Goal: Task Accomplishment & Management: Manage account settings

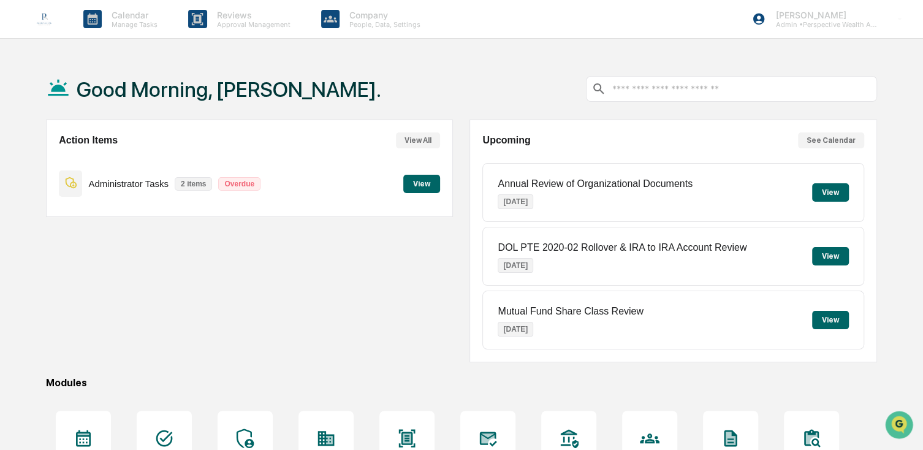
click at [419, 176] on button "View" at bounding box center [421, 184] width 37 height 18
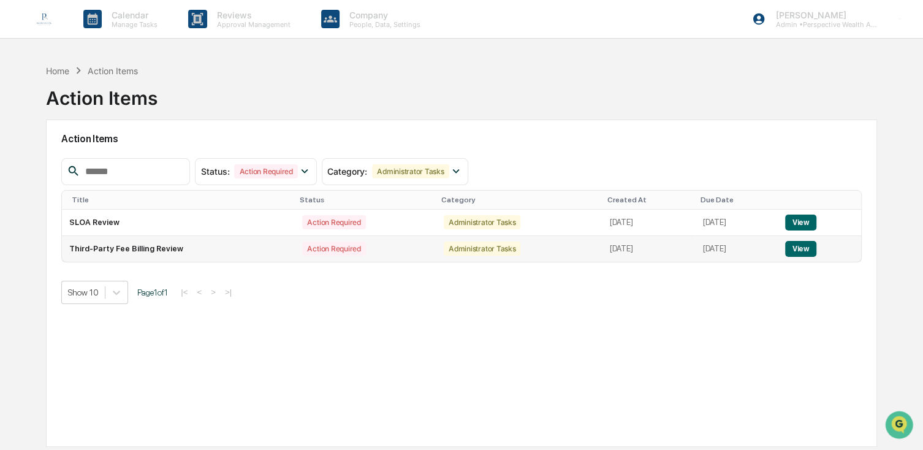
click at [149, 251] on td "Third-Party Fee Billing Review" at bounding box center [178, 249] width 233 height 26
click at [810, 243] on button "View" at bounding box center [801, 249] width 31 height 16
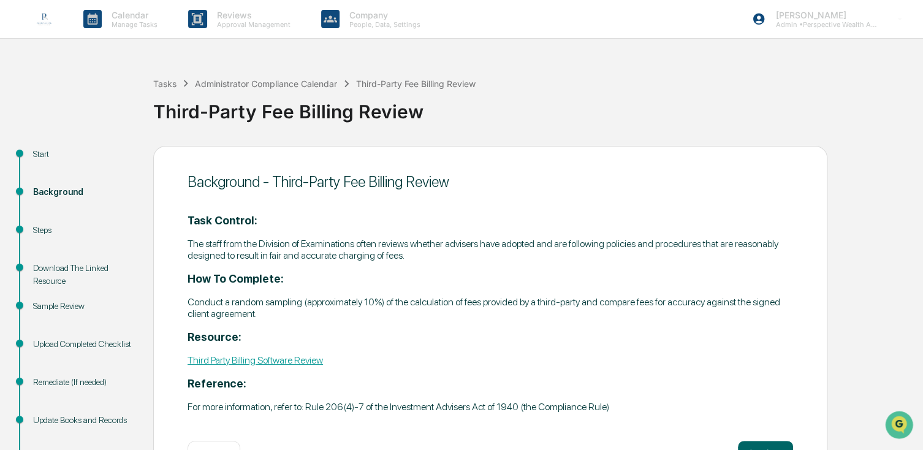
scroll to position [52, 0]
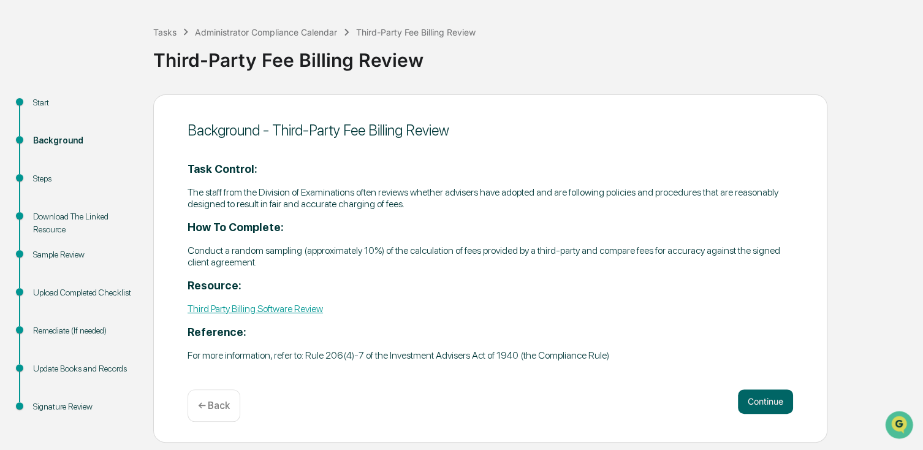
click at [304, 315] on link "Third Party Billing Software Review" at bounding box center [256, 309] width 136 height 12
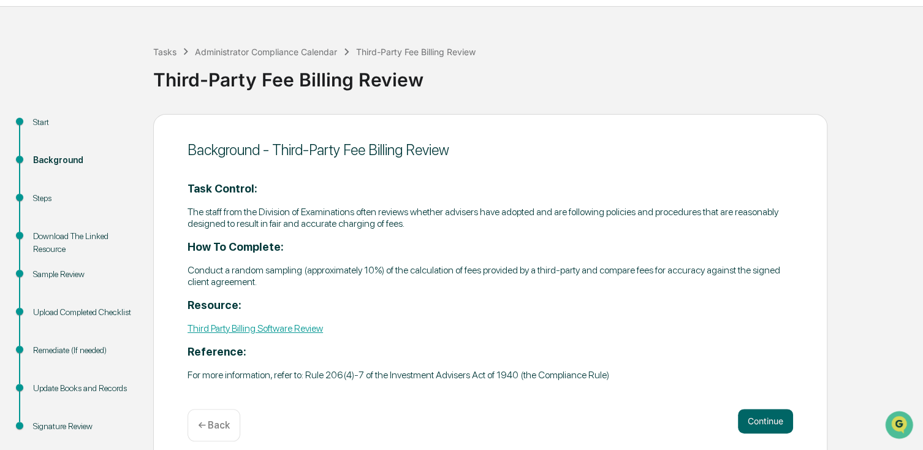
scroll to position [0, 0]
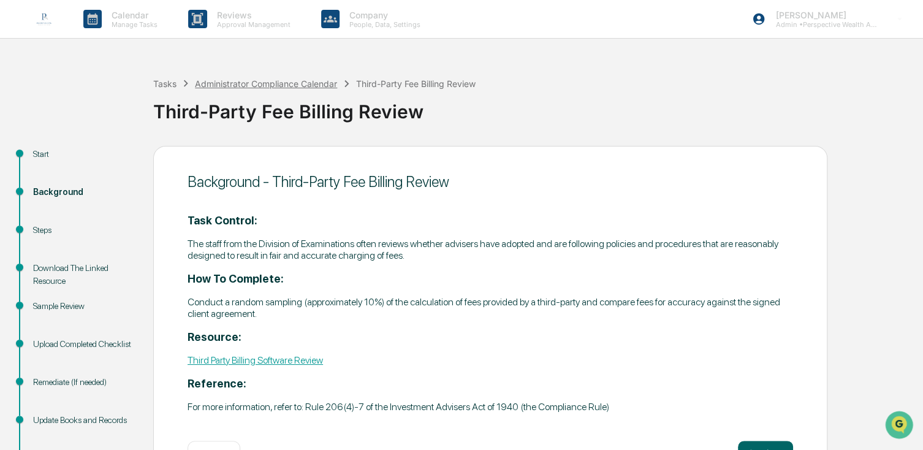
click at [270, 85] on div "Administrator Compliance Calendar" at bounding box center [266, 83] width 142 height 10
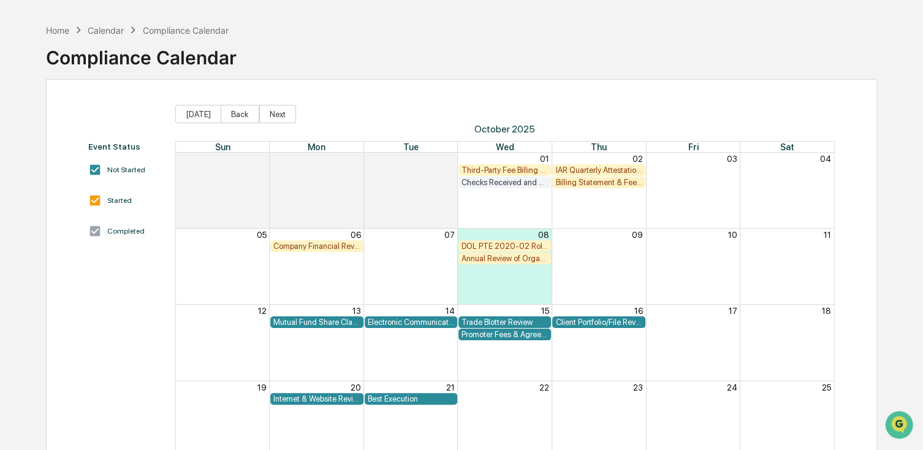
scroll to position [61, 0]
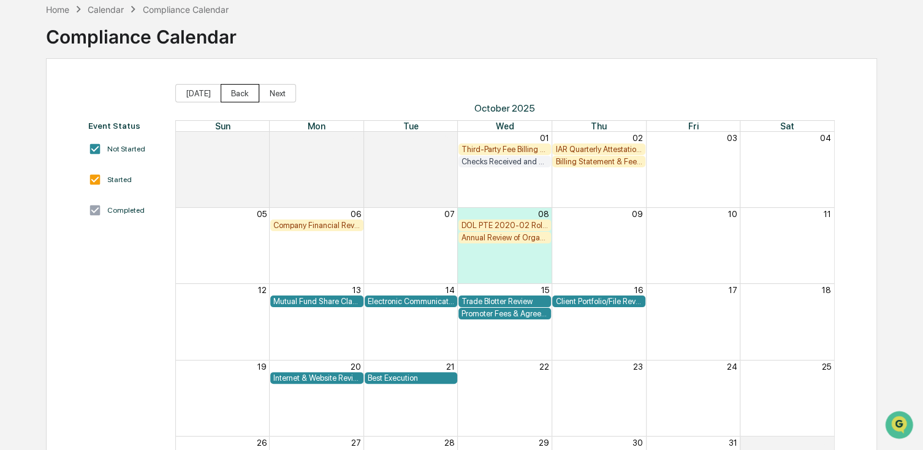
click at [226, 97] on button "Back" at bounding box center [240, 93] width 39 height 18
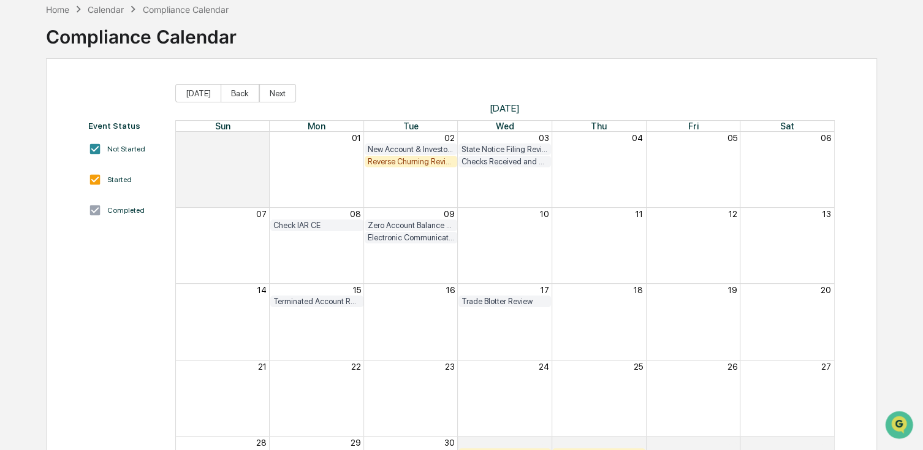
click at [410, 161] on div "Reverse Churning Review" at bounding box center [411, 161] width 86 height 9
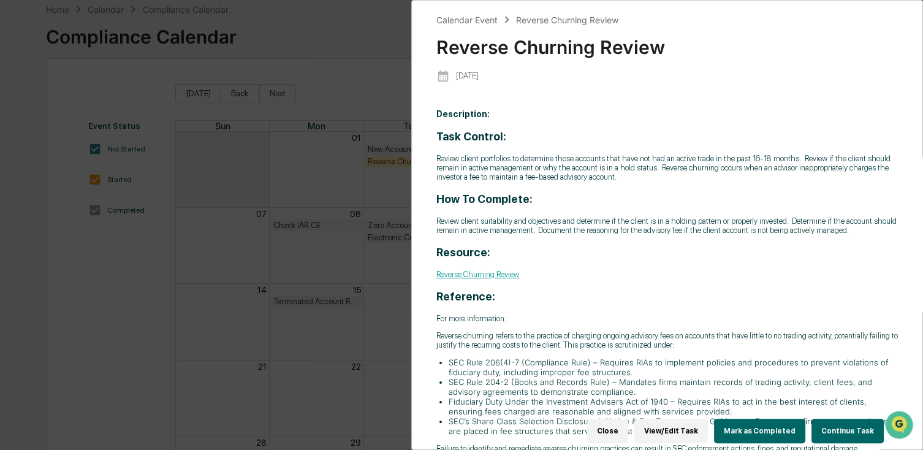
click at [770, 427] on button "Mark as Completed" at bounding box center [759, 431] width 91 height 25
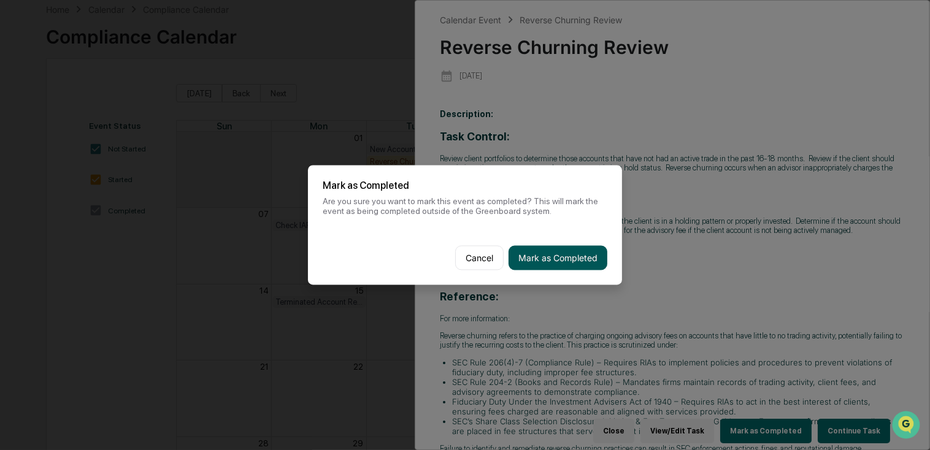
click at [541, 258] on button "Mark as Completed" at bounding box center [557, 258] width 99 height 25
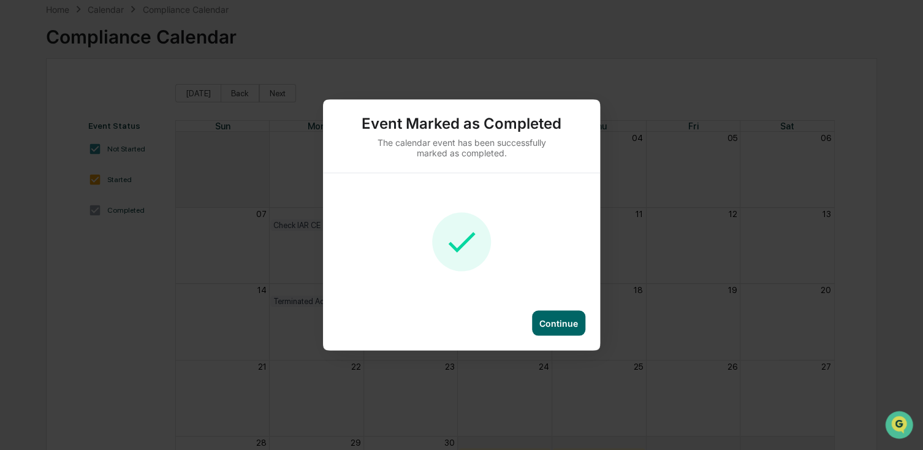
click at [568, 325] on div "Continue" at bounding box center [559, 323] width 39 height 10
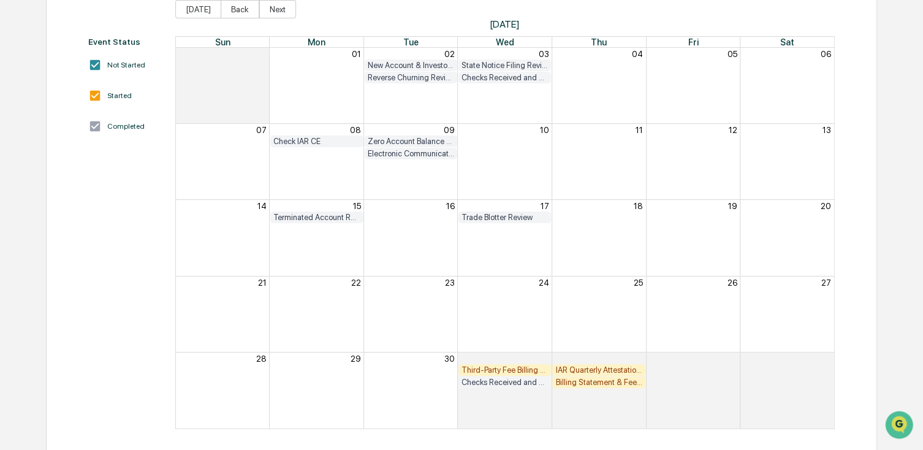
scroll to position [149, 0]
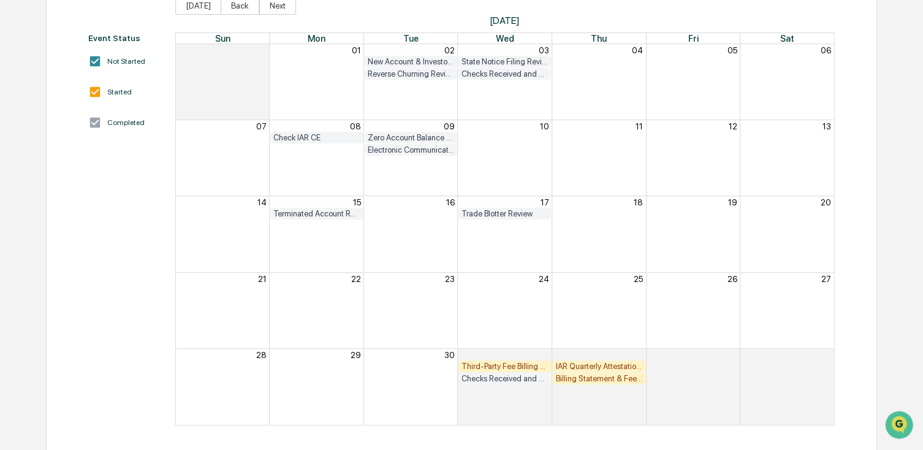
click at [611, 365] on div "IAR Quarterly Attestation Review" at bounding box center [599, 366] width 86 height 9
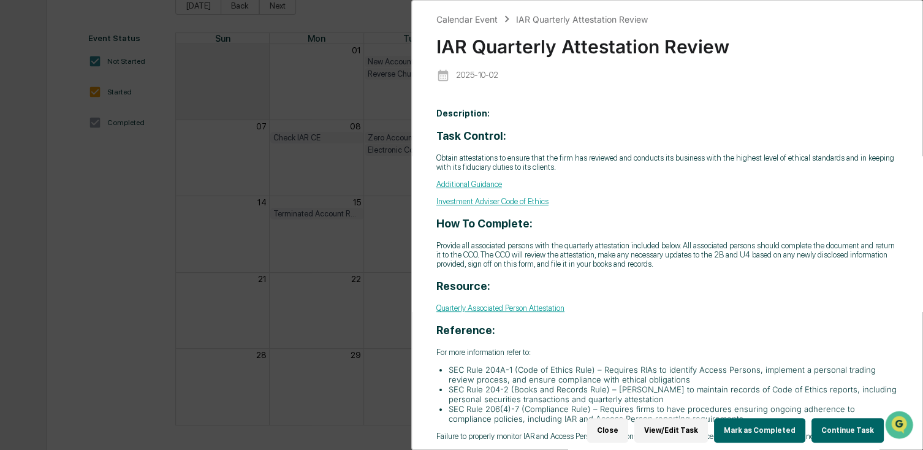
scroll to position [9, 0]
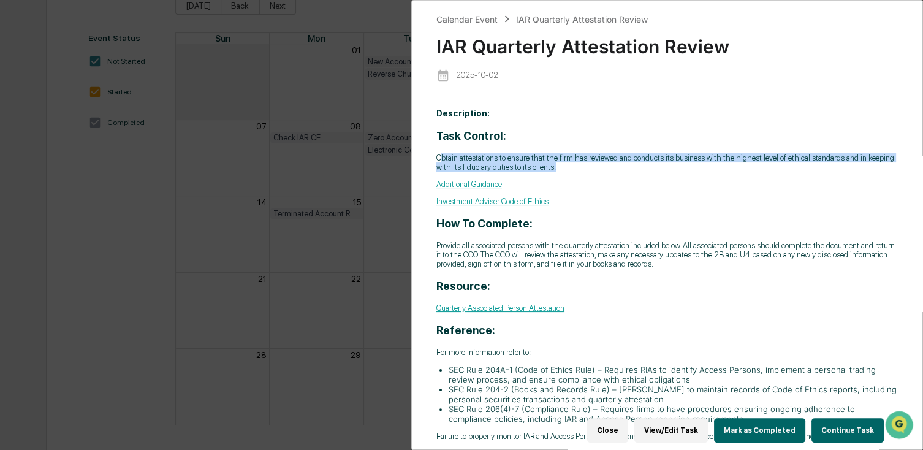
drag, startPoint x: 443, startPoint y: 151, endPoint x: 593, endPoint y: 158, distance: 150.4
click at [593, 158] on p "Obtain attestations to ensure that the firm has reviewed and conducts its busin…" at bounding box center [668, 162] width 462 height 18
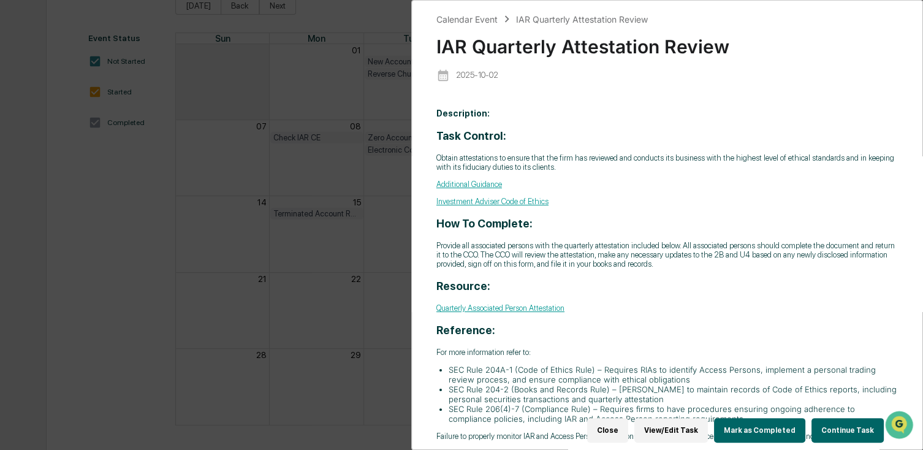
drag, startPoint x: 593, startPoint y: 158, endPoint x: 589, endPoint y: 193, distance: 35.2
click at [589, 193] on div "Task Control: Obtain attestations to ensure that the firm has reviewed and cond…" at bounding box center [668, 285] width 462 height 312
click at [546, 313] on link "Quarterly Associated Person Attestation" at bounding box center [501, 308] width 128 height 9
click at [726, 158] on p "Obtain attestations to ensure that the firm has reviewed and conducts its busin…" at bounding box center [668, 163] width 462 height 18
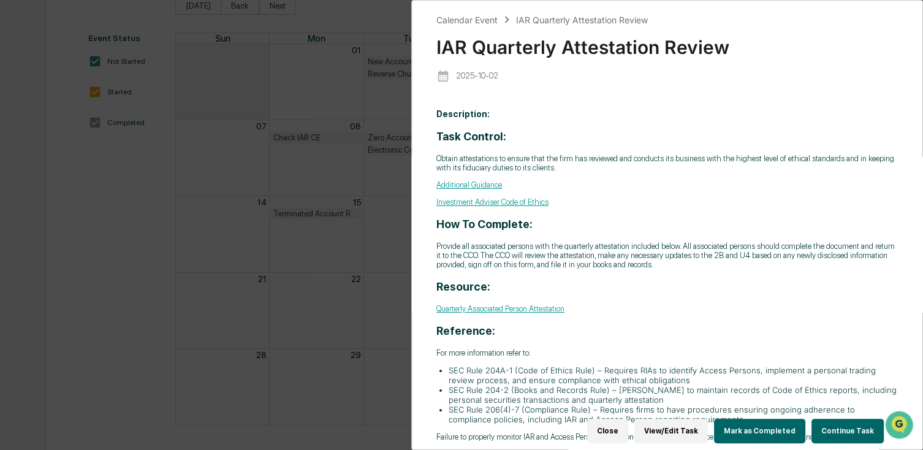
click at [611, 426] on button "Close" at bounding box center [607, 431] width 41 height 25
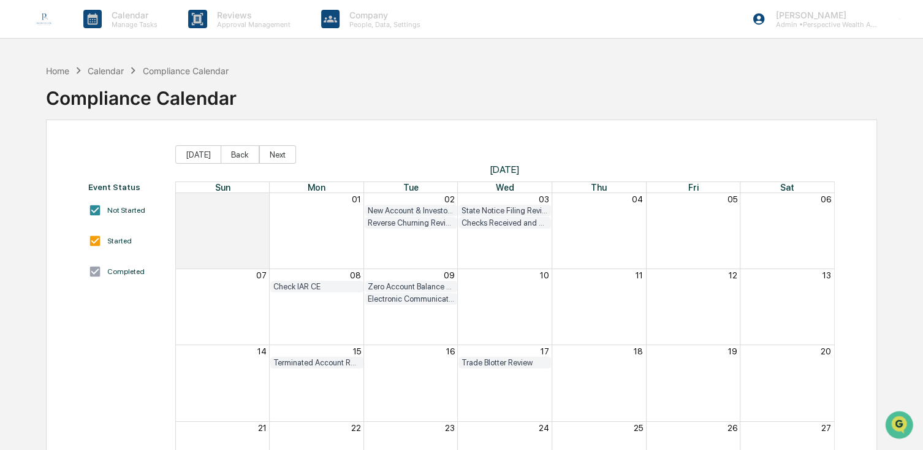
click at [43, 16] on img at bounding box center [43, 18] width 29 height 29
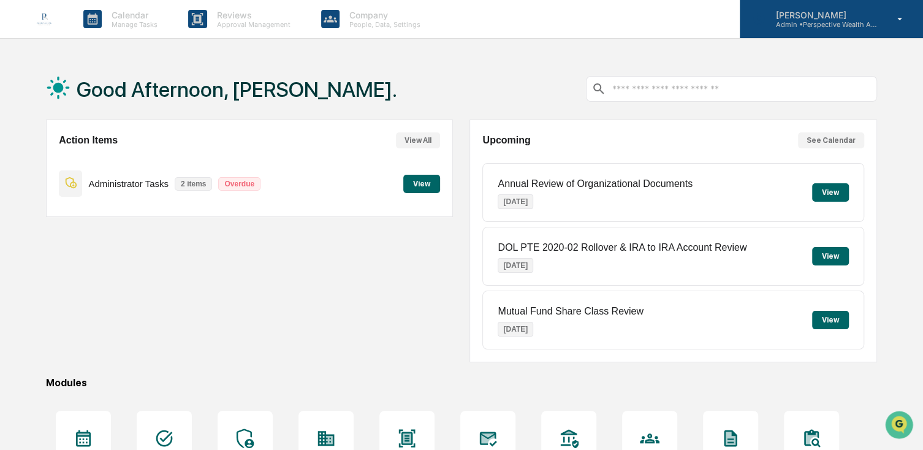
click at [833, 28] on p "Admin • Perspective Wealth Advisors" at bounding box center [823, 24] width 114 height 9
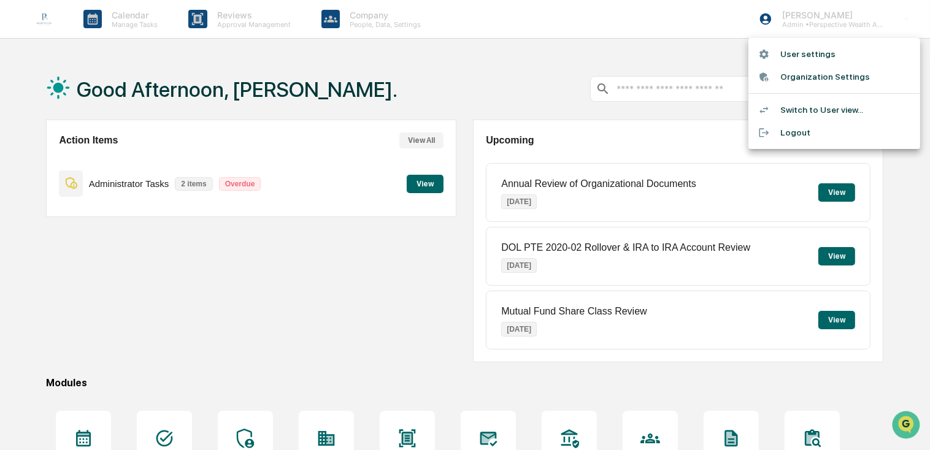
click at [844, 51] on li "User settings" at bounding box center [834, 54] width 172 height 23
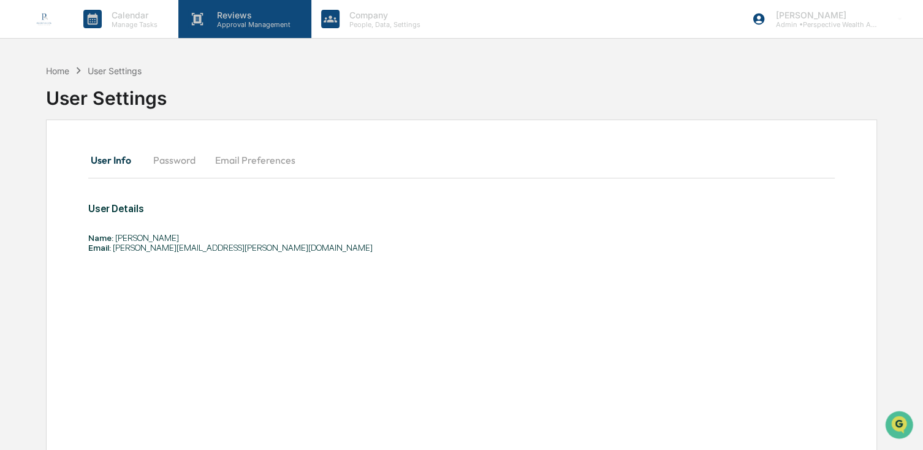
click at [245, 28] on div "Reviews Approval Management" at bounding box center [244, 19] width 132 height 38
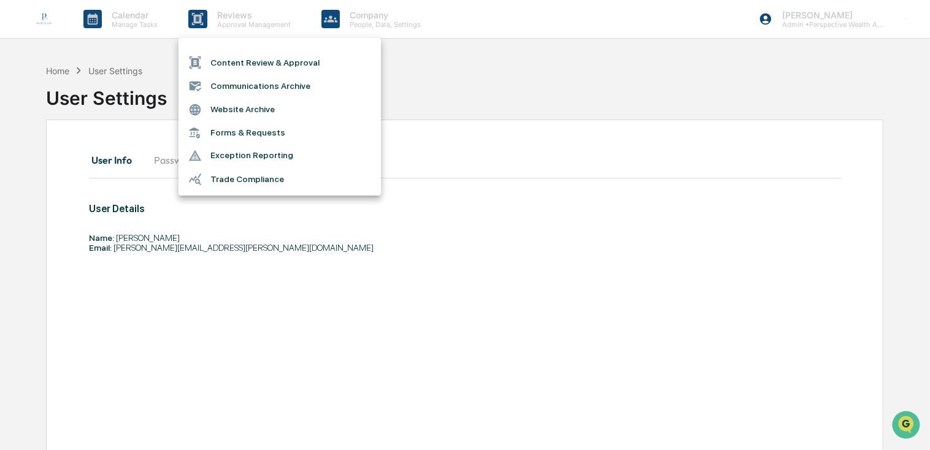
click at [603, 217] on div at bounding box center [465, 225] width 930 height 450
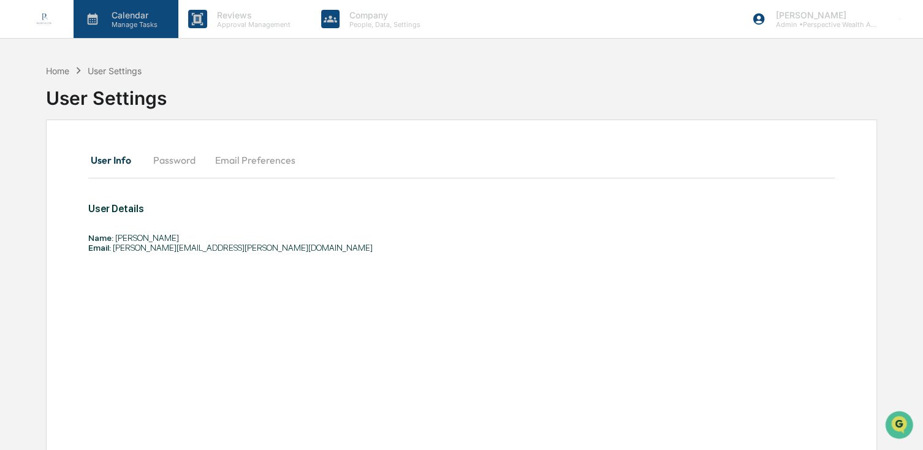
click at [140, 26] on p "Manage Tasks" at bounding box center [133, 24] width 62 height 9
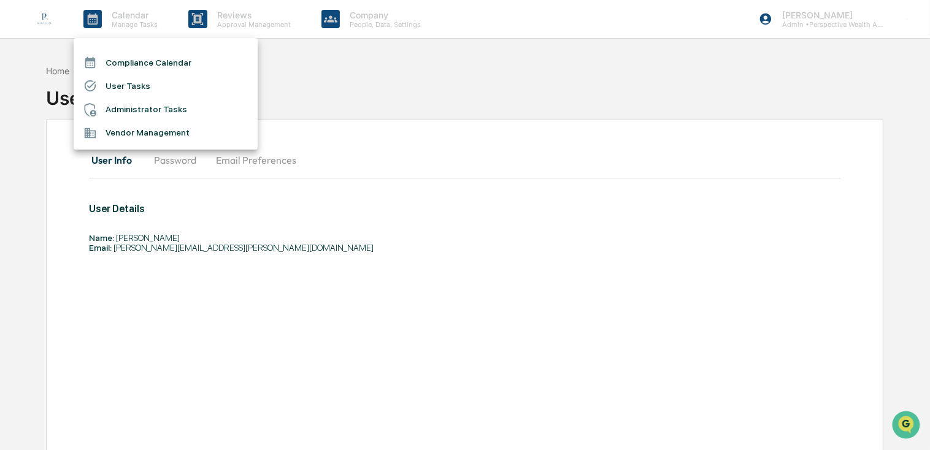
click at [356, 21] on div at bounding box center [465, 225] width 930 height 450
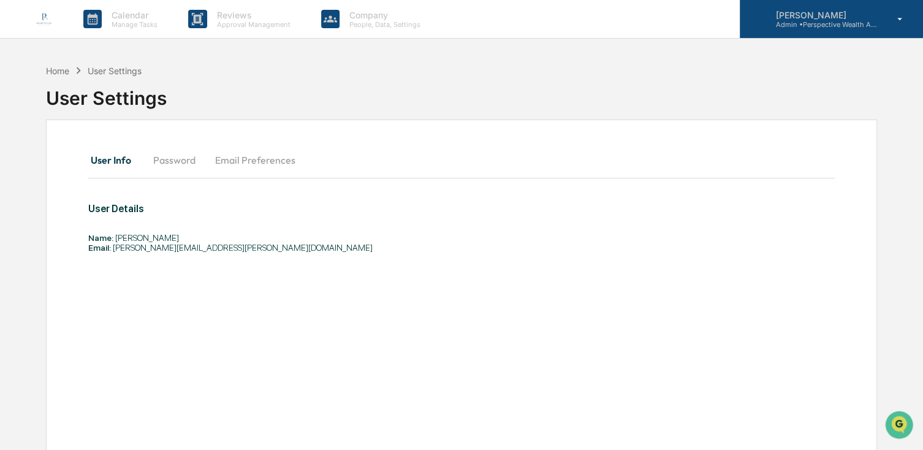
click at [872, 34] on div "[PERSON_NAME] Admin • Perspective Wealth Advisors" at bounding box center [831, 19] width 183 height 38
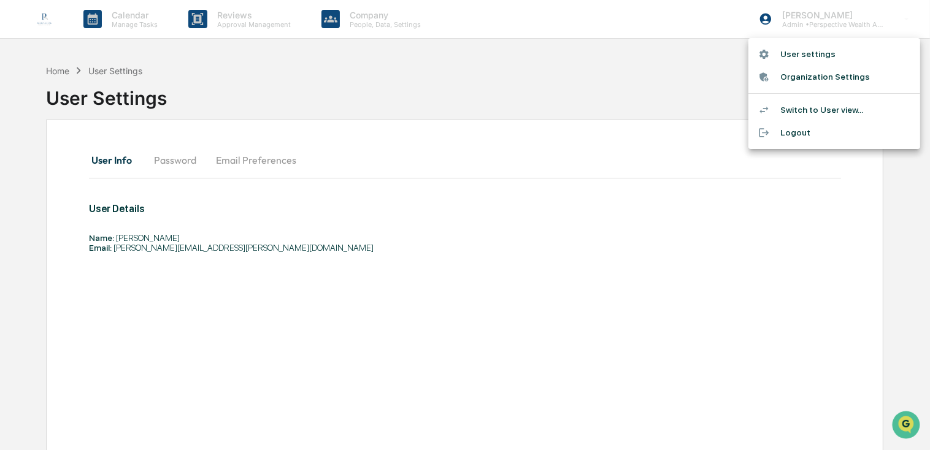
click at [838, 112] on li "Switch to User view..." at bounding box center [834, 110] width 172 height 23
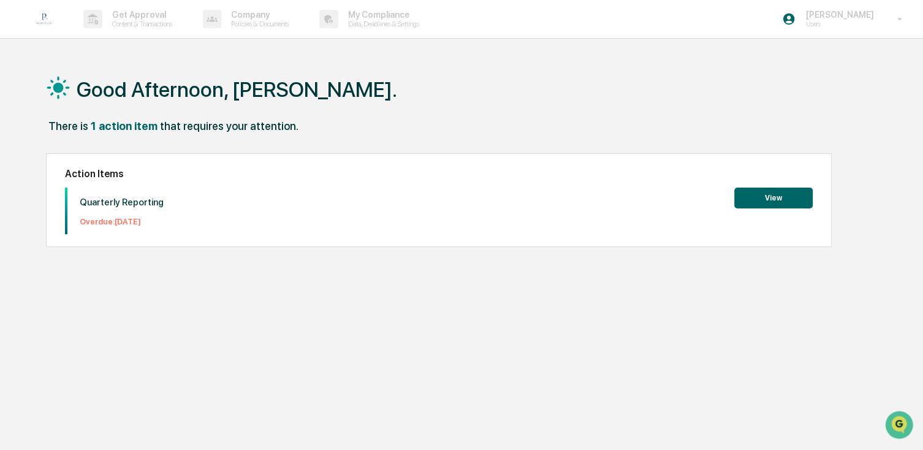
click at [762, 201] on button "View" at bounding box center [774, 198] width 78 height 21
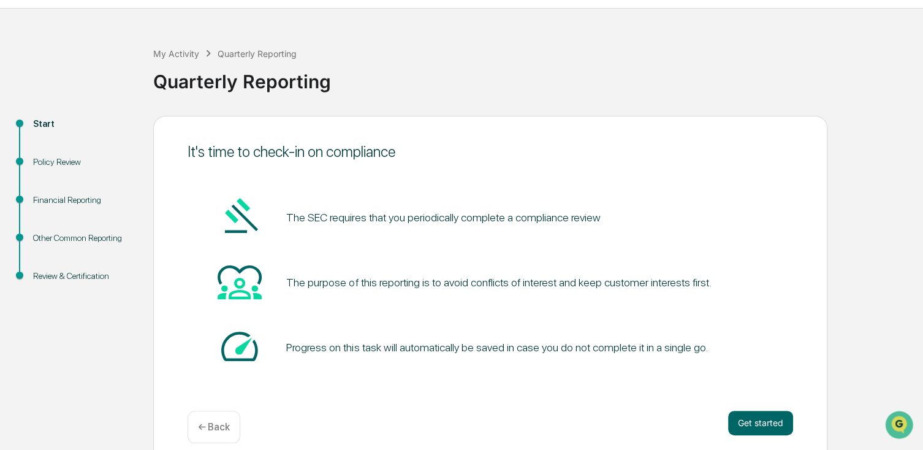
scroll to position [45, 0]
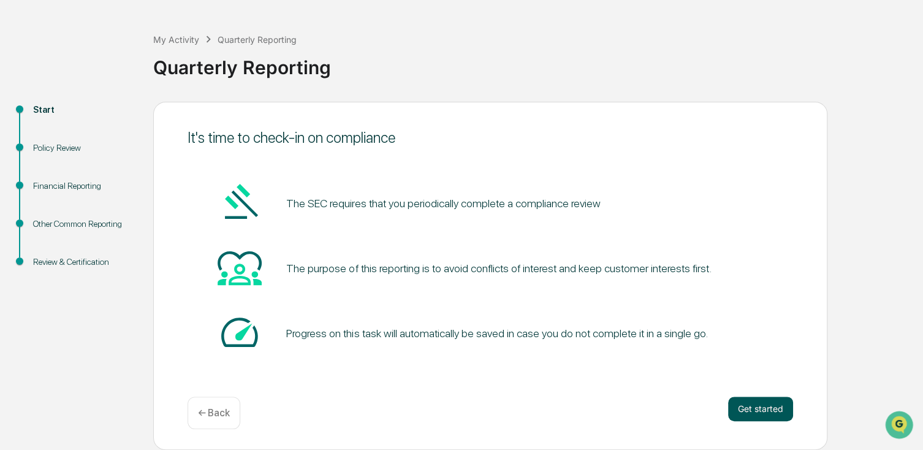
click at [758, 410] on button "Get started" at bounding box center [760, 409] width 65 height 25
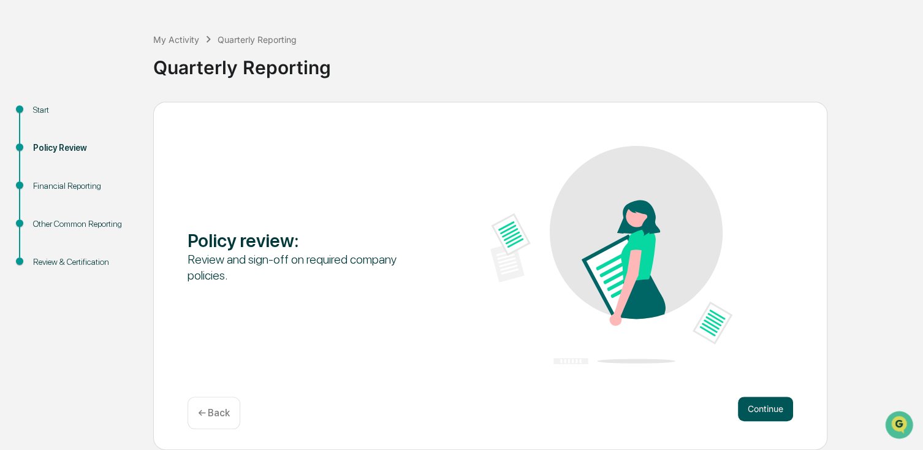
click at [774, 408] on button "Continue" at bounding box center [765, 409] width 55 height 25
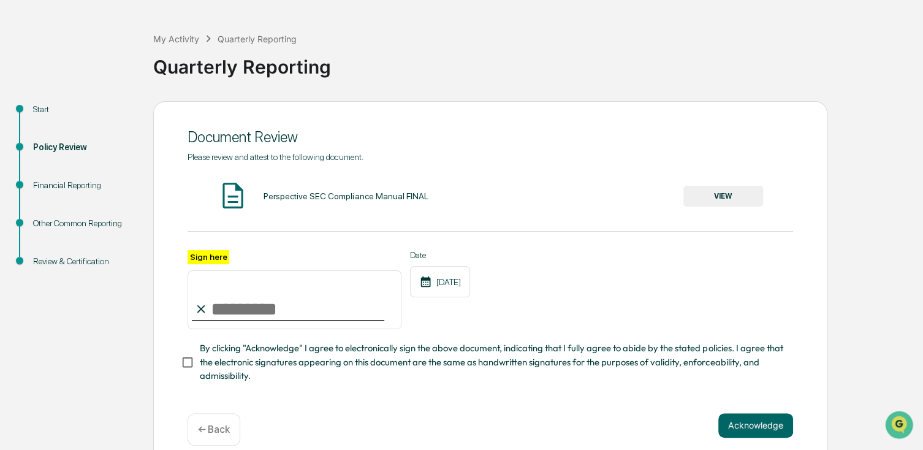
click at [709, 199] on button "VIEW" at bounding box center [724, 196] width 80 height 21
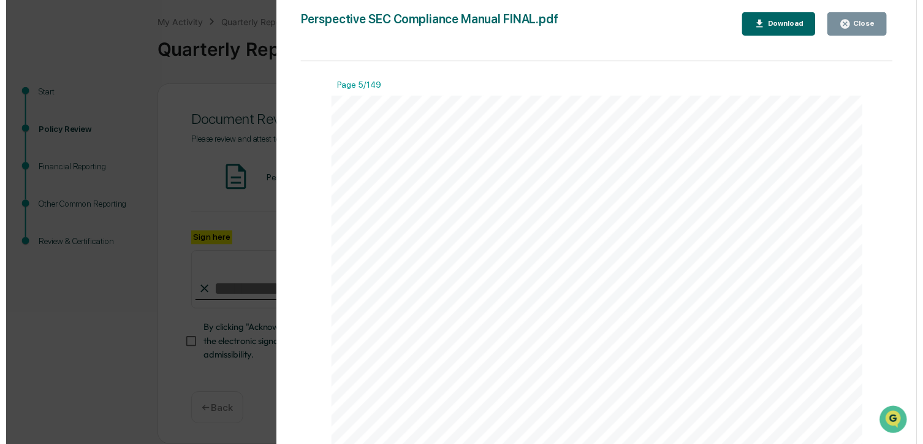
scroll to position [7665, 0]
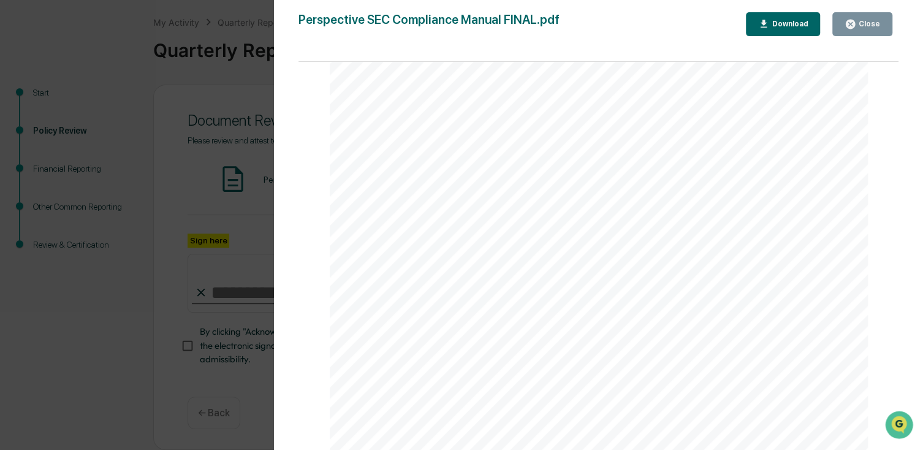
click at [855, 27] on icon "button" at bounding box center [850, 24] width 9 height 9
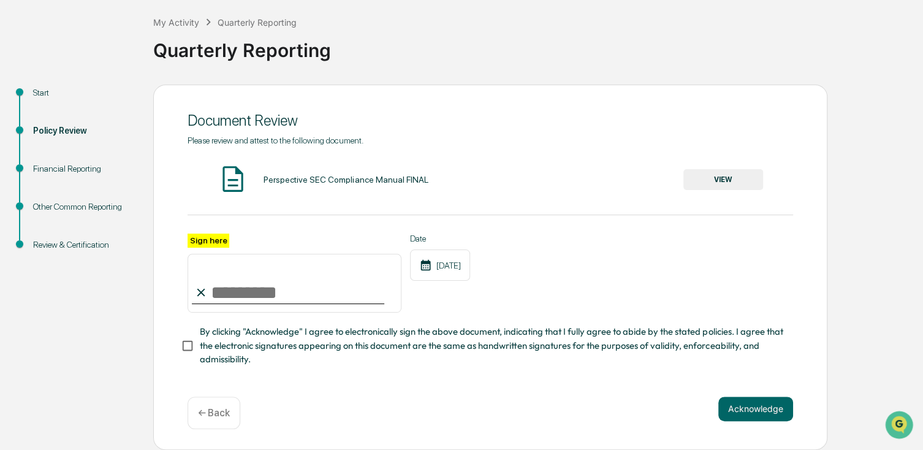
click at [270, 278] on input "Sign here" at bounding box center [295, 283] width 214 height 59
type input "**********"
click at [730, 419] on button "Acknowledge" at bounding box center [756, 409] width 75 height 25
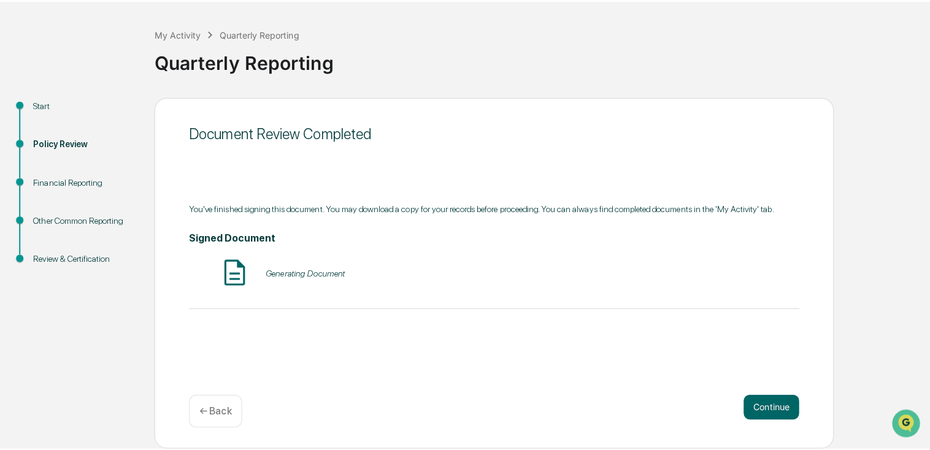
scroll to position [45, 0]
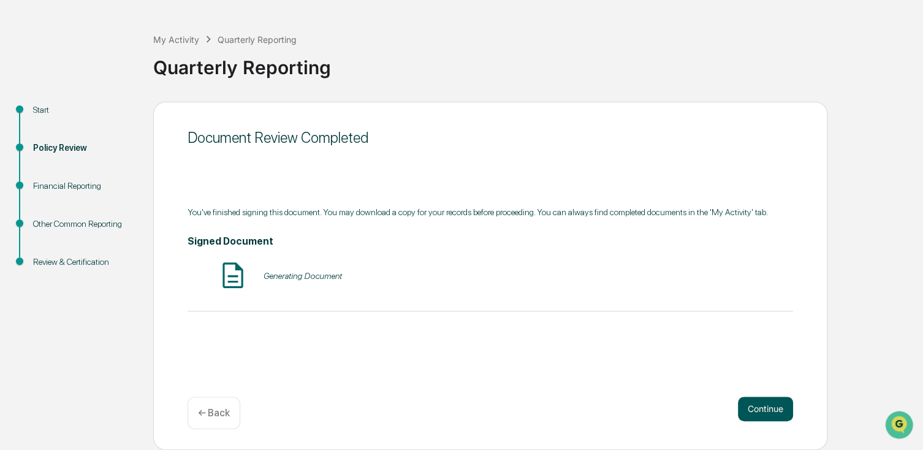
click at [757, 402] on button "Continue" at bounding box center [765, 409] width 55 height 25
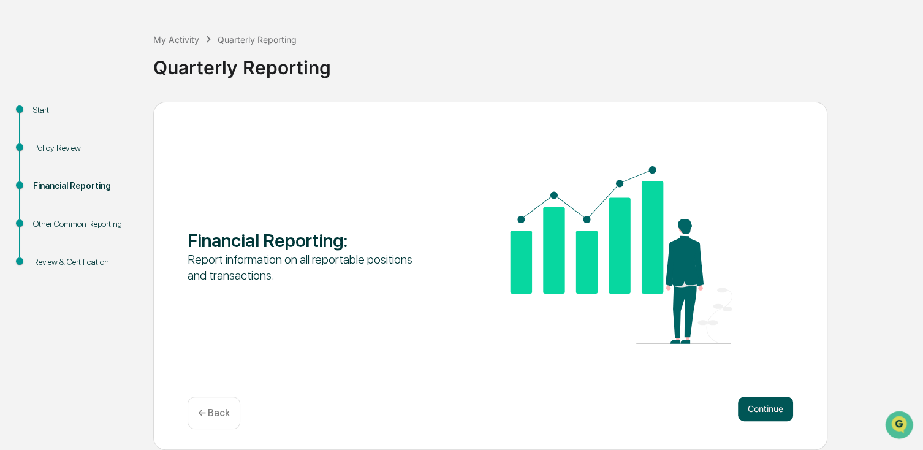
click at [754, 412] on button "Continue" at bounding box center [765, 409] width 55 height 25
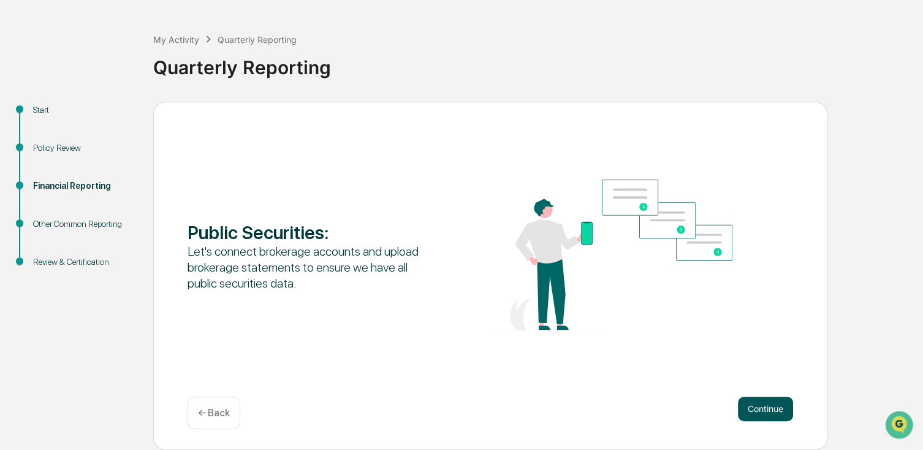
click at [752, 412] on button "Continue" at bounding box center [765, 409] width 55 height 25
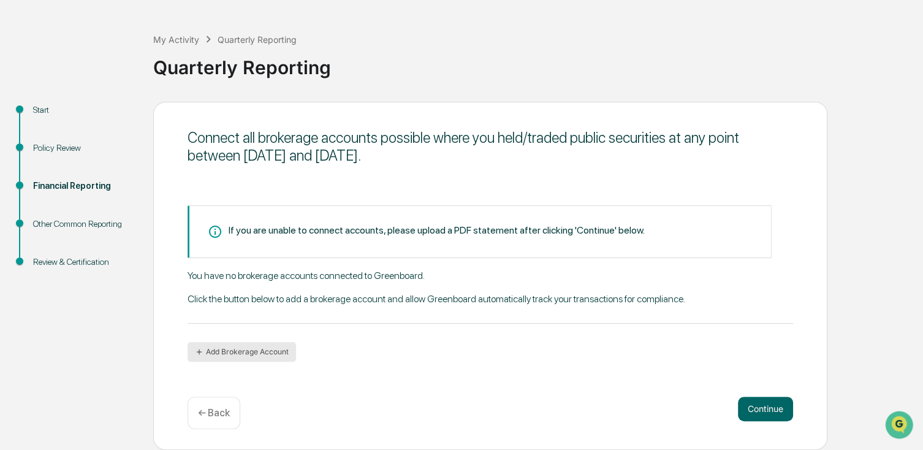
click at [222, 345] on button "Add Brokerage Account" at bounding box center [242, 352] width 109 height 20
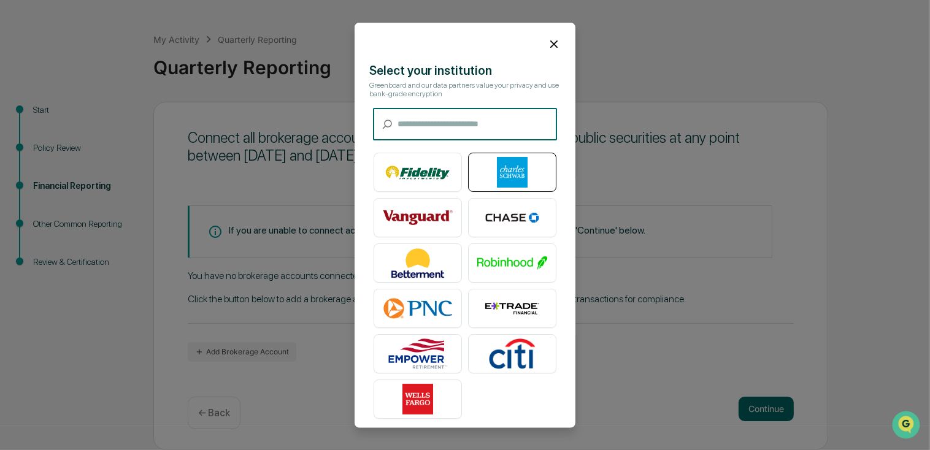
click at [508, 172] on img at bounding box center [512, 172] width 70 height 31
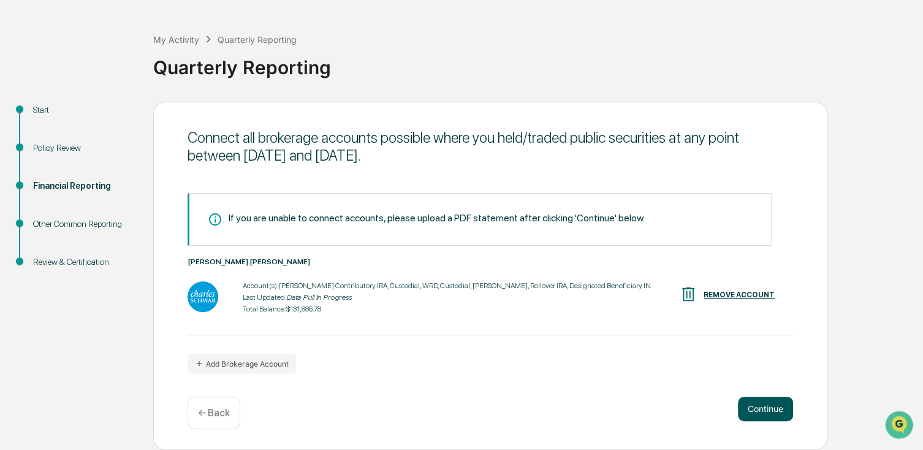
click at [762, 414] on button "Continue" at bounding box center [765, 409] width 55 height 25
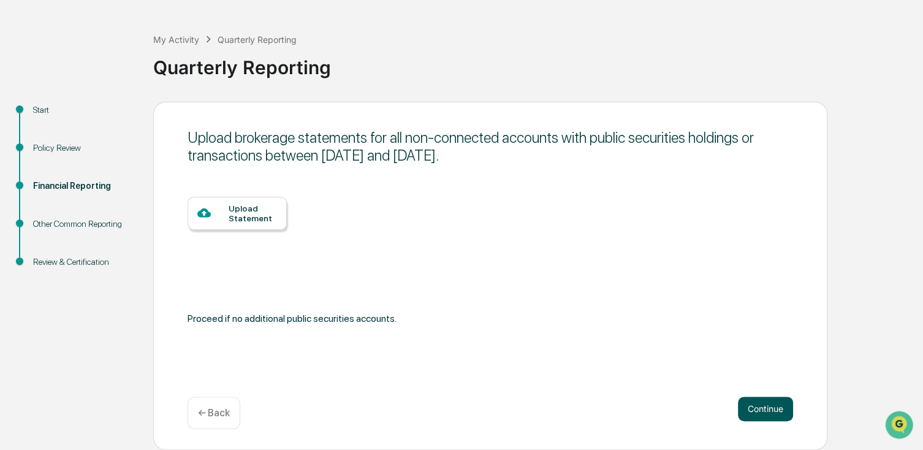
click at [762, 414] on button "Continue" at bounding box center [765, 409] width 55 height 25
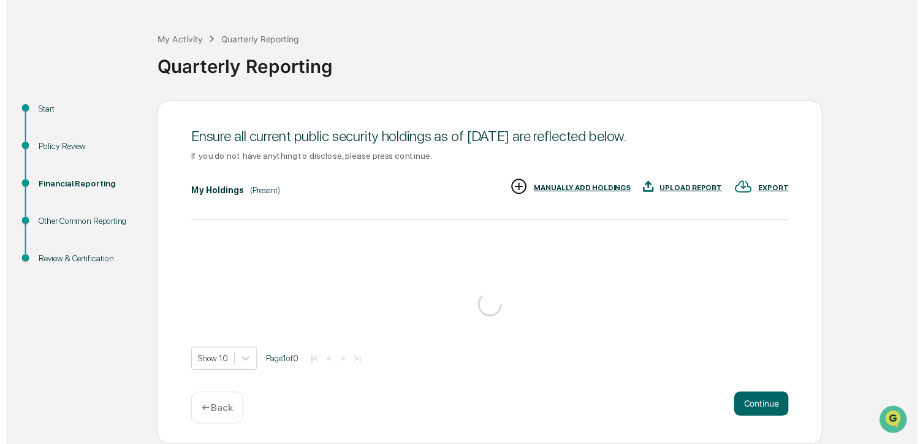
scroll to position [66, 0]
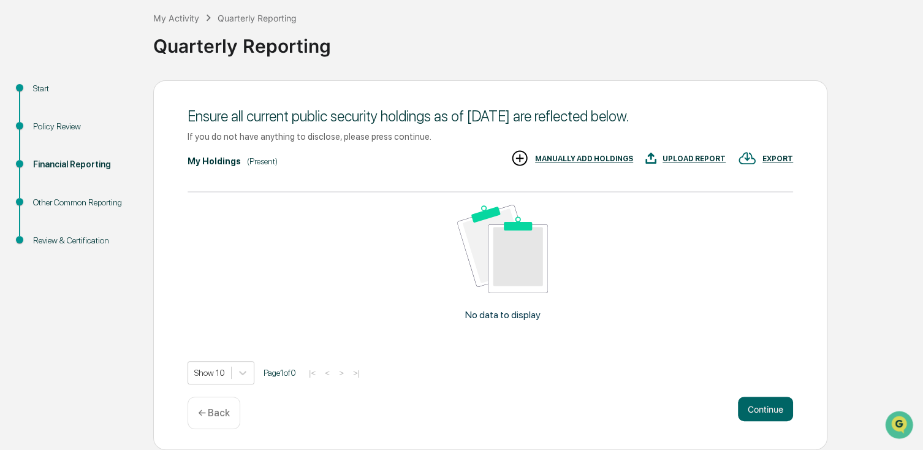
click at [693, 343] on div "No data to display" at bounding box center [503, 268] width 630 height 151
drag, startPoint x: 693, startPoint y: 343, endPoint x: 765, endPoint y: 400, distance: 92.1
click at [765, 400] on button "Continue" at bounding box center [765, 409] width 55 height 25
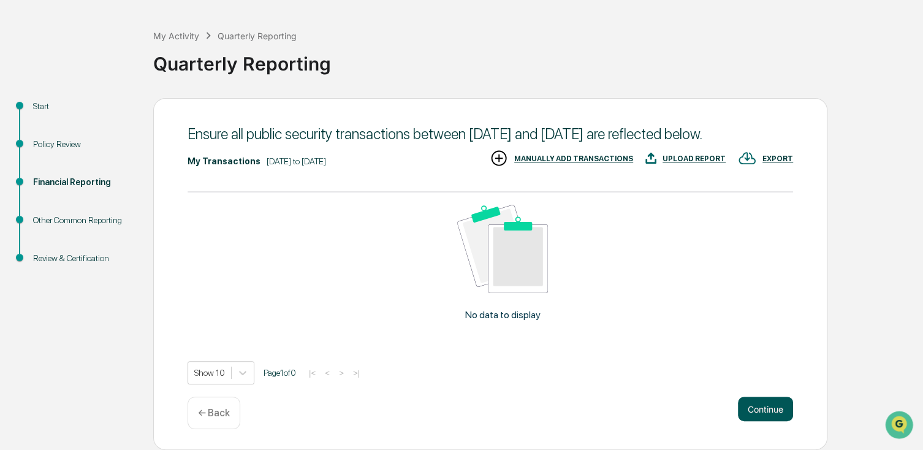
click at [759, 408] on button "Continue" at bounding box center [765, 409] width 55 height 25
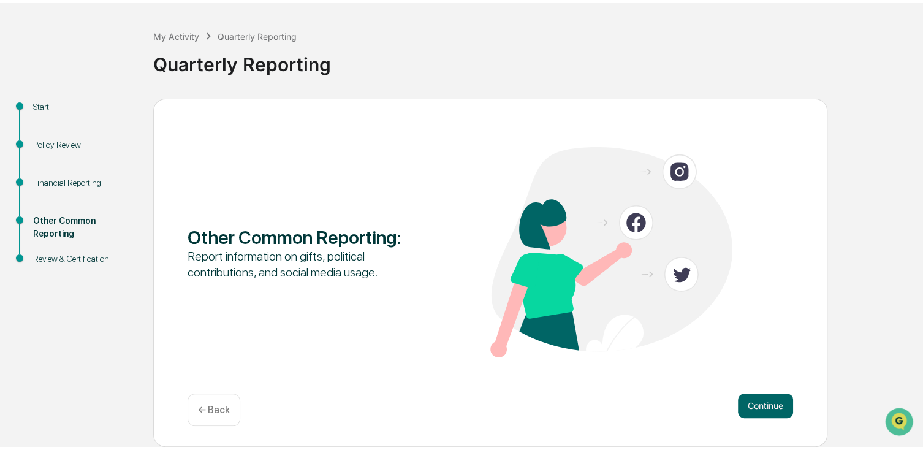
scroll to position [45, 0]
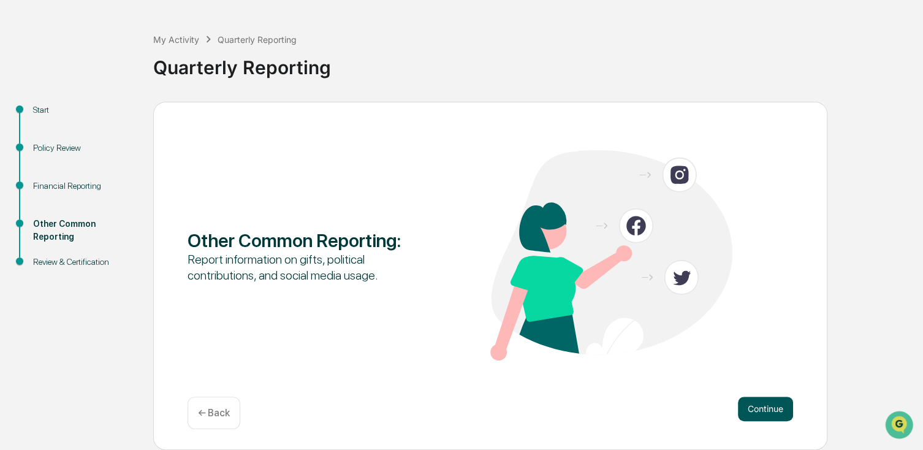
click at [761, 408] on button "Continue" at bounding box center [765, 409] width 55 height 25
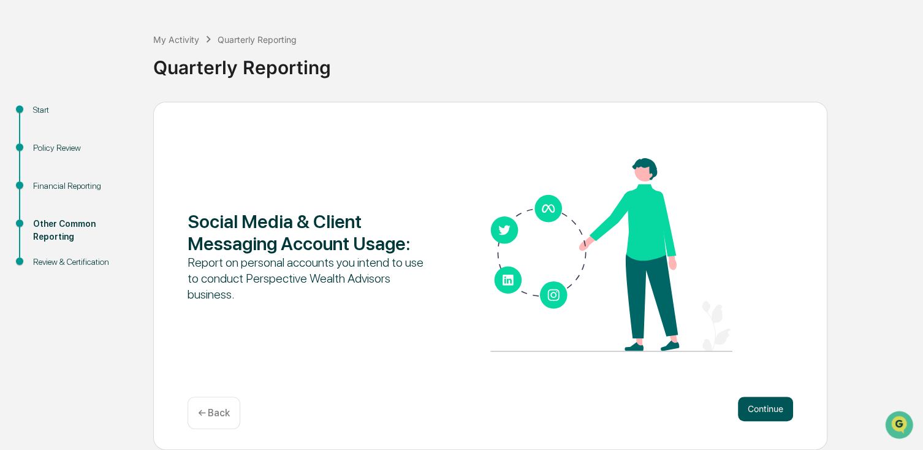
click at [763, 414] on button "Continue" at bounding box center [765, 409] width 55 height 25
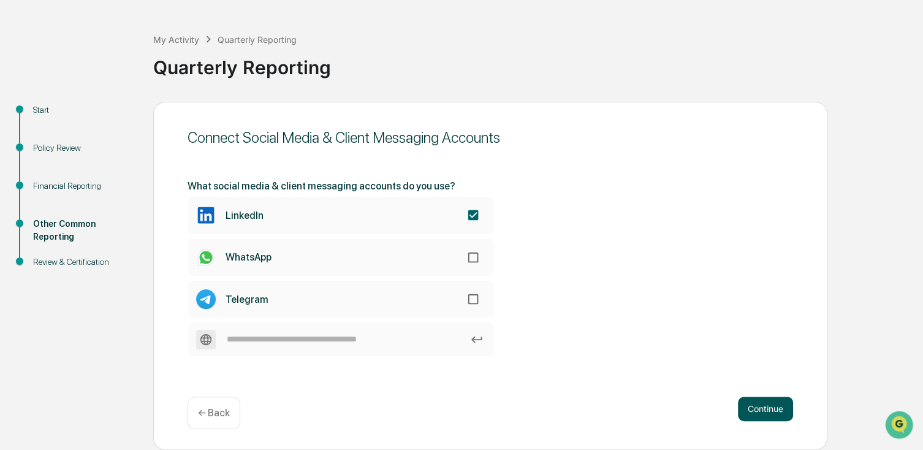
click at [765, 416] on button "Continue" at bounding box center [765, 409] width 55 height 25
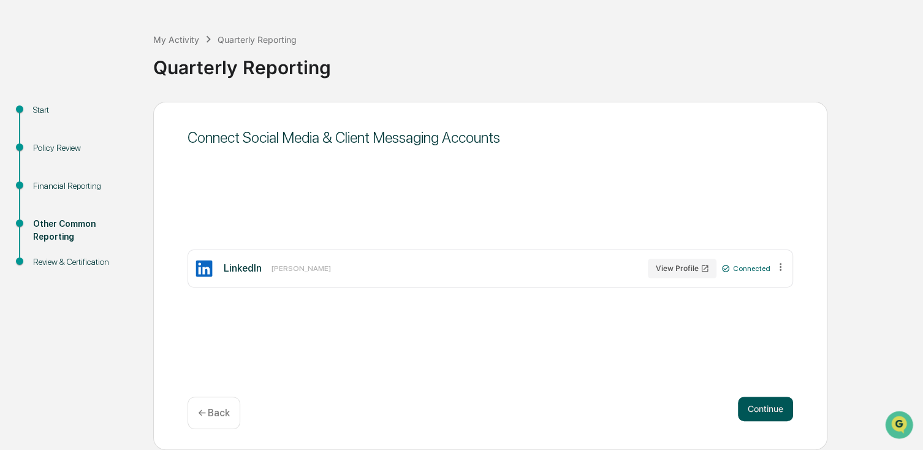
click at [762, 411] on button "Continue" at bounding box center [765, 409] width 55 height 25
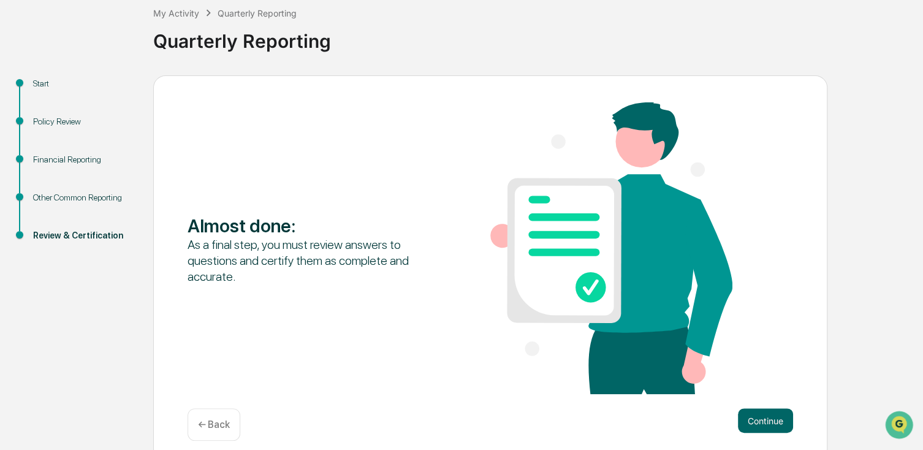
scroll to position [83, 0]
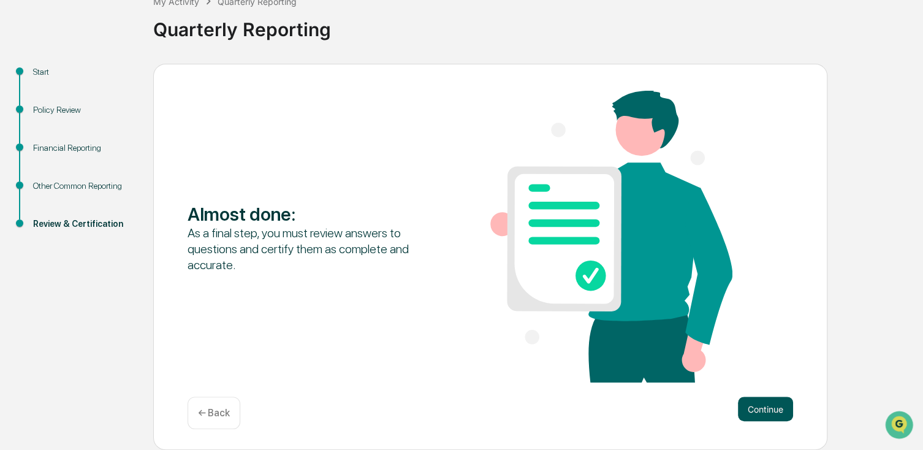
click at [772, 410] on button "Continue" at bounding box center [765, 409] width 55 height 25
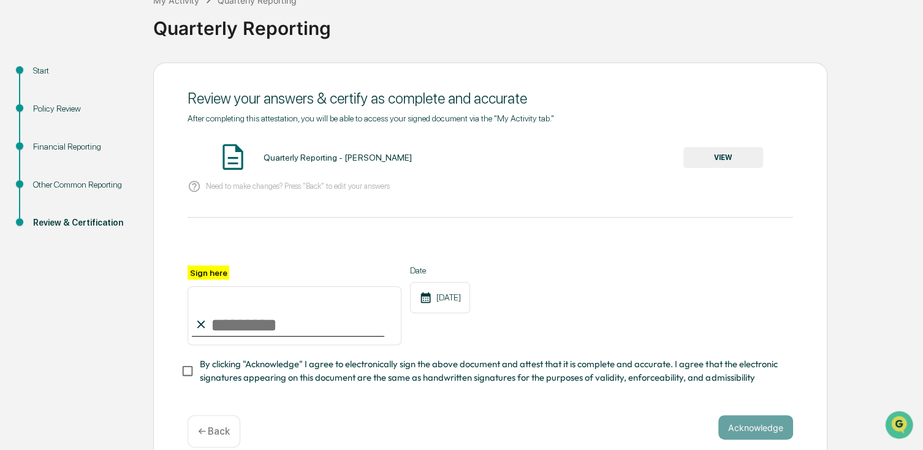
click at [721, 160] on button "VIEW" at bounding box center [724, 157] width 80 height 21
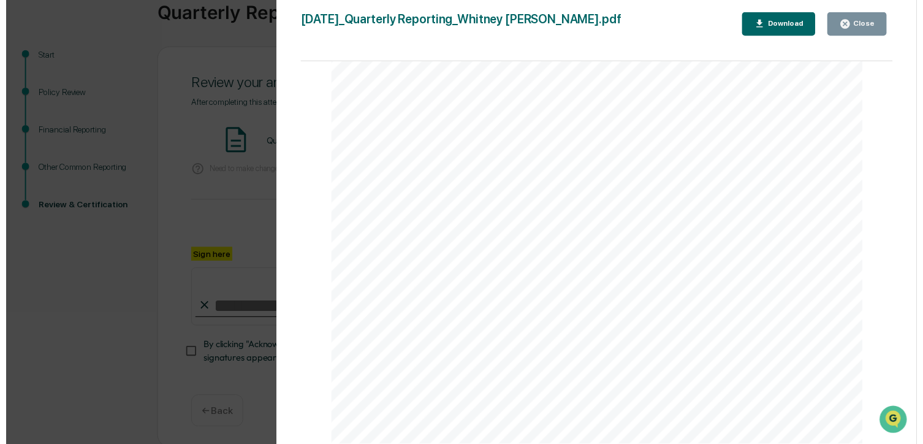
scroll to position [108, 0]
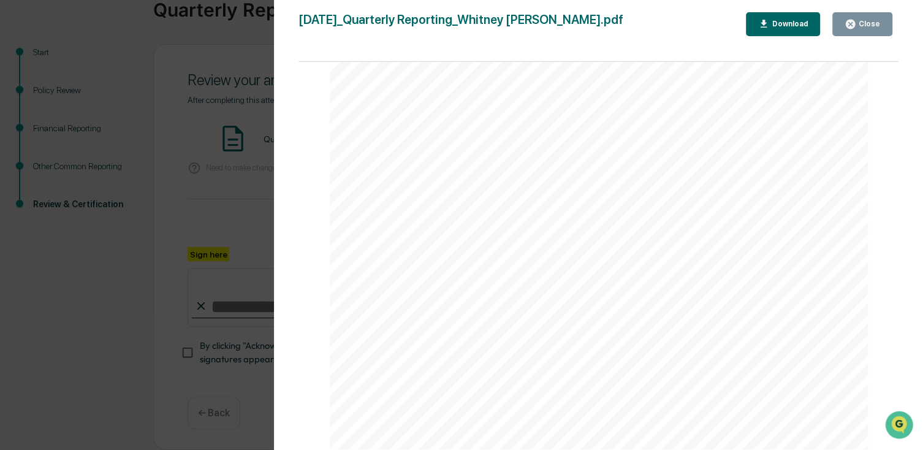
click at [871, 36] on div "Close" at bounding box center [860, 24] width 66 height 24
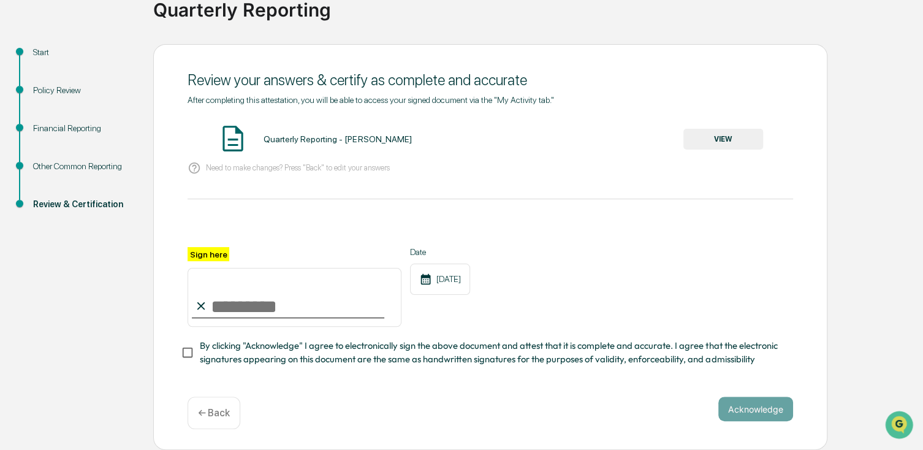
click at [305, 300] on input "Sign here" at bounding box center [295, 297] width 214 height 59
type input "**********"
click at [735, 415] on button "Acknowledge" at bounding box center [756, 409] width 75 height 25
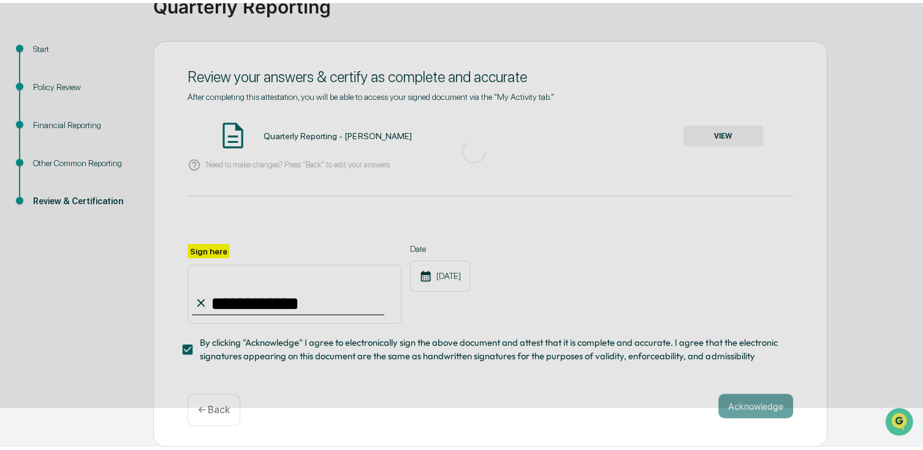
scroll to position [45, 0]
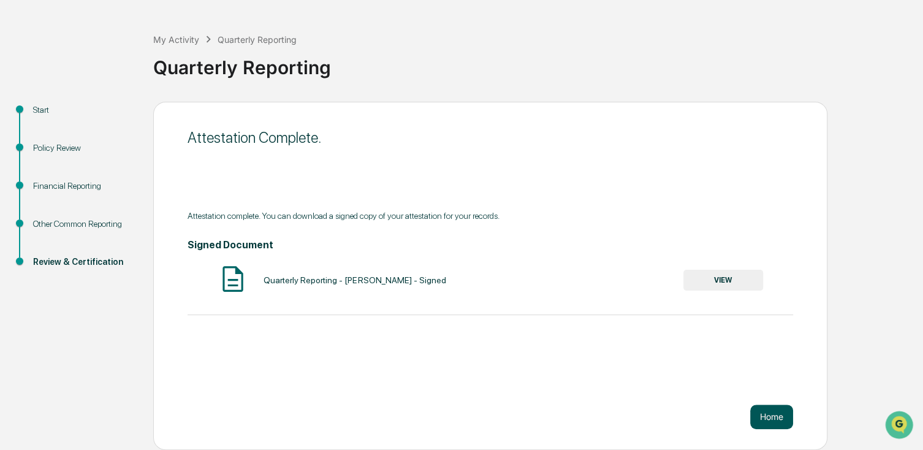
click at [766, 415] on button "Home" at bounding box center [772, 417] width 43 height 25
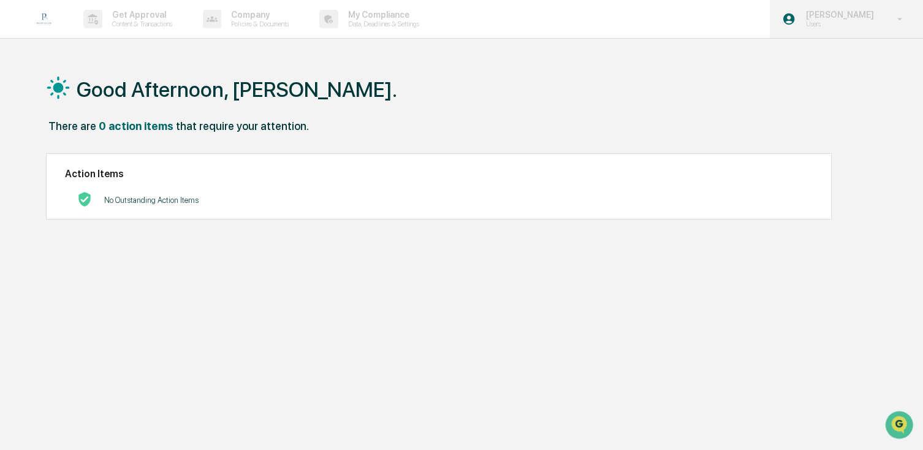
click at [835, 18] on p "[PERSON_NAME]" at bounding box center [838, 15] width 84 height 10
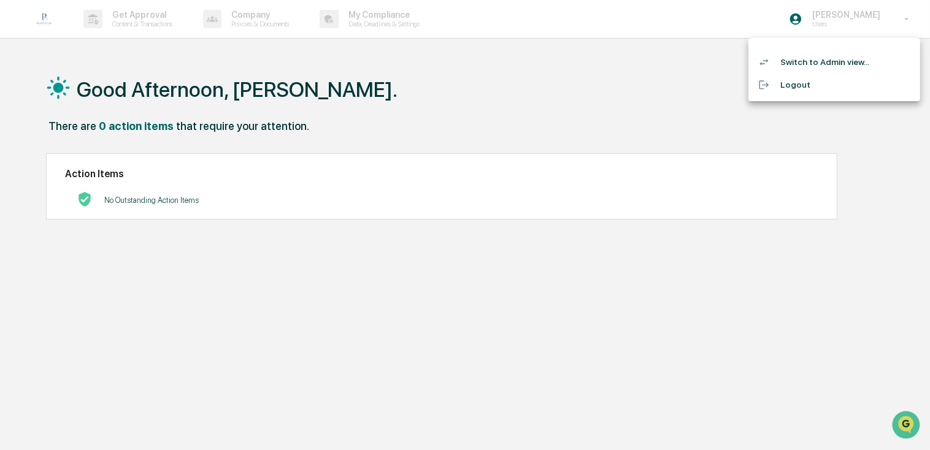
click at [367, 105] on div at bounding box center [465, 225] width 930 height 450
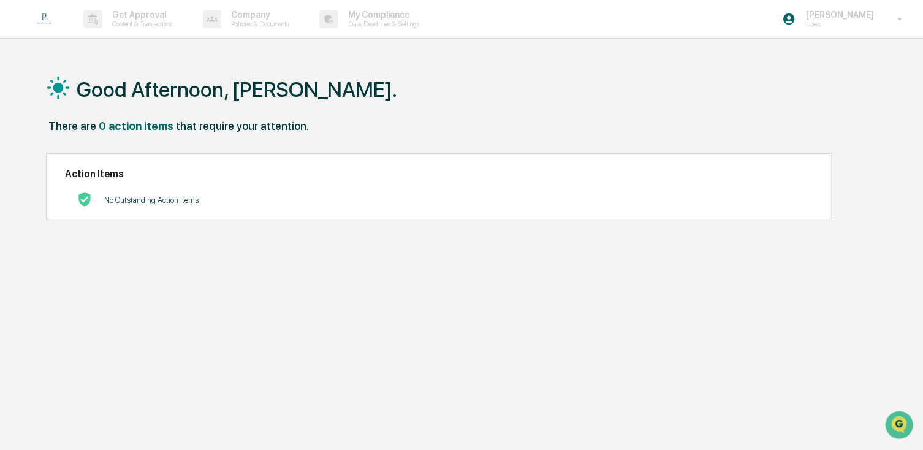
click at [145, 93] on h1 "Good Afternoon, [PERSON_NAME]." at bounding box center [237, 89] width 321 height 25
click at [42, 13] on img at bounding box center [43, 18] width 29 height 29
click at [855, 32] on div "Whitney Dyer Users" at bounding box center [846, 19] width 153 height 38
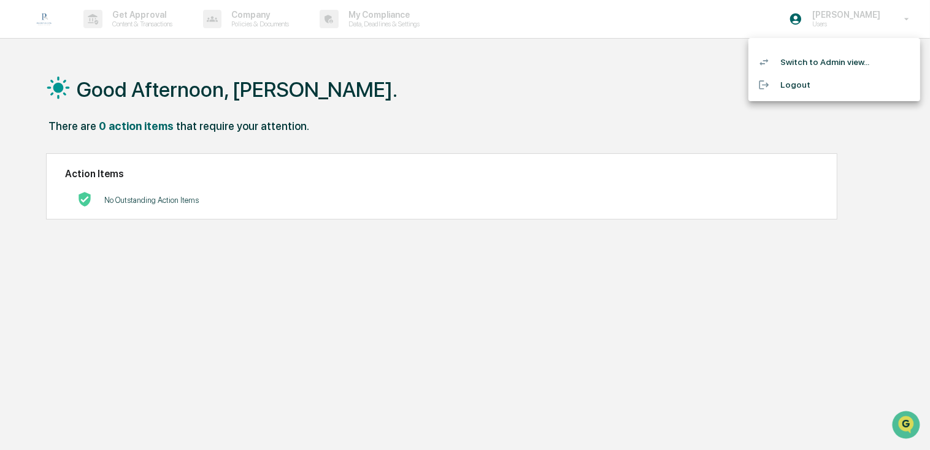
click at [853, 65] on li "Switch to Admin view..." at bounding box center [834, 62] width 172 height 23
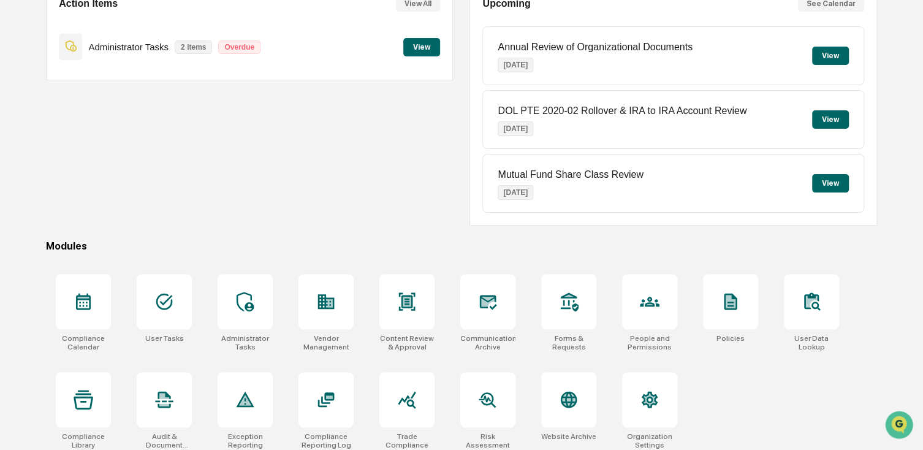
scroll to position [144, 0]
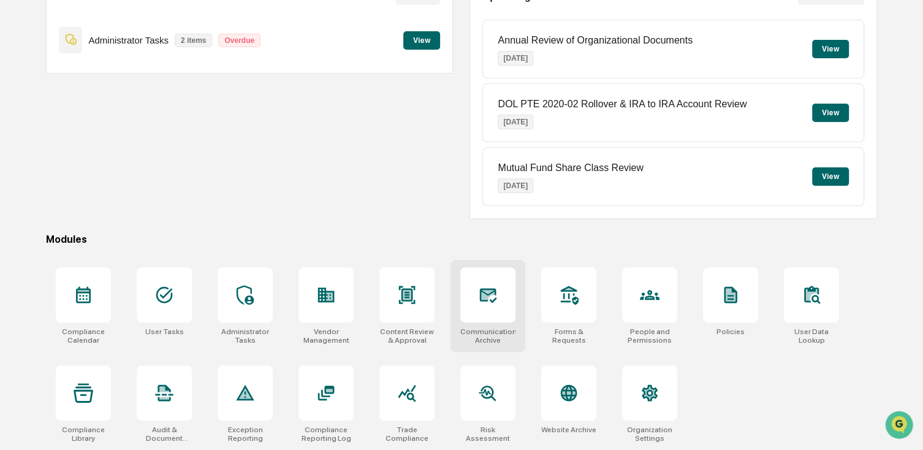
click at [483, 313] on div at bounding box center [488, 294] width 55 height 55
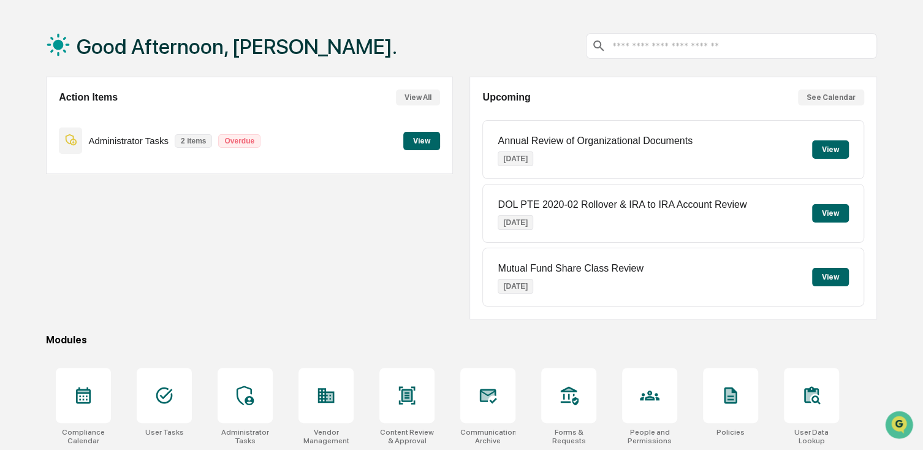
scroll to position [0, 0]
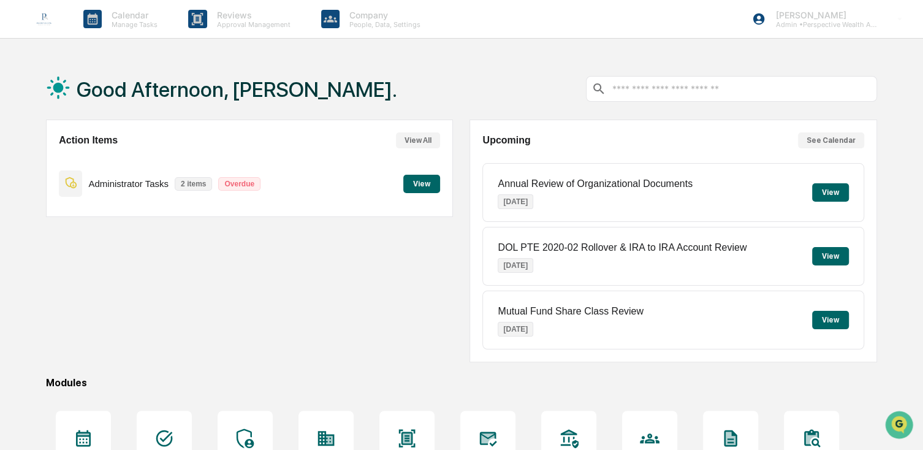
click at [418, 190] on button "View" at bounding box center [421, 184] width 37 height 18
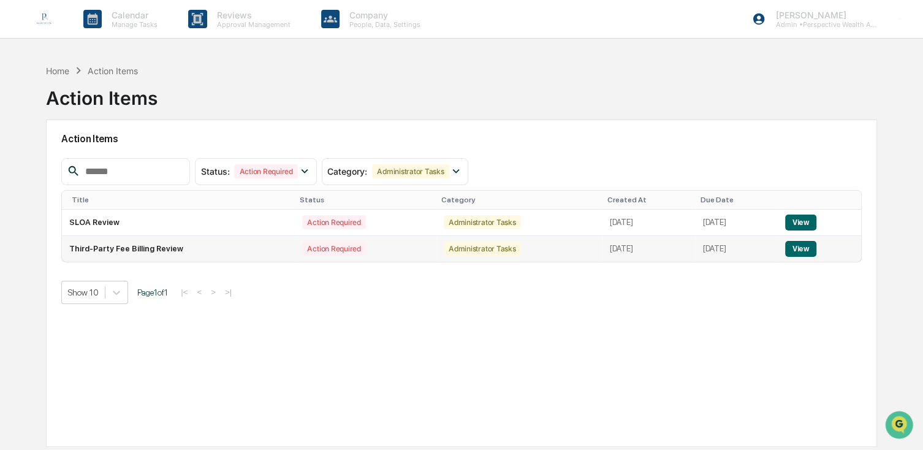
click at [140, 249] on td "Third-Party Fee Billing Review" at bounding box center [178, 249] width 233 height 26
click at [825, 251] on td "View" at bounding box center [819, 249] width 83 height 26
click at [817, 251] on button "View" at bounding box center [801, 249] width 31 height 16
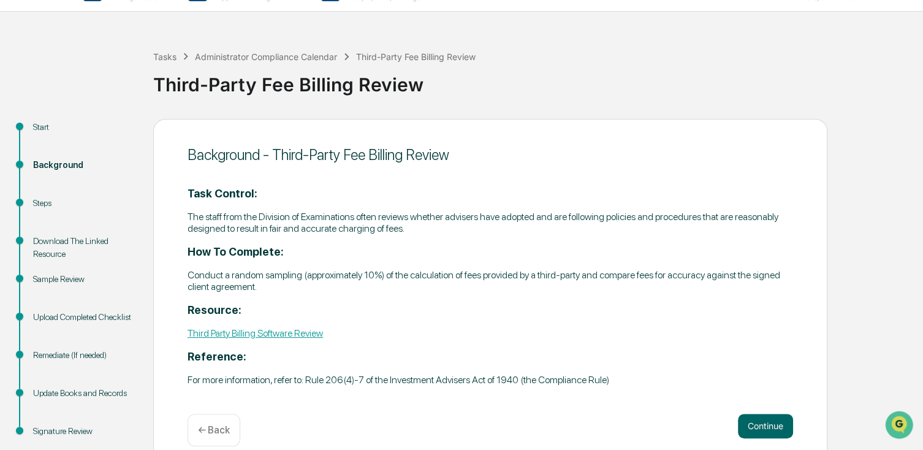
scroll to position [52, 0]
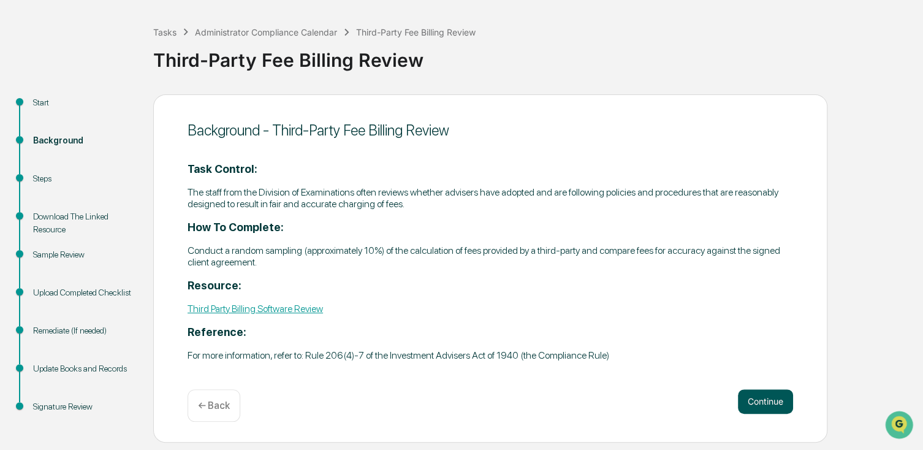
click at [755, 403] on button "Continue" at bounding box center [765, 401] width 55 height 25
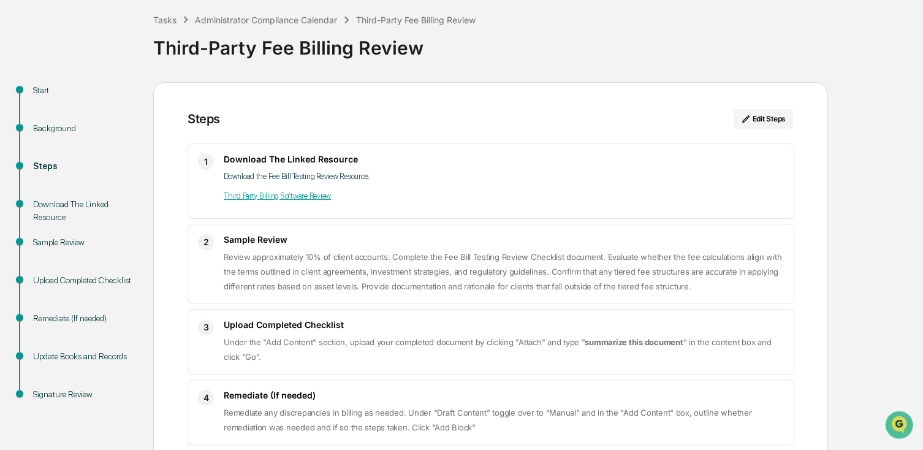
scroll to position [123, 0]
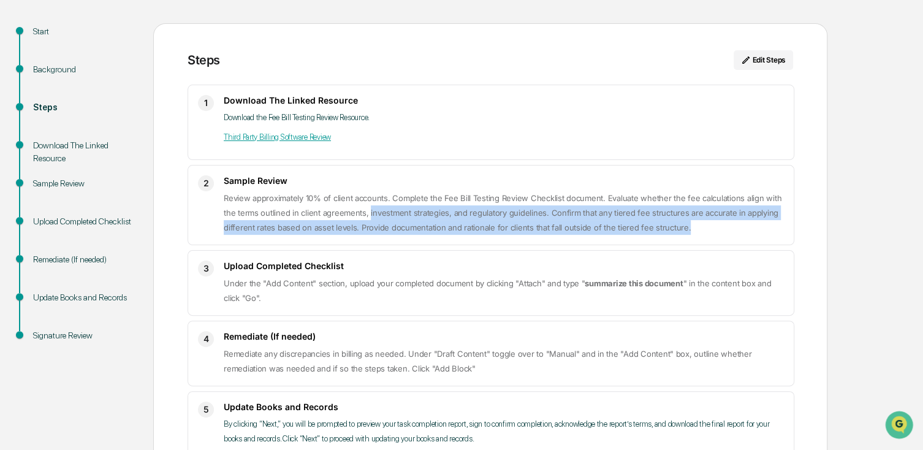
drag, startPoint x: 368, startPoint y: 213, endPoint x: 695, endPoint y: 231, distance: 327.3
click at [695, 231] on p "Review approximately 10% of client accounts. Complete the Fee Bill Testing Revi…" at bounding box center [504, 213] width 560 height 44
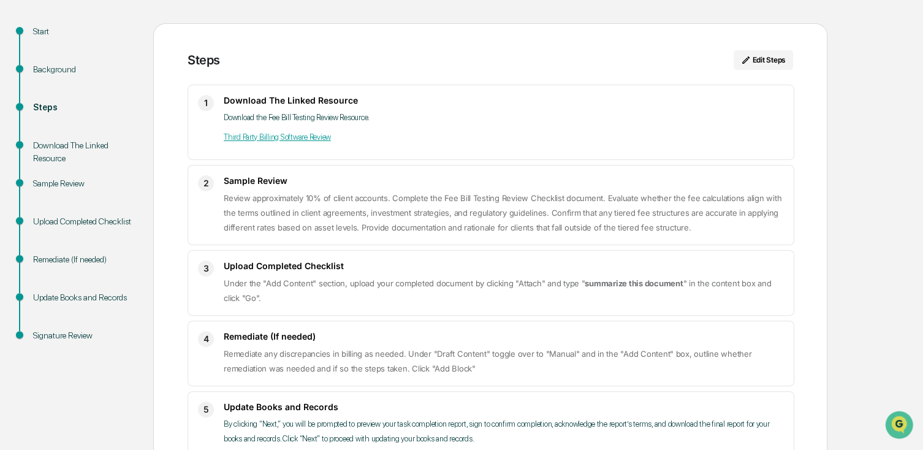
click at [365, 305] on p "Under the "Add Content" section, upload your completed document by clicking "At…" at bounding box center [504, 290] width 560 height 29
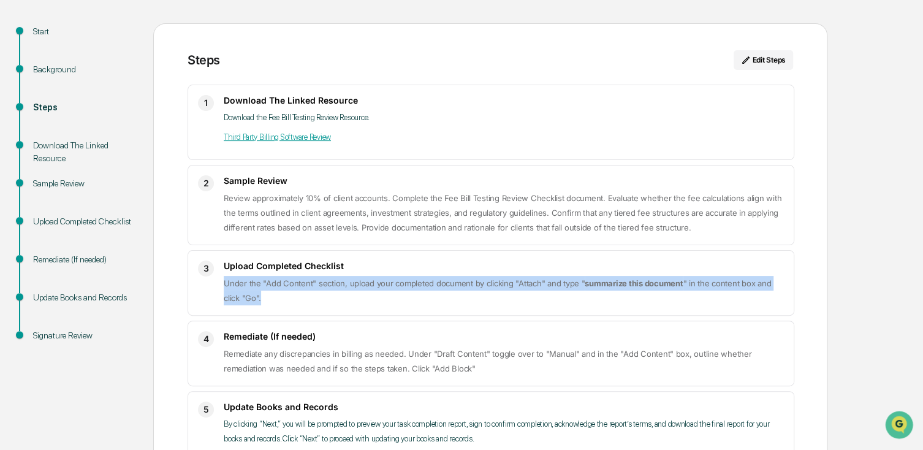
drag, startPoint x: 221, startPoint y: 283, endPoint x: 280, endPoint y: 293, distance: 59.8
click at [280, 293] on div "3 Upload Completed Checklist Under the "Add Content" section, upload your compl…" at bounding box center [491, 283] width 607 height 66
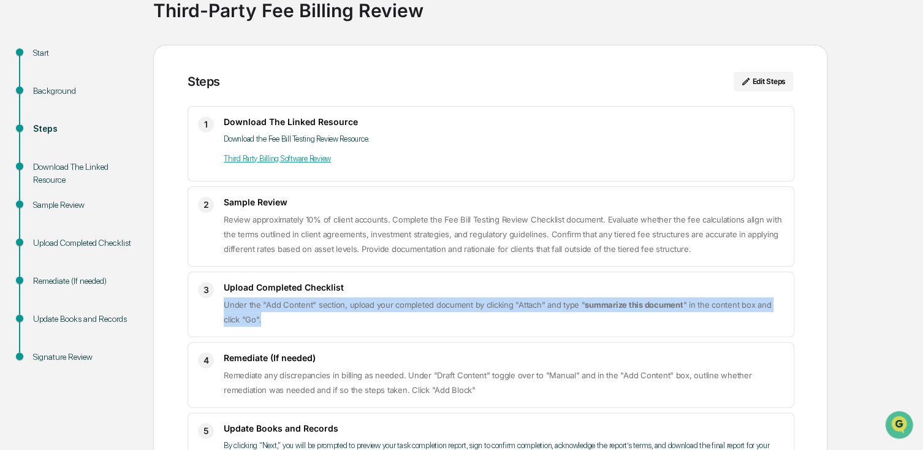
scroll to position [0, 0]
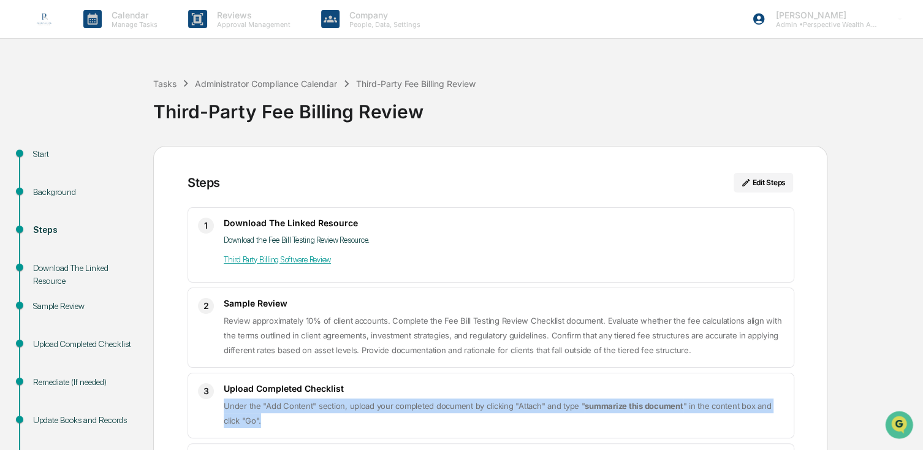
click at [40, 13] on img at bounding box center [43, 18] width 29 height 29
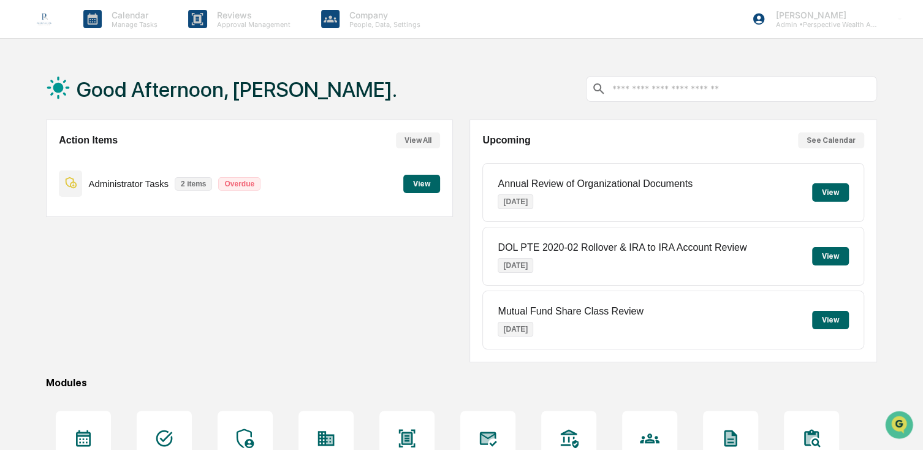
drag, startPoint x: 138, startPoint y: 186, endPoint x: 154, endPoint y: 186, distance: 15.9
click at [138, 186] on p "Administrator Tasks" at bounding box center [128, 183] width 80 height 10
click at [421, 183] on button "View" at bounding box center [421, 184] width 37 height 18
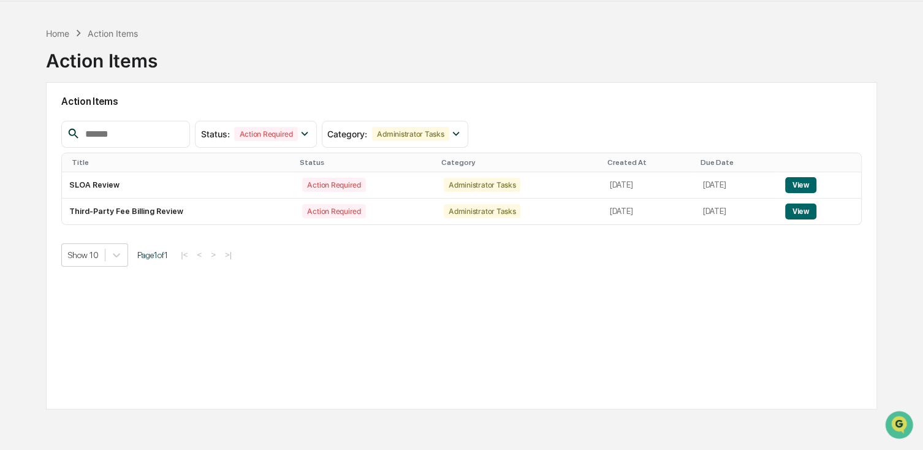
scroll to position [58, 0]
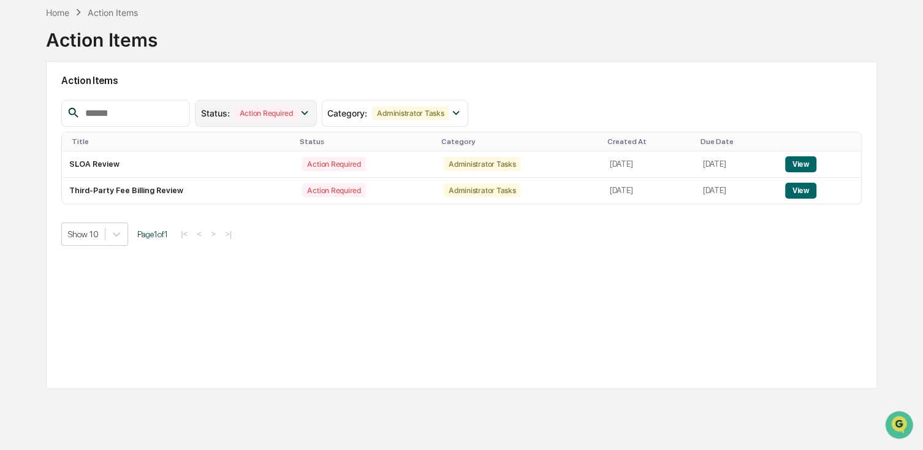
click at [297, 117] on div "Action Required" at bounding box center [265, 113] width 63 height 14
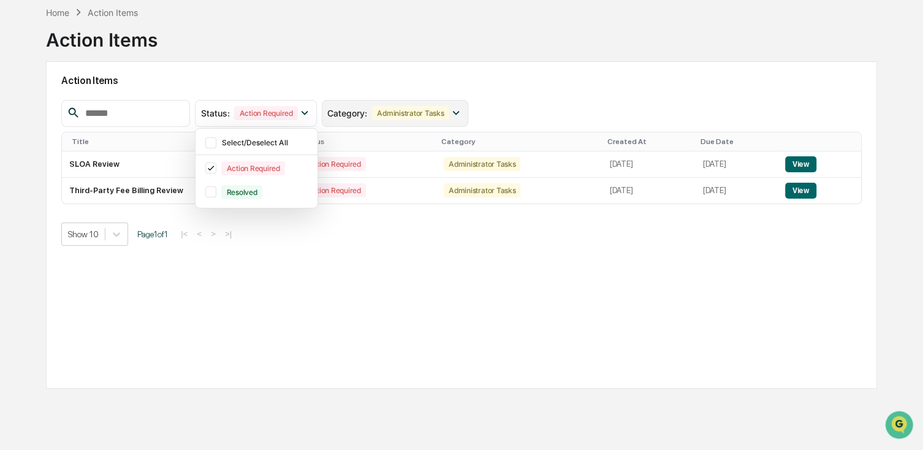
click at [449, 118] on div "Administrator Tasks" at bounding box center [410, 113] width 77 height 14
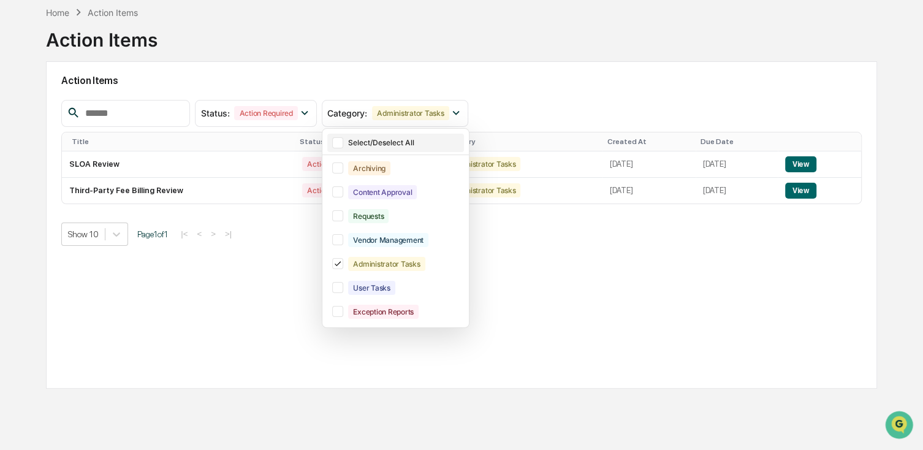
click at [369, 142] on div "Select/Deselect All" at bounding box center [404, 142] width 113 height 9
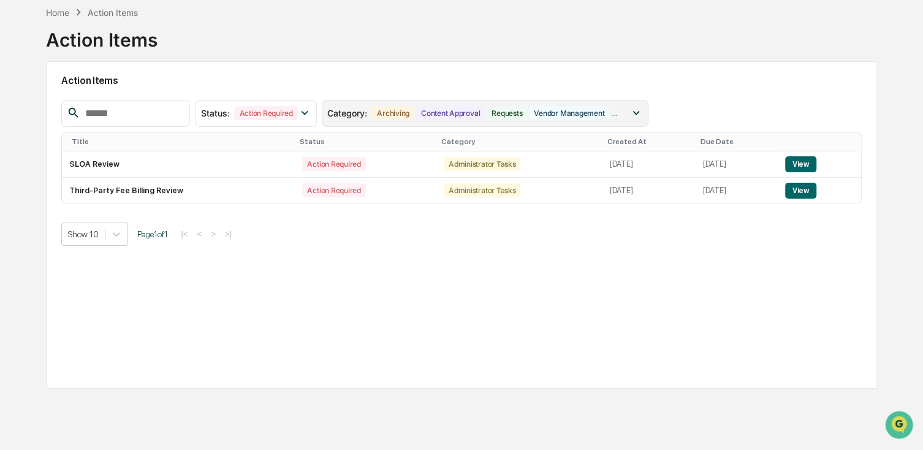
click at [643, 114] on icon at bounding box center [636, 112] width 13 height 13
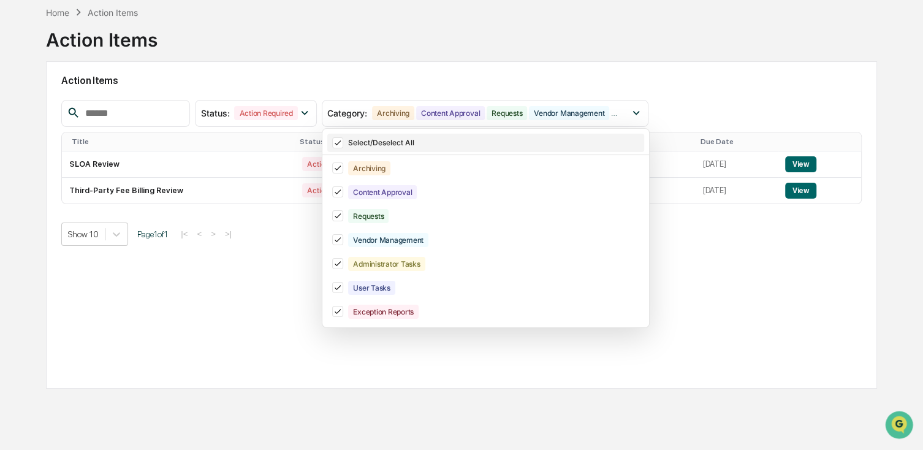
click at [345, 145] on icon at bounding box center [337, 143] width 13 height 9
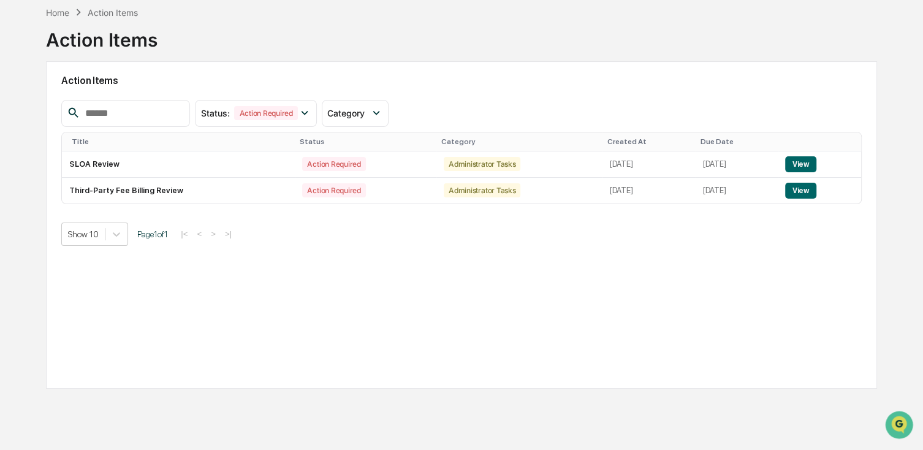
click at [305, 247] on div "Action Items Status : Action Required Select/Deselect All Action Required Resol…" at bounding box center [461, 224] width 831 height 327
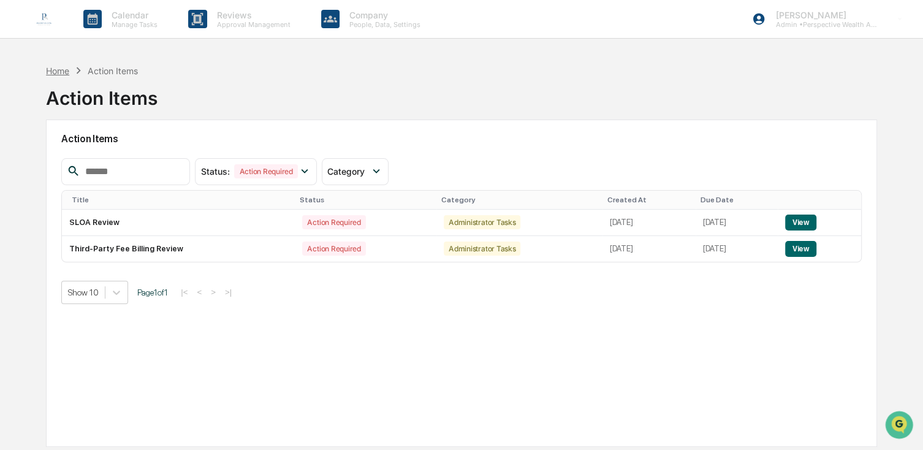
click at [64, 73] on div "Home" at bounding box center [57, 71] width 23 height 10
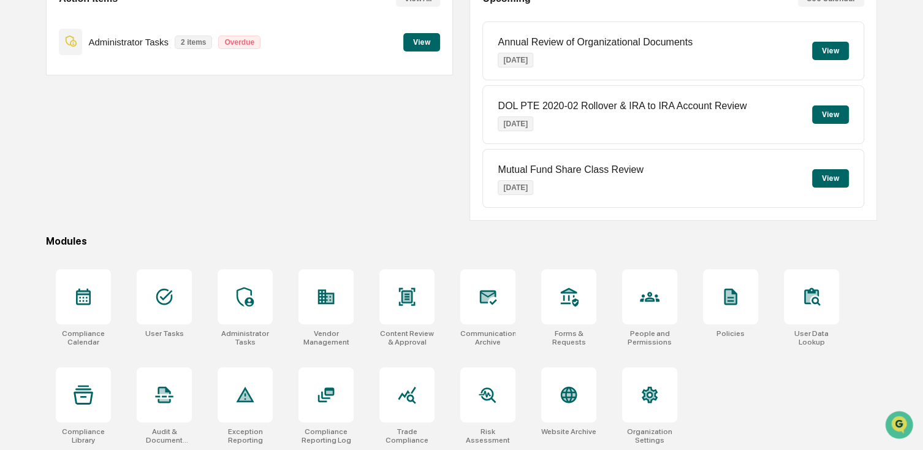
scroll to position [144, 0]
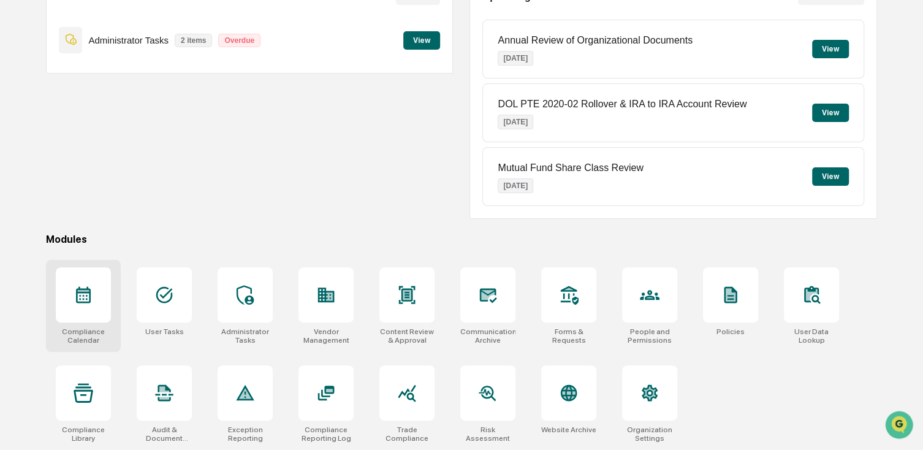
click at [104, 318] on div at bounding box center [83, 294] width 55 height 55
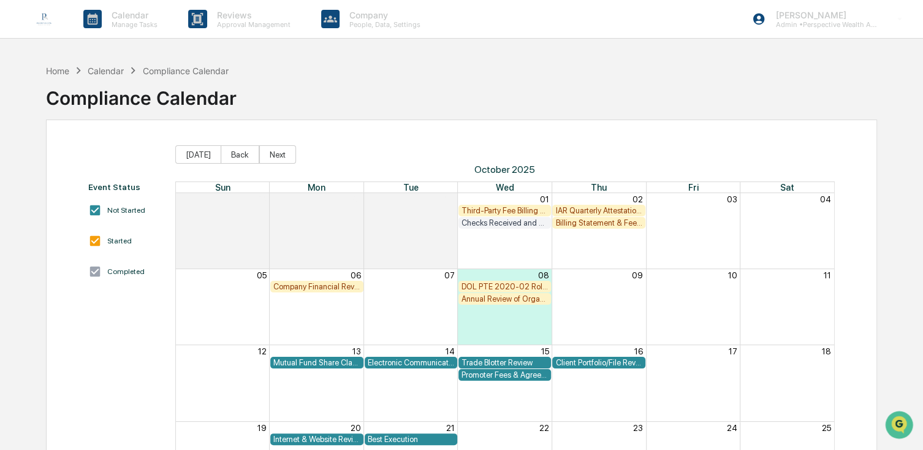
click at [591, 211] on div "IAR Quarterly Attestation Review" at bounding box center [599, 210] width 86 height 9
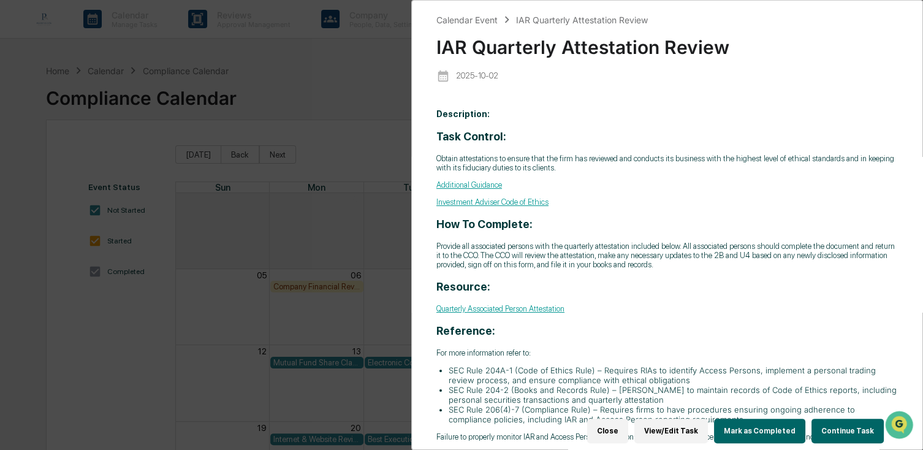
click at [853, 419] on button "Continue Task" at bounding box center [848, 431] width 72 height 25
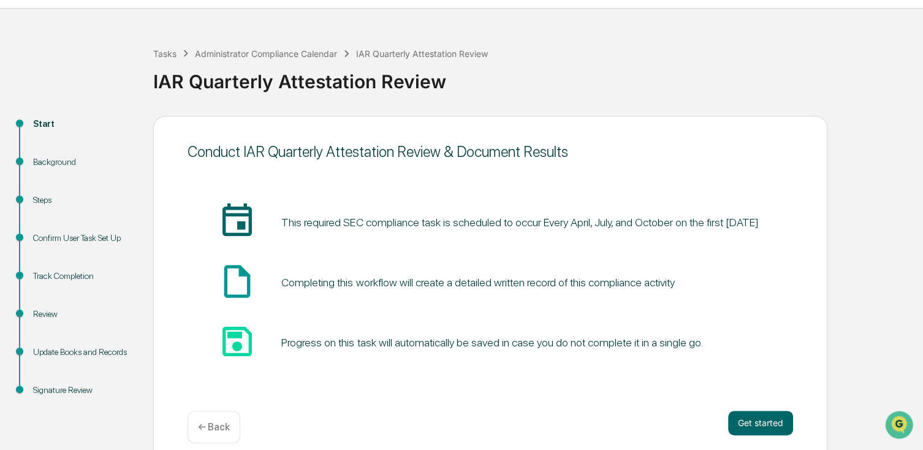
scroll to position [45, 0]
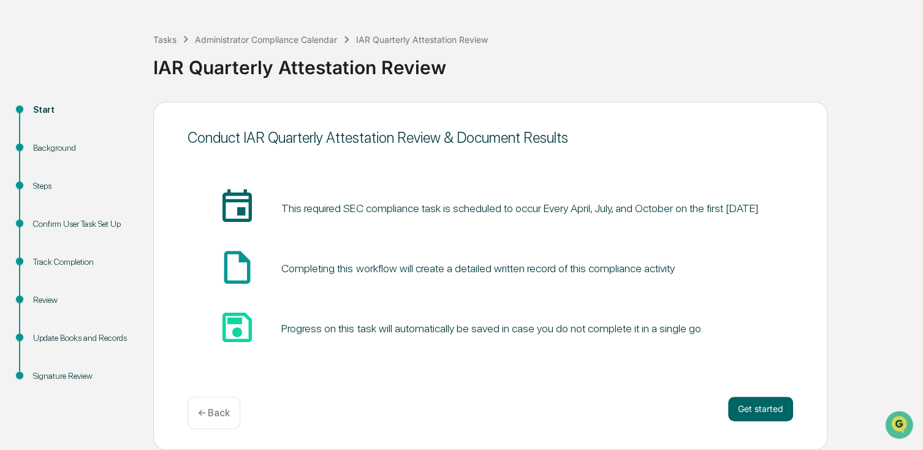
click at [760, 424] on div "Get started ← Back" at bounding box center [491, 413] width 606 height 32
click at [754, 410] on button "Get started" at bounding box center [760, 409] width 65 height 25
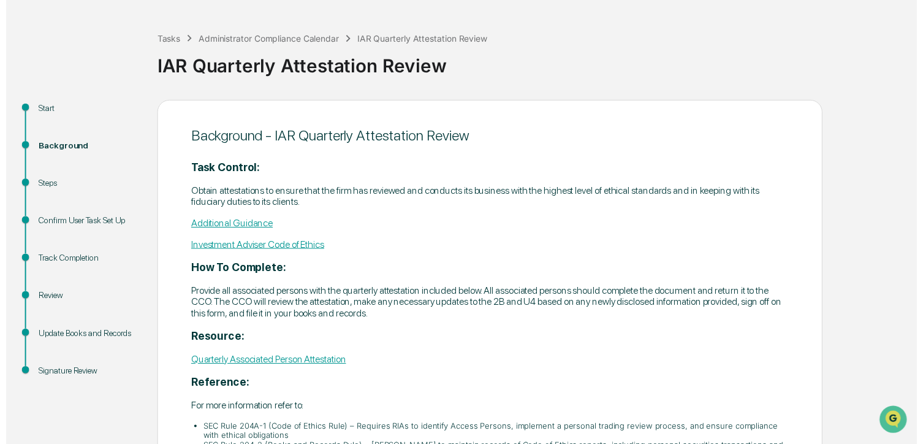
scroll to position [176, 0]
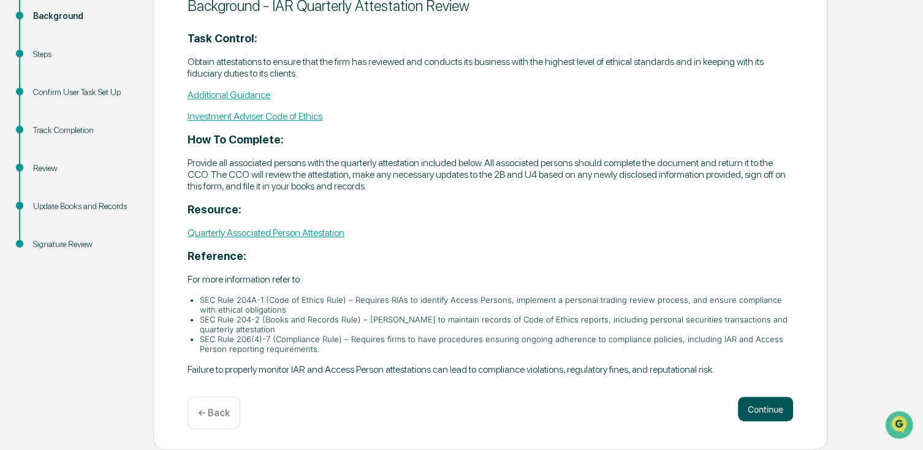
click at [763, 408] on button "Continue" at bounding box center [765, 409] width 55 height 25
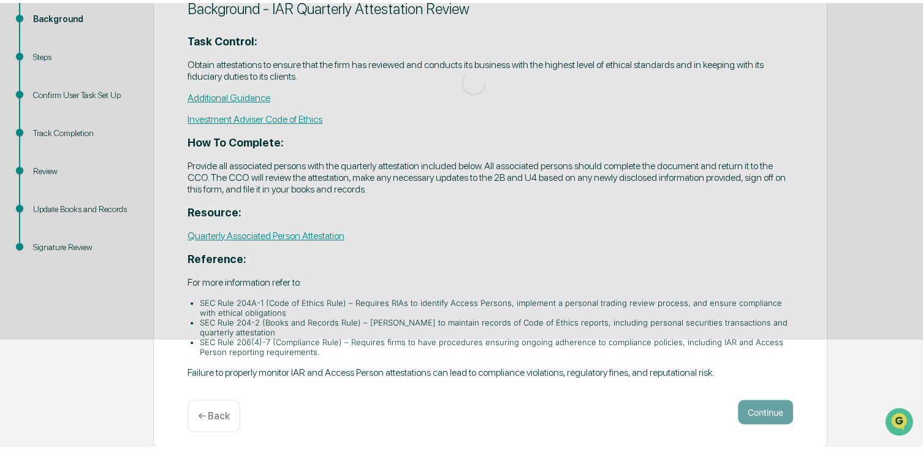
scroll to position [159, 0]
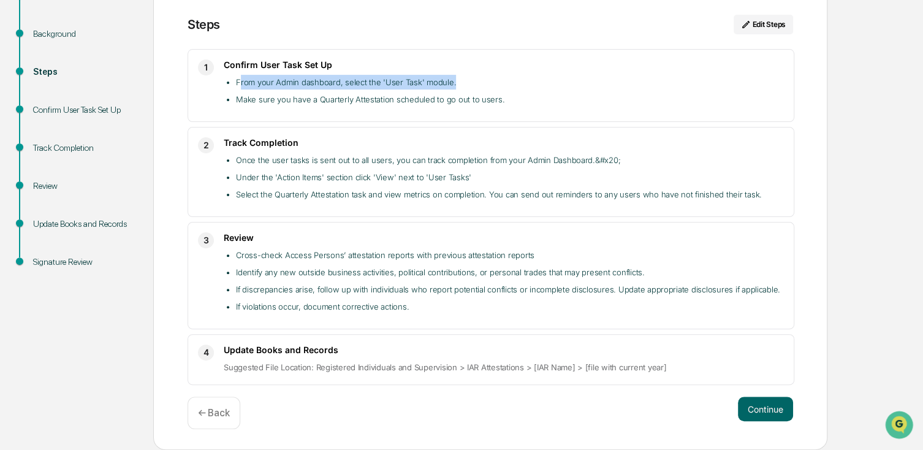
drag, startPoint x: 240, startPoint y: 80, endPoint x: 462, endPoint y: 85, distance: 222.0
click at [462, 85] on li "From your Admin dashboard, select the 'User Task' module." at bounding box center [510, 82] width 548 height 15
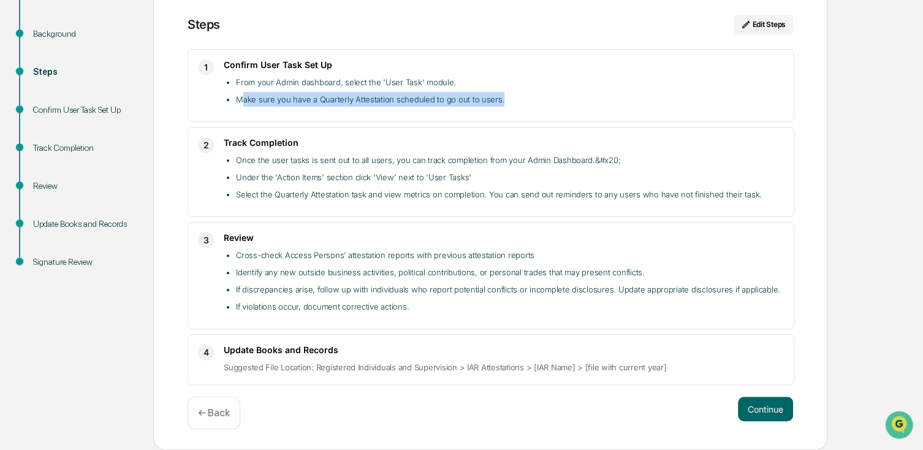
drag, startPoint x: 243, startPoint y: 96, endPoint x: 534, endPoint y: 105, distance: 291.4
click at [534, 105] on li "Make sure you have a Quarterly Attestation scheduled to go out to users." at bounding box center [510, 99] width 548 height 15
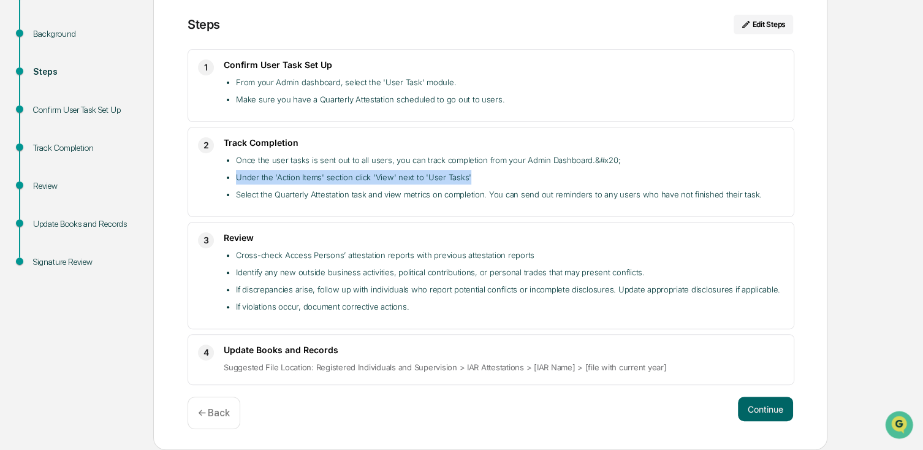
drag, startPoint x: 475, startPoint y: 175, endPoint x: 229, endPoint y: 175, distance: 245.3
click at [236, 175] on li "Under the 'Action Items' section click 'View' next to 'User Tasks'" at bounding box center [510, 177] width 548 height 15
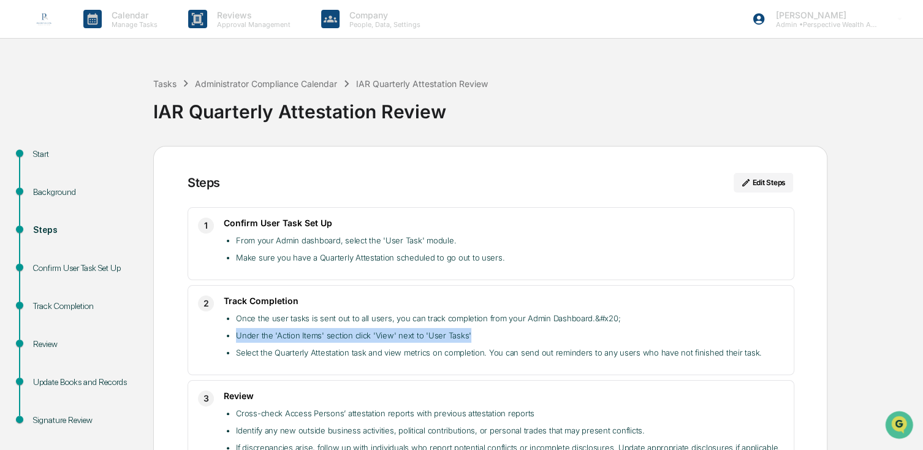
scroll to position [61, 0]
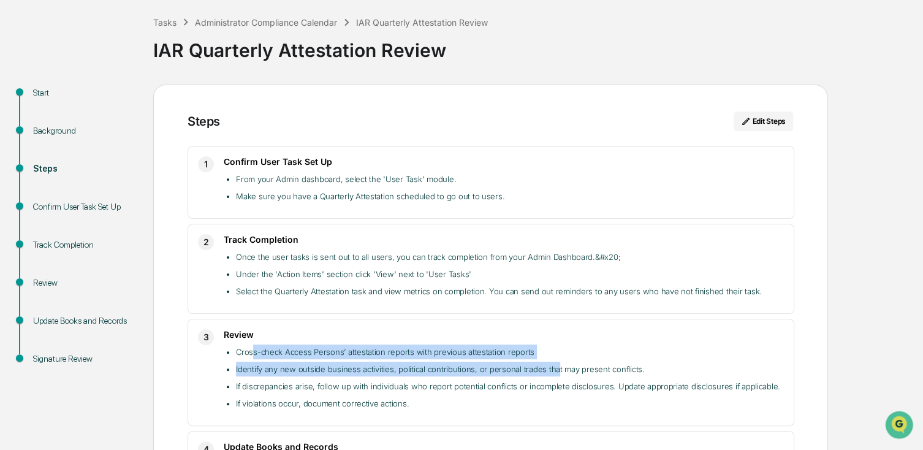
drag, startPoint x: 251, startPoint y: 353, endPoint x: 554, endPoint y: 371, distance: 303.5
click at [554, 371] on ul "Cross-check Access Persons’ attestation reports with previous attestation repor…" at bounding box center [504, 378] width 560 height 66
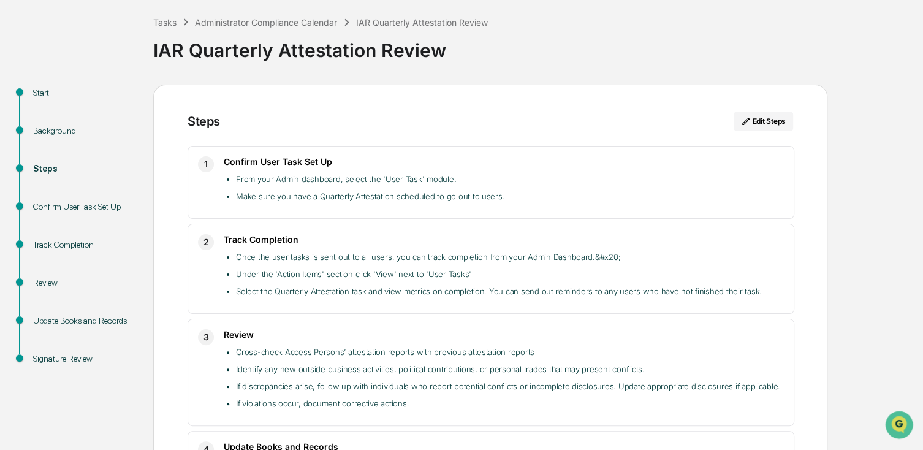
click at [657, 360] on ul "Cross-check Access Persons’ attestation reports with previous attestation repor…" at bounding box center [504, 378] width 560 height 66
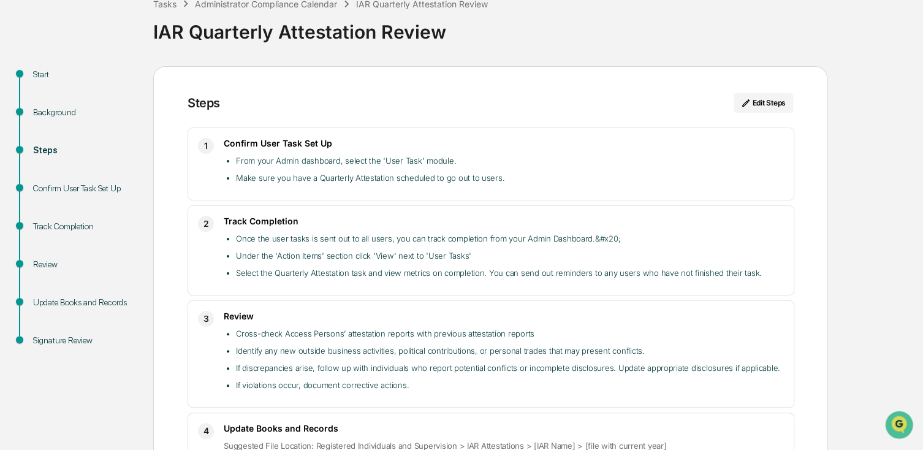
scroll to position [0, 0]
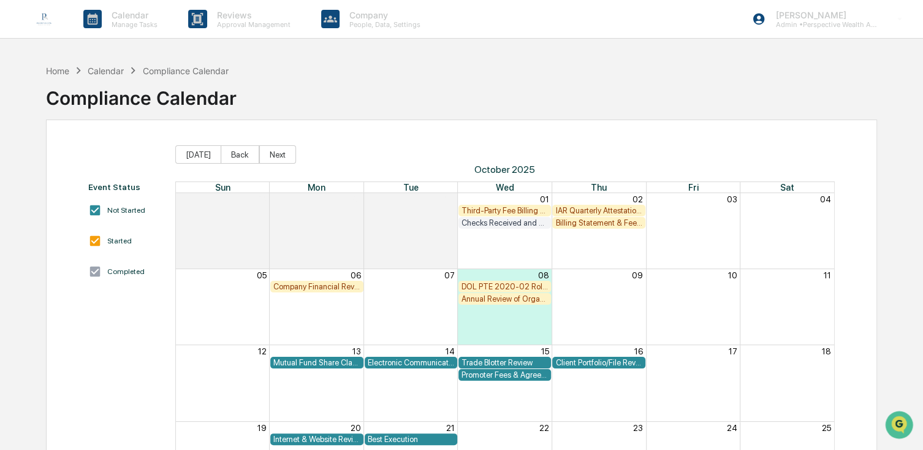
click at [602, 224] on div "Billing Statement & Fee Calculations Report Review" at bounding box center [599, 222] width 86 height 9
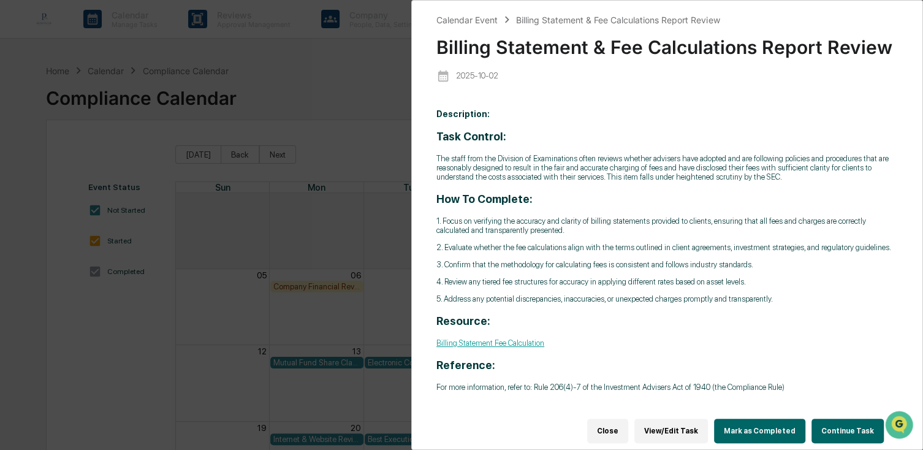
drag, startPoint x: 445, startPoint y: 226, endPoint x: 559, endPoint y: 242, distance: 115.9
click at [559, 242] on div "Task Control: The staff from the Division of Examinations often reviews whether…" at bounding box center [668, 261] width 462 height 262
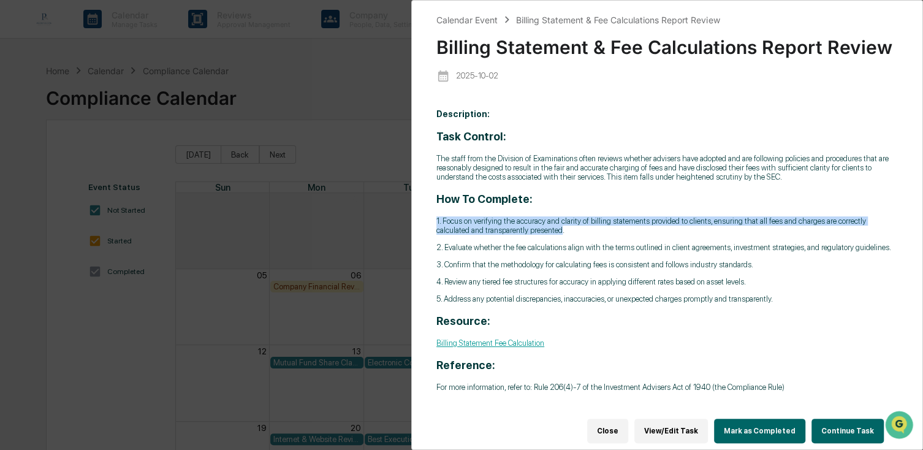
drag, startPoint x: 561, startPoint y: 232, endPoint x: 435, endPoint y: 213, distance: 127.1
click at [435, 213] on div "Calendar Event Billing Statement & Fee Calculations Report Review Billing State…" at bounding box center [667, 225] width 512 height 450
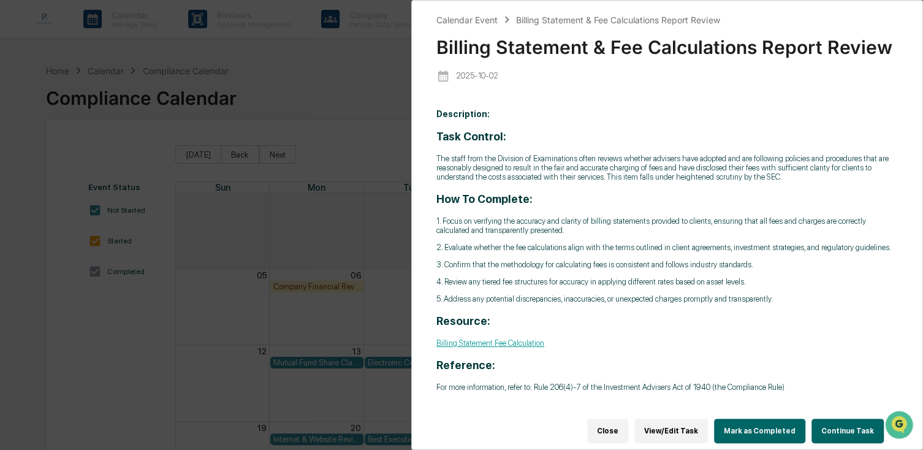
click at [595, 233] on p "1. Focus on verifying the accuracy and clarity of billing statements provided t…" at bounding box center [668, 225] width 462 height 18
click at [560, 250] on p "2. Evaluate whether the fee calculations align with the terms outlined in clien…" at bounding box center [668, 247] width 462 height 9
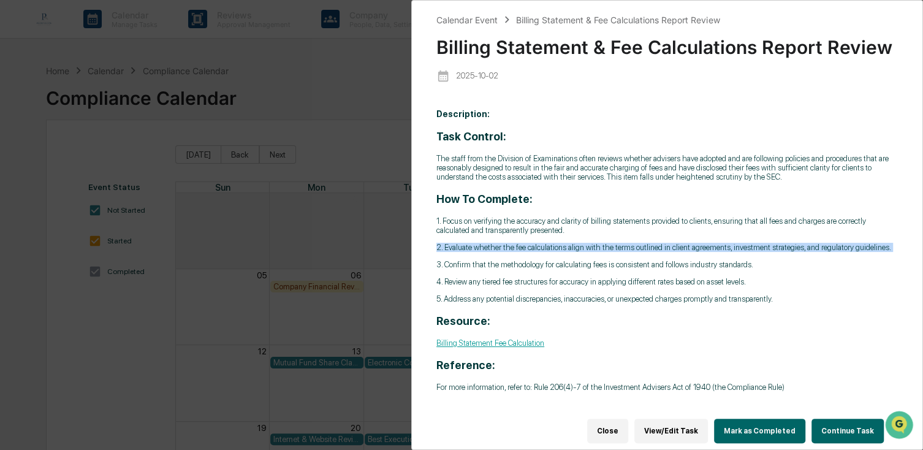
click at [560, 250] on p "2. Evaluate whether the fee calculations align with the terms outlined in clien…" at bounding box center [668, 247] width 462 height 9
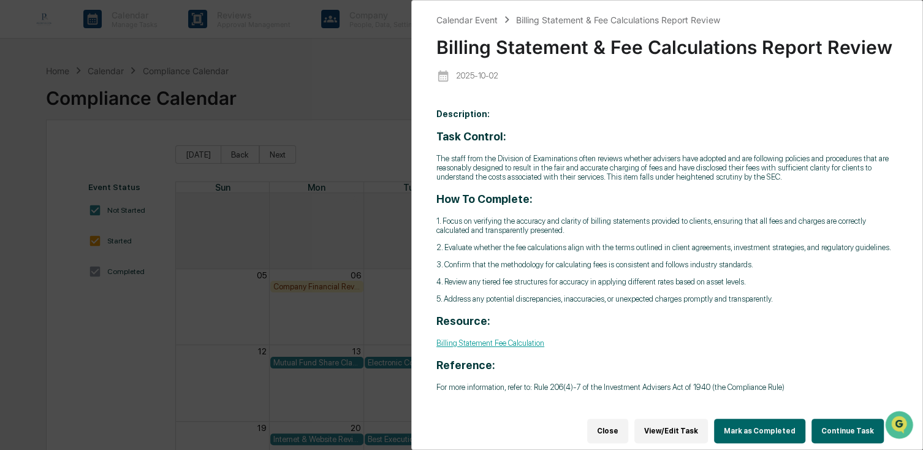
click at [487, 268] on p "3. Confirm that the methodology for calculating fees is consistent and follows …" at bounding box center [668, 264] width 462 height 9
click at [501, 291] on div "Task Control: The staff from the Division of Examinations often reviews whether…" at bounding box center [668, 261] width 462 height 262
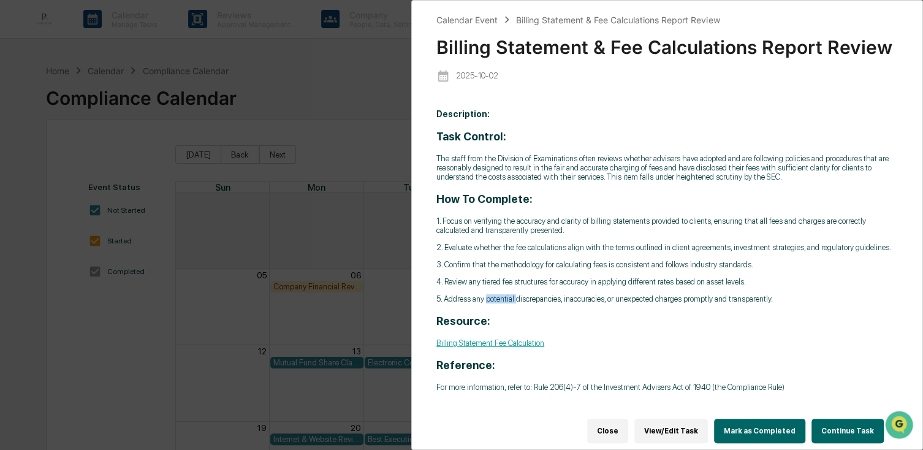
click at [505, 286] on p "4. Review any tiered fee structures for accuracy in applying different rates ba…" at bounding box center [668, 281] width 462 height 9
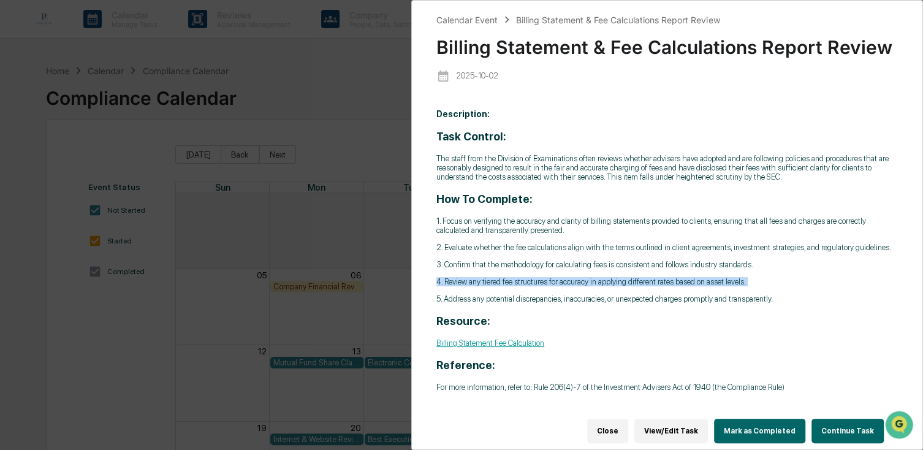
click at [505, 286] on p "4. Review any tiered fee structures for accuracy in applying different rates ba…" at bounding box center [668, 281] width 462 height 9
click at [544, 304] on p "5. Address any potential discrepancies, inaccuracies, or unexpected charges pro…" at bounding box center [668, 298] width 462 height 9
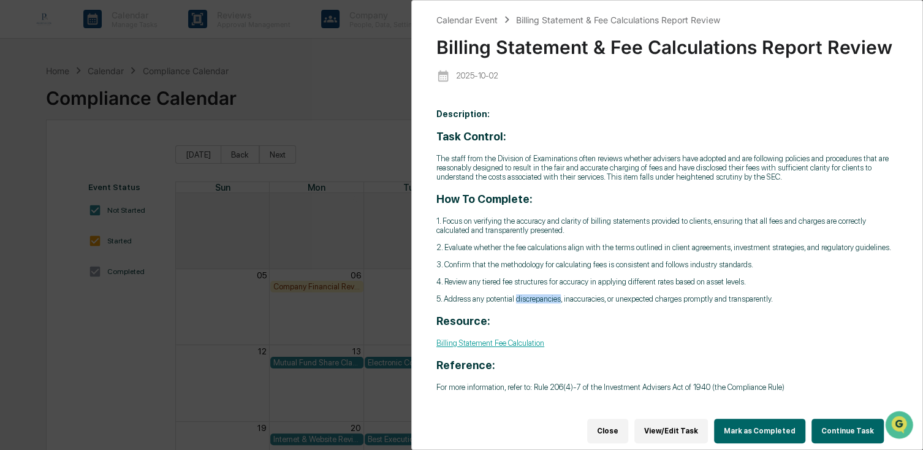
click at [544, 304] on p "5. Address any potential discrepancies, inaccuracies, or unexpected charges pro…" at bounding box center [668, 298] width 462 height 9
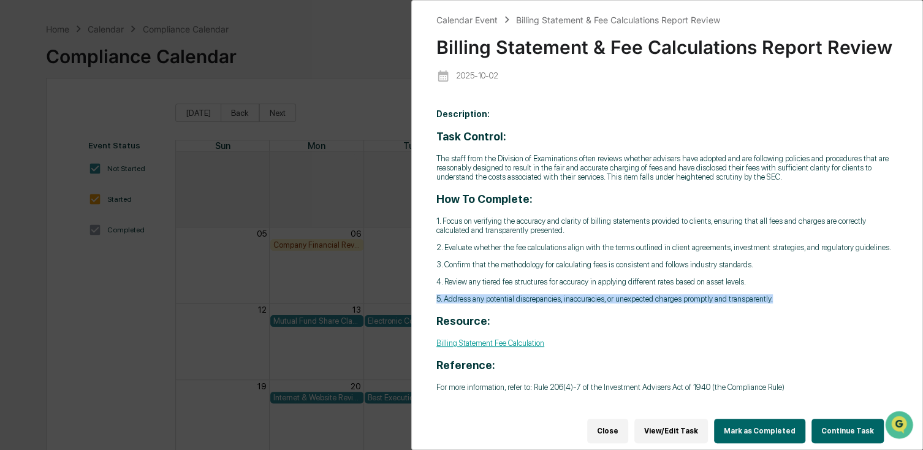
scroll to position [61, 0]
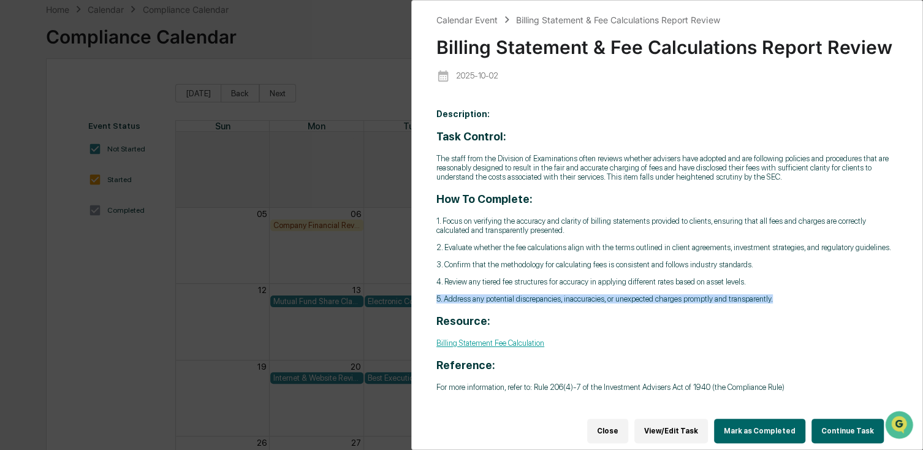
click at [513, 346] on link "Billing Statement Fee Calculation" at bounding box center [491, 342] width 108 height 9
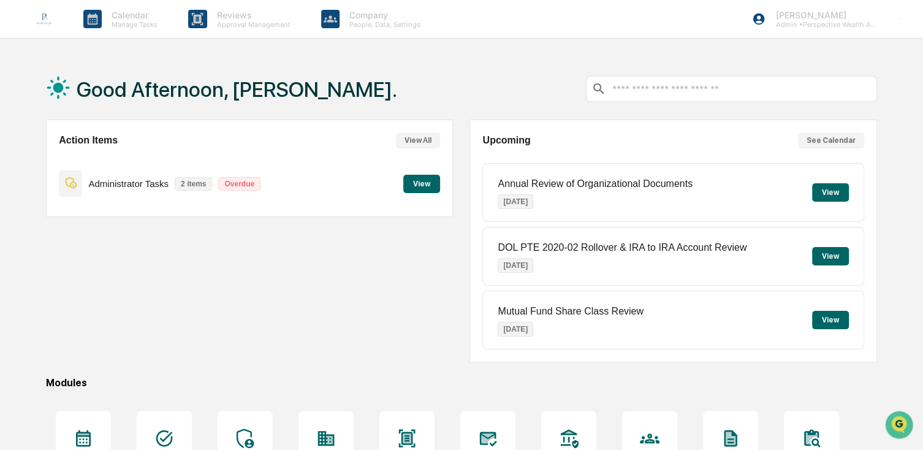
click at [413, 140] on button "View All" at bounding box center [418, 140] width 44 height 16
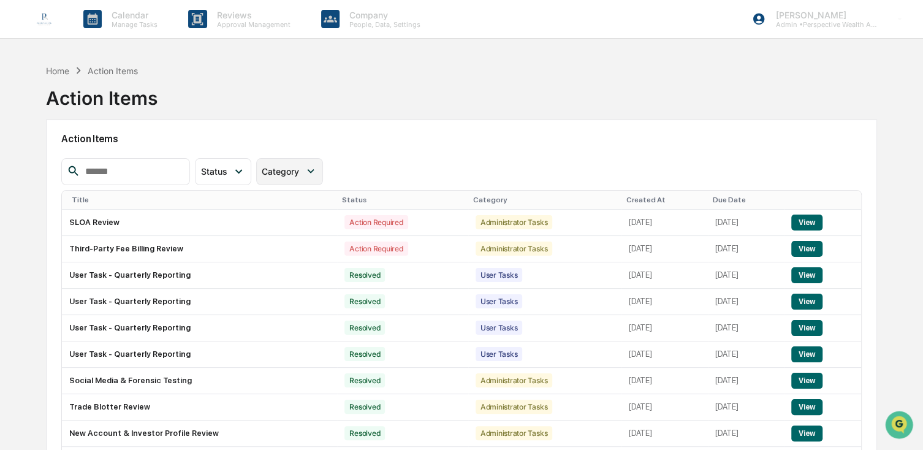
click at [296, 168] on span "Category" at bounding box center [280, 171] width 37 height 10
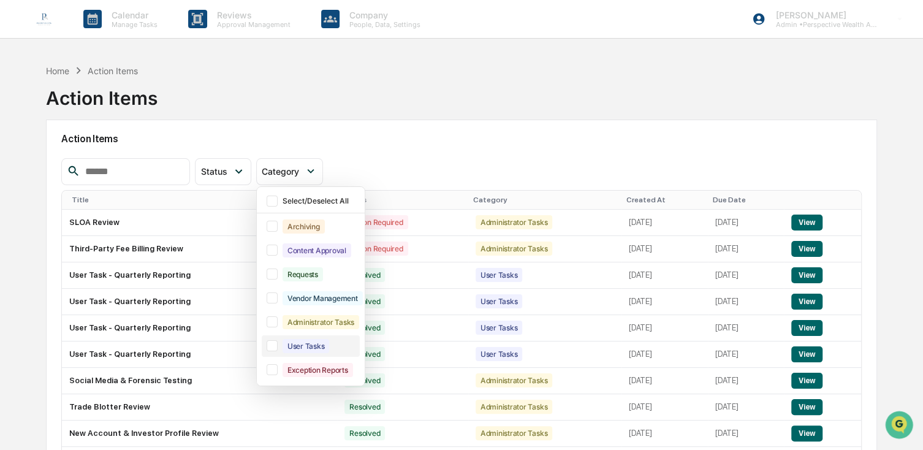
click at [330, 345] on div "User Tasks" at bounding box center [306, 346] width 47 height 14
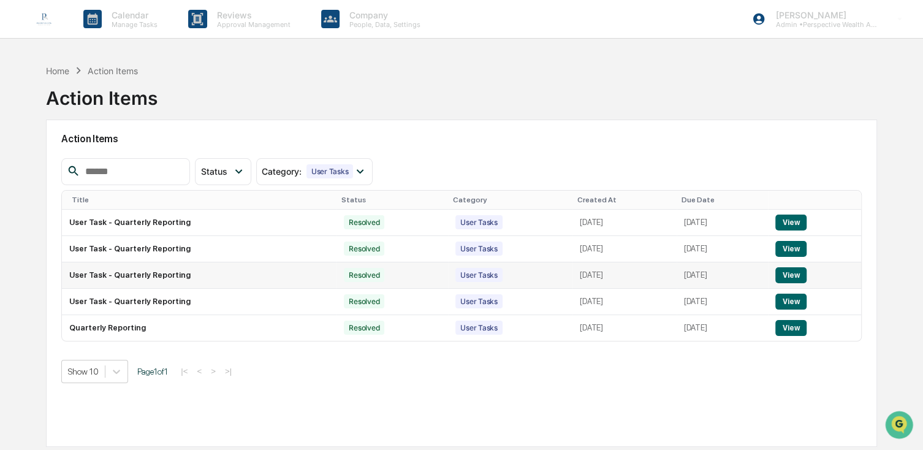
scroll to position [58, 0]
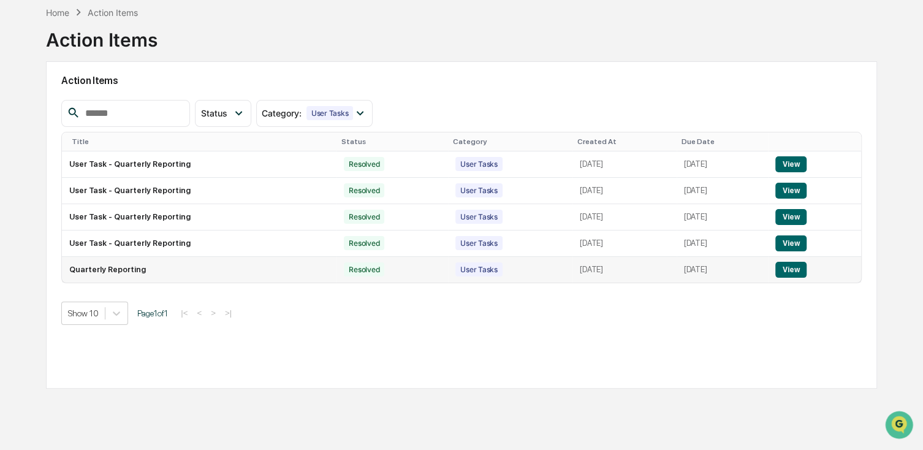
click at [787, 267] on button "View" at bounding box center [791, 270] width 31 height 16
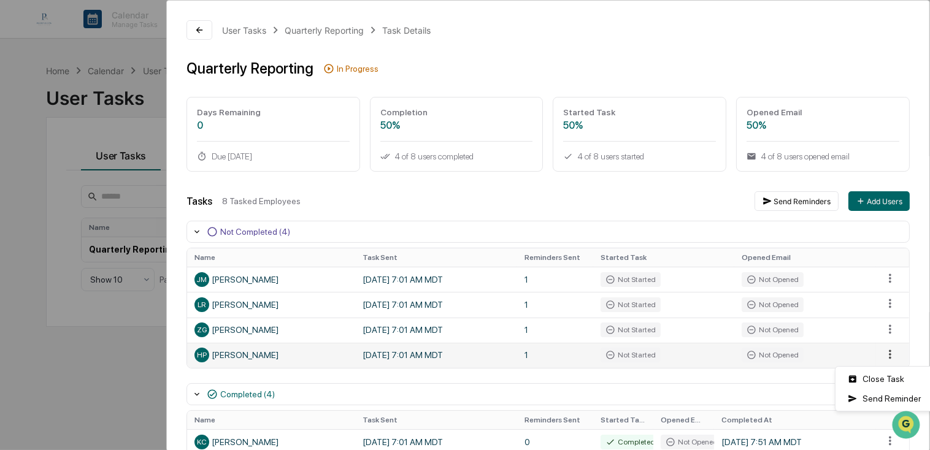
click at [874, 359] on html "Calendar Manage Tasks Reviews Approval Management Company People, Data, Setting…" at bounding box center [465, 225] width 930 height 450
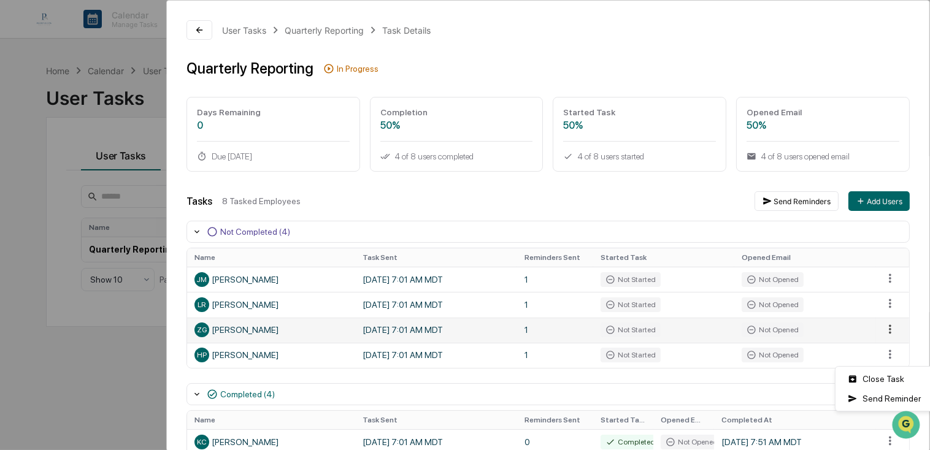
click at [881, 332] on html "Calendar Manage Tasks Reviews Approval Management Company People, Data, Setting…" at bounding box center [465, 225] width 930 height 450
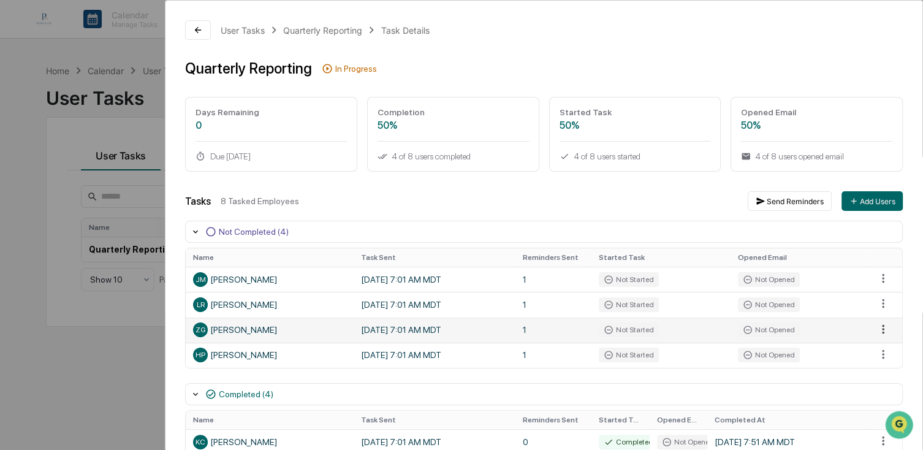
click at [881, 332] on html "Calendar Manage Tasks Reviews Approval Management Company People, Data, Setting…" at bounding box center [461, 225] width 923 height 450
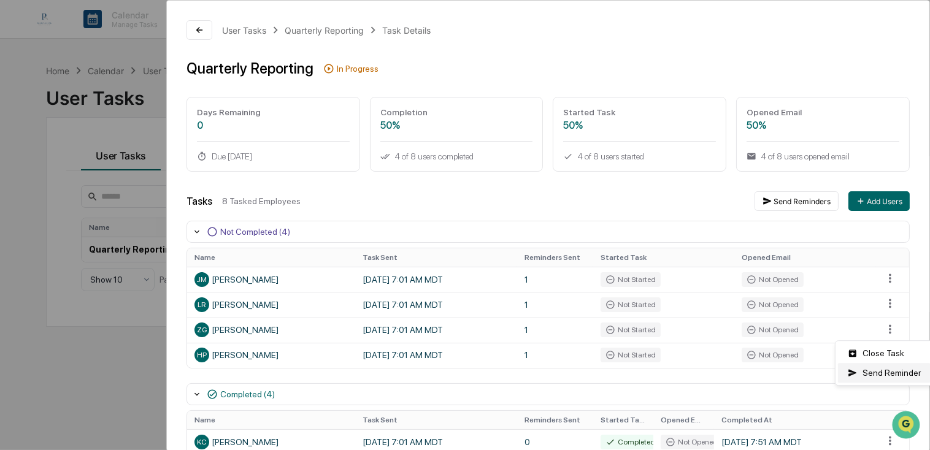
click at [879, 377] on div "Send Reminder" at bounding box center [884, 373] width 93 height 20
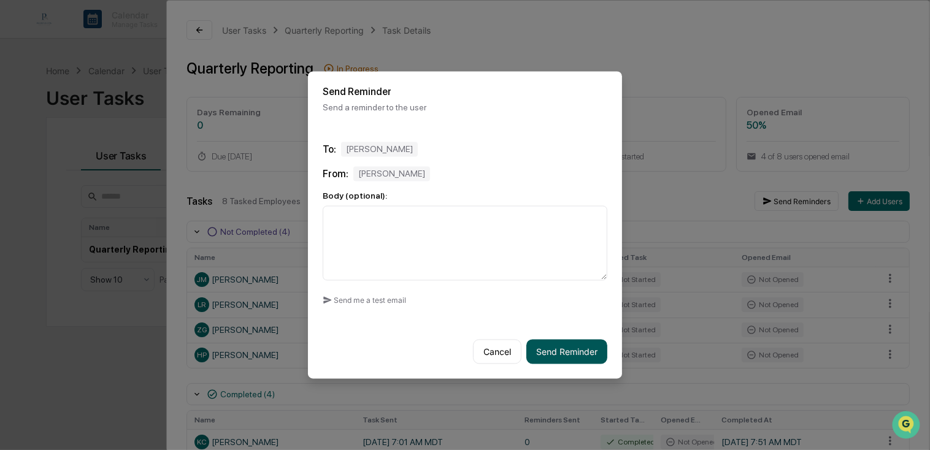
click at [563, 344] on button "Send Reminder" at bounding box center [566, 352] width 81 height 25
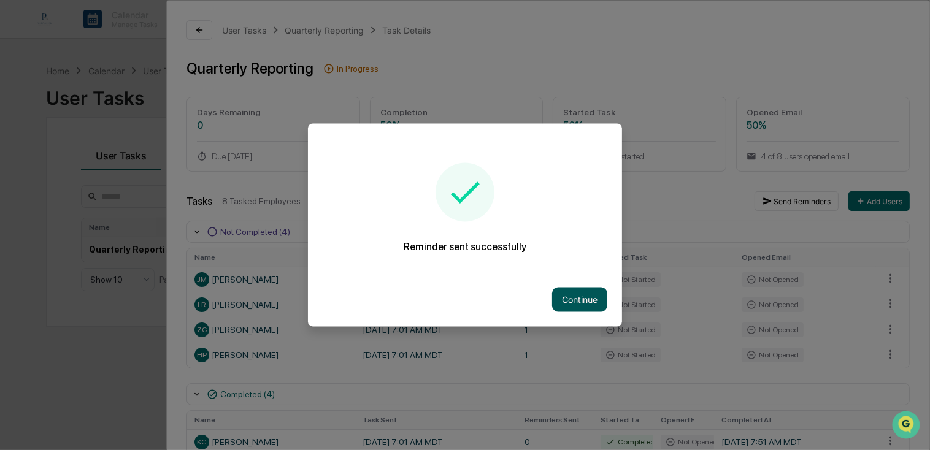
click at [571, 297] on button "Continue" at bounding box center [579, 300] width 55 height 25
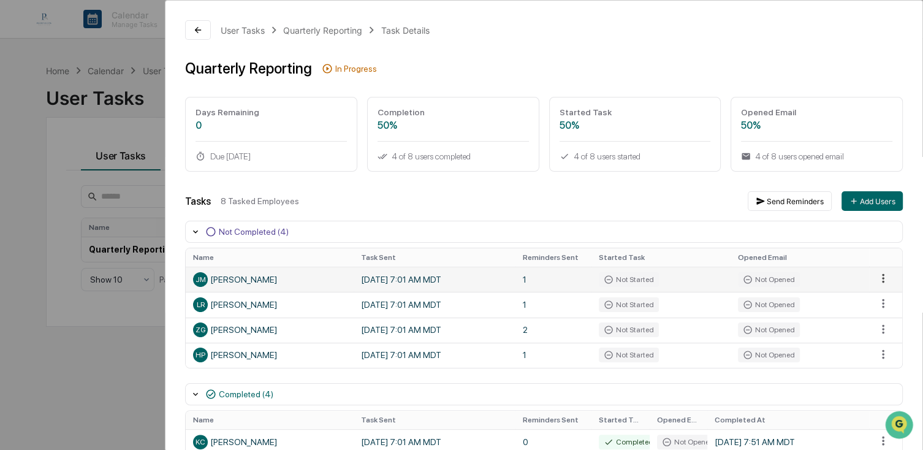
click at [874, 279] on html "Calendar Manage Tasks Reviews Approval Management Company People, Data, Setting…" at bounding box center [461, 225] width 923 height 450
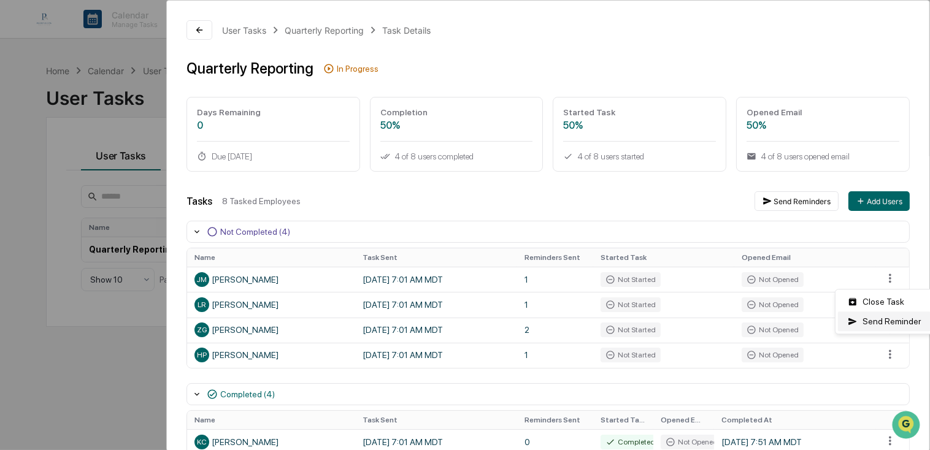
click at [884, 319] on div "Send Reminder" at bounding box center [884, 322] width 93 height 20
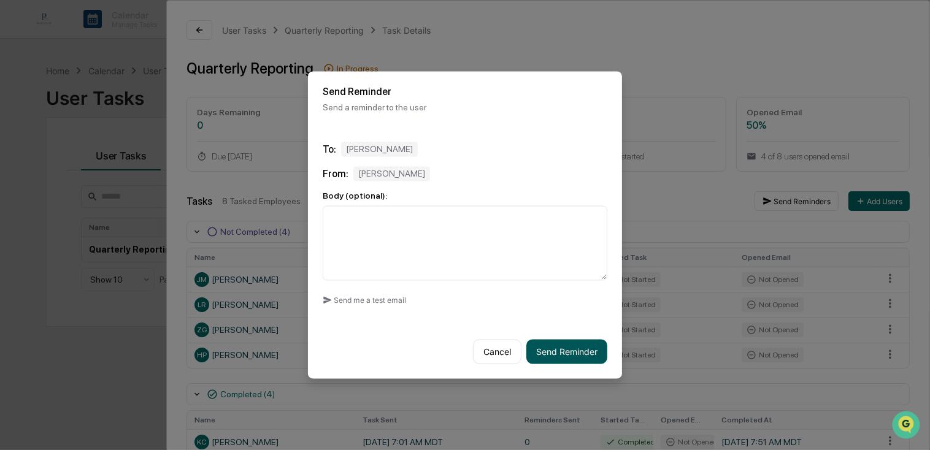
click at [569, 347] on button "Send Reminder" at bounding box center [566, 352] width 81 height 25
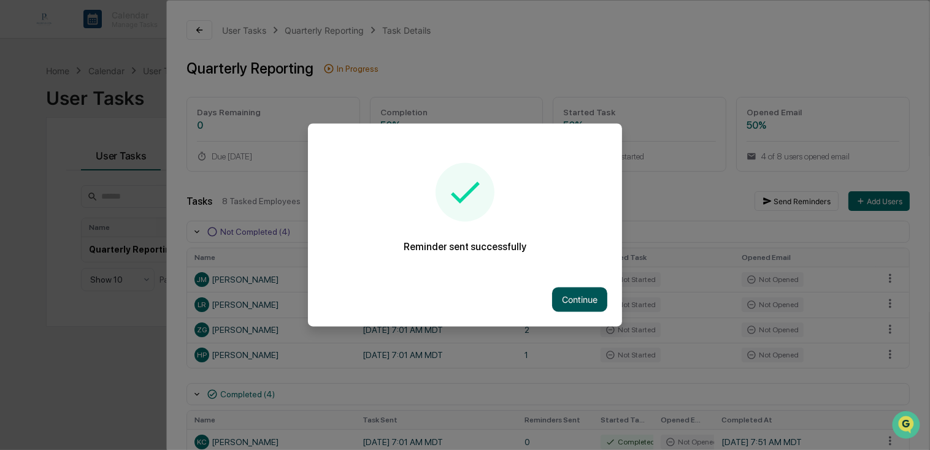
click at [575, 295] on button "Continue" at bounding box center [579, 300] width 55 height 25
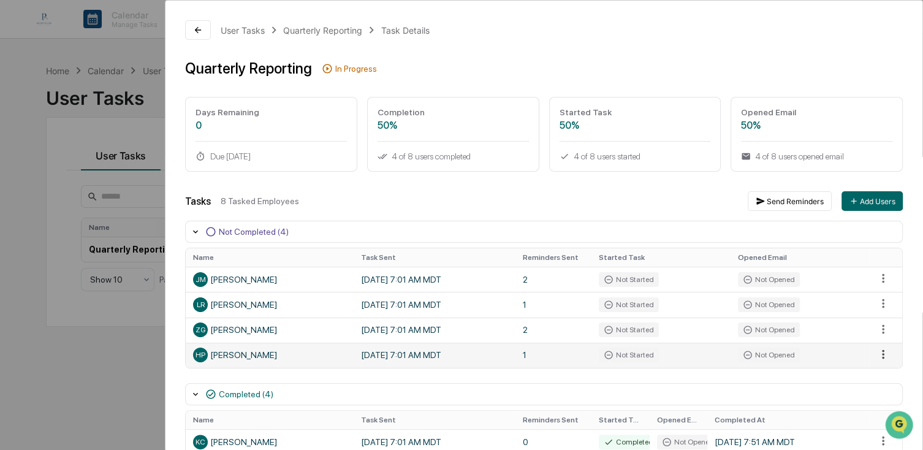
click at [877, 357] on html "Calendar Manage Tasks Reviews Approval Management Company People, Data, Setting…" at bounding box center [461, 225] width 923 height 450
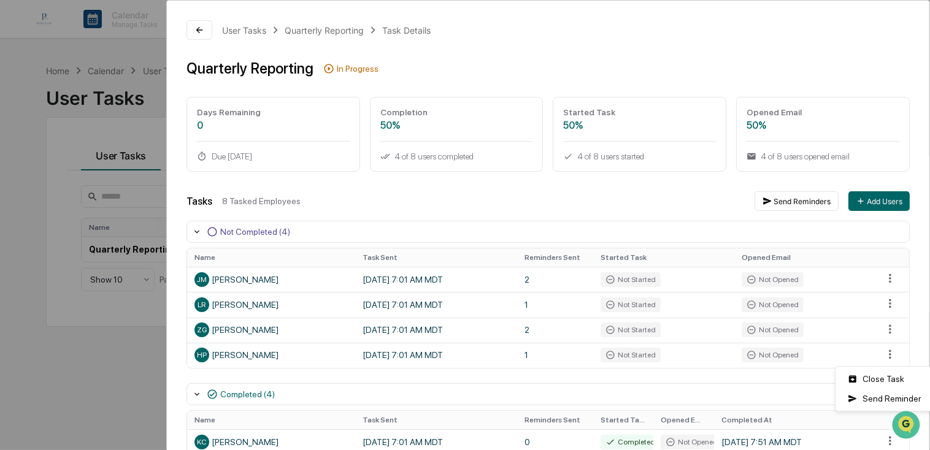
click at [767, 50] on html "Calendar Manage Tasks Reviews Approval Management Company People, Data, Setting…" at bounding box center [465, 225] width 930 height 450
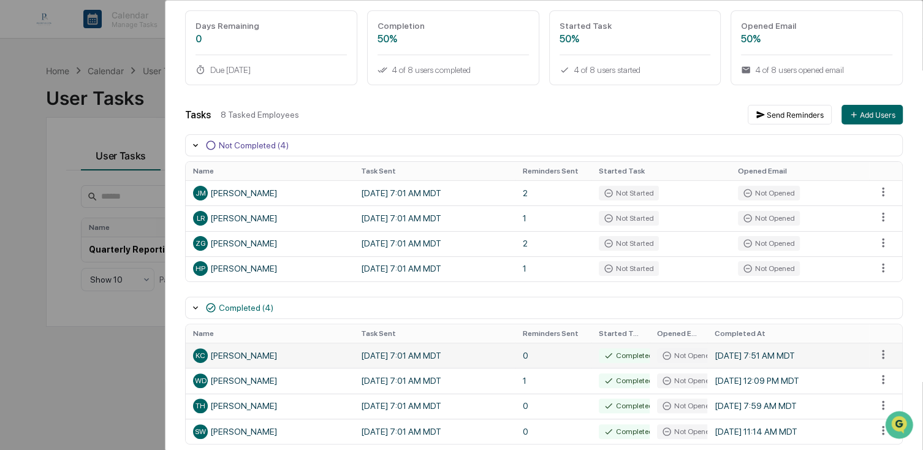
scroll to position [141, 0]
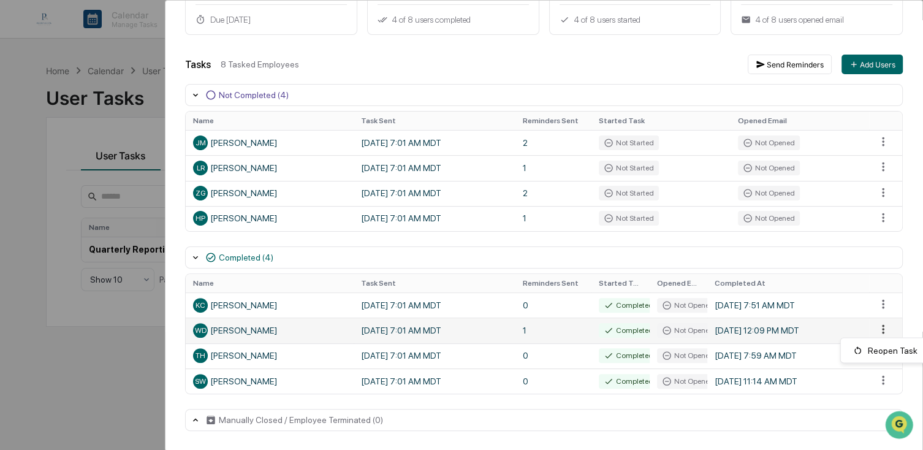
click at [880, 330] on html "Calendar Manage Tasks Reviews Approval Management Company People, Data, Setting…" at bounding box center [461, 225] width 923 height 450
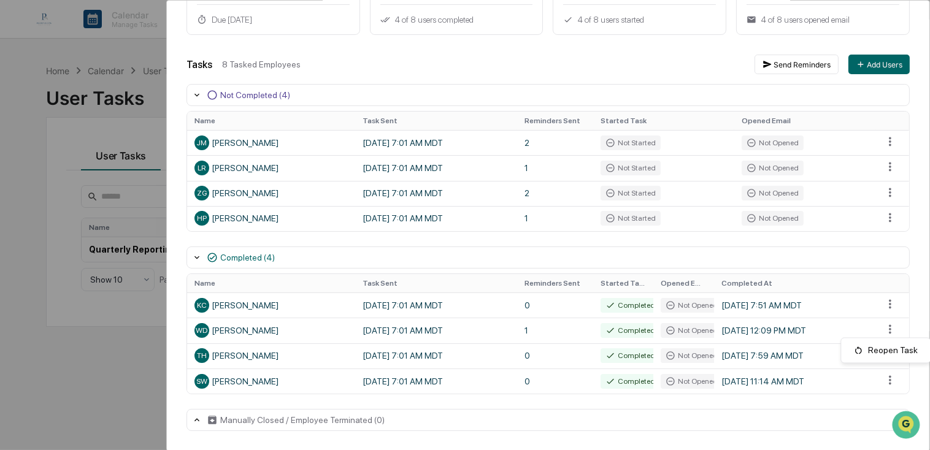
click at [776, 424] on html "Calendar Manage Tasks Reviews Approval Management Company People, Data, Setting…" at bounding box center [465, 225] width 930 height 450
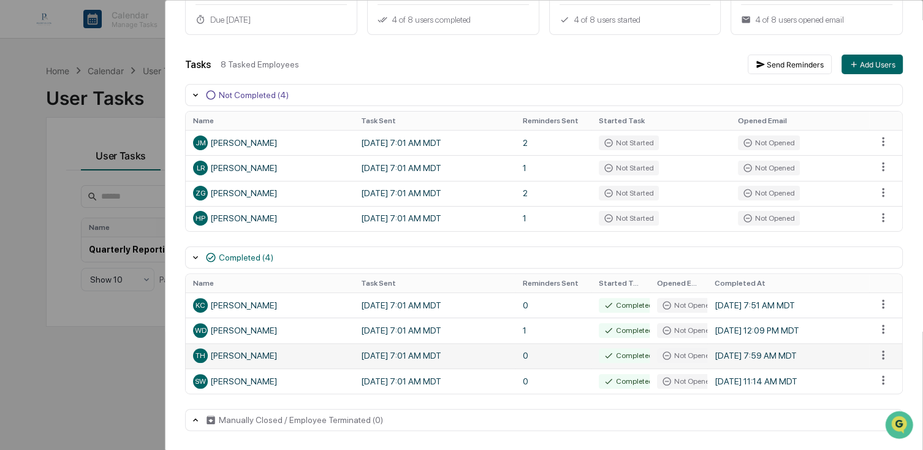
click at [234, 351] on div "TH Tyler Hensen" at bounding box center [269, 355] width 153 height 15
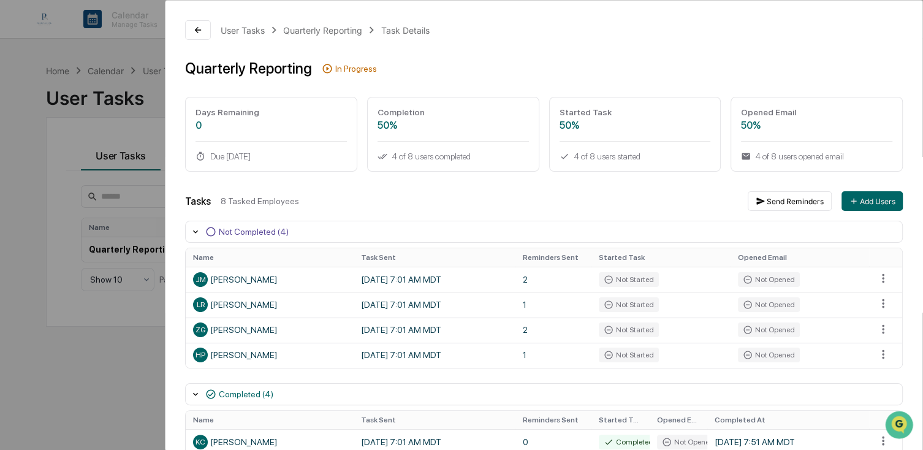
scroll to position [123, 0]
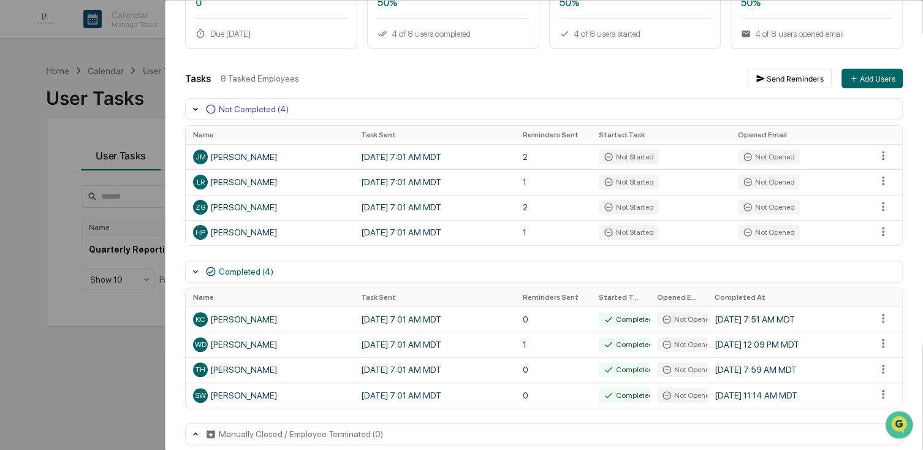
click at [194, 273] on icon at bounding box center [195, 271] width 5 height 3
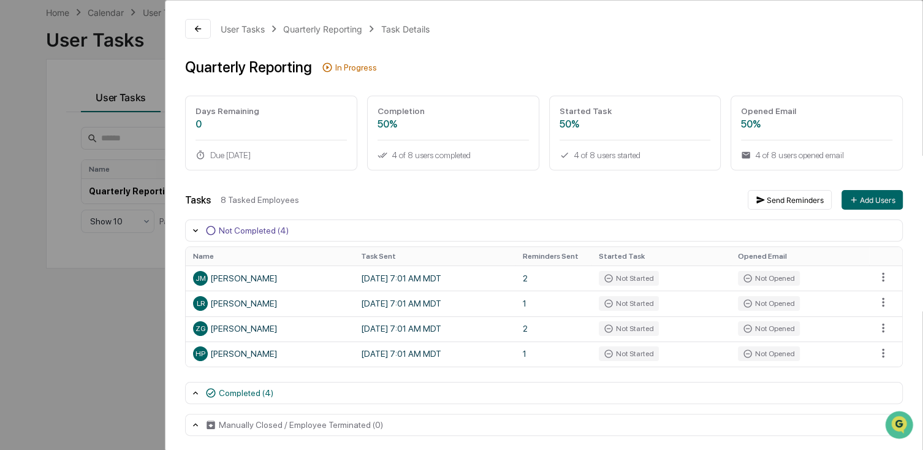
scroll to position [0, 0]
click at [193, 228] on icon at bounding box center [196, 232] width 10 height 10
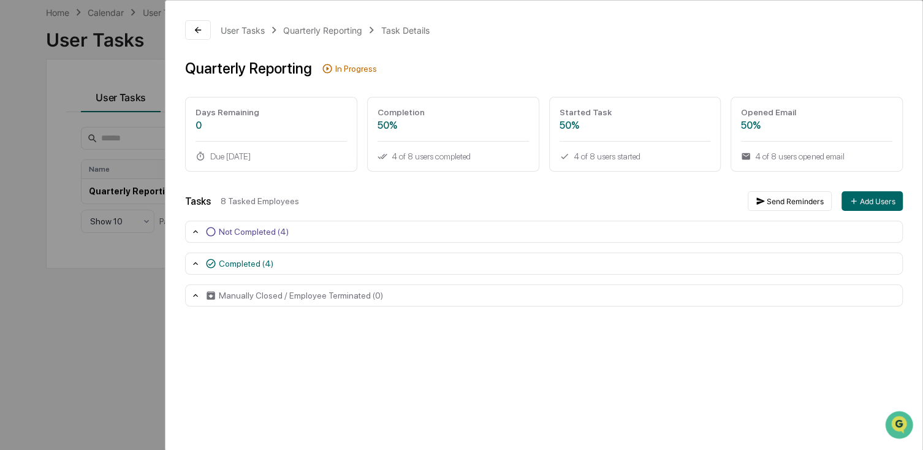
click at [188, 231] on div "Not Completed (4)" at bounding box center [544, 232] width 718 height 22
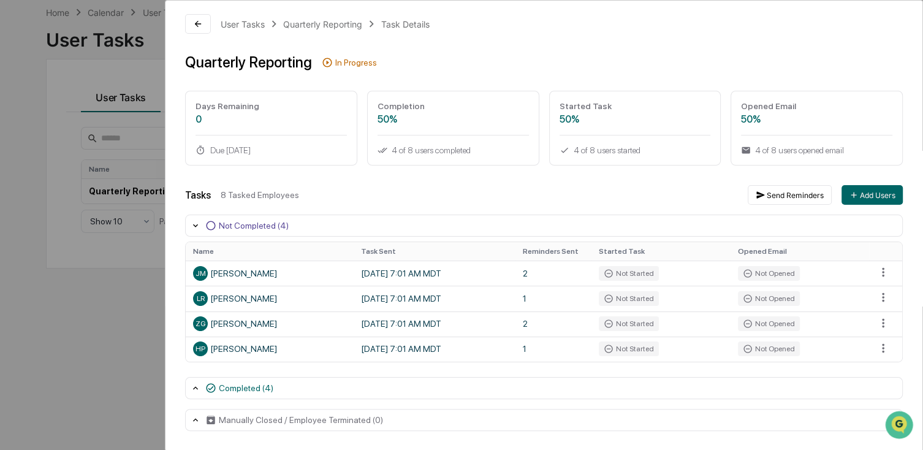
click at [197, 389] on icon at bounding box center [196, 388] width 10 height 10
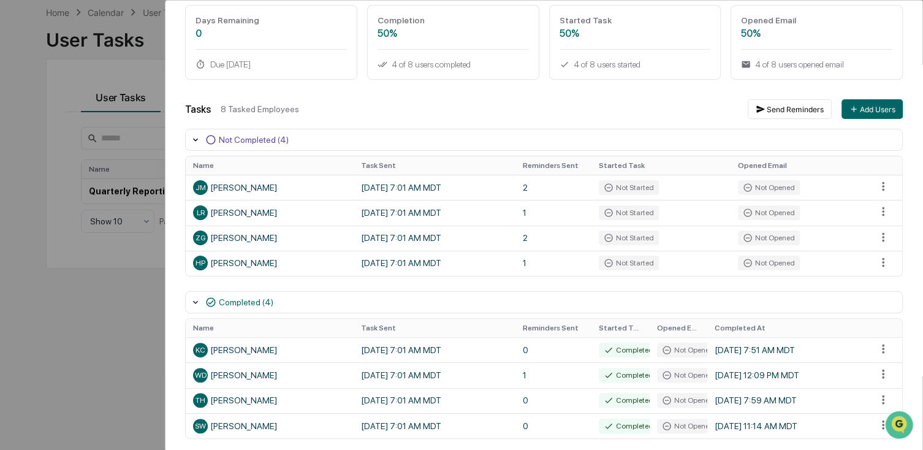
scroll to position [141, 0]
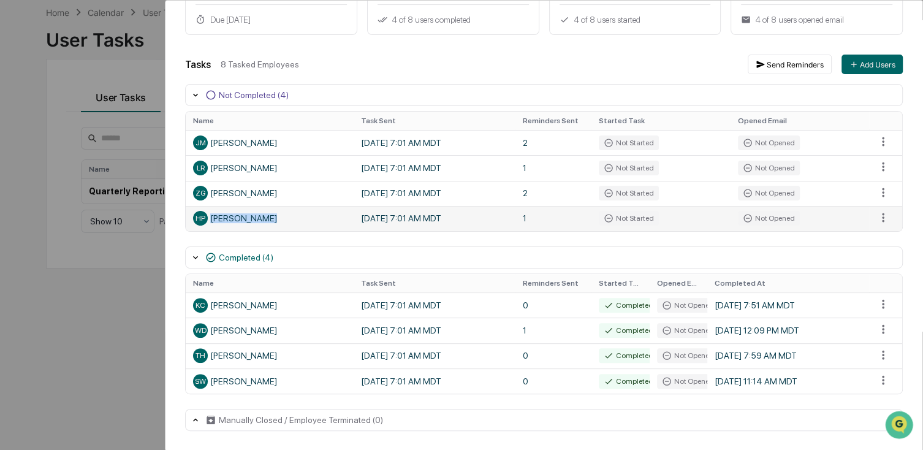
drag, startPoint x: 289, startPoint y: 215, endPoint x: 286, endPoint y: 224, distance: 10.3
click at [286, 224] on td "HP Hunter Powell" at bounding box center [270, 218] width 168 height 25
drag, startPoint x: 201, startPoint y: 218, endPoint x: 226, endPoint y: 428, distance: 211.9
click at [226, 428] on div "Tasks 8 Tasked Employees Send Reminders Add Users Not Completed (4) Name Task S…" at bounding box center [544, 243] width 718 height 377
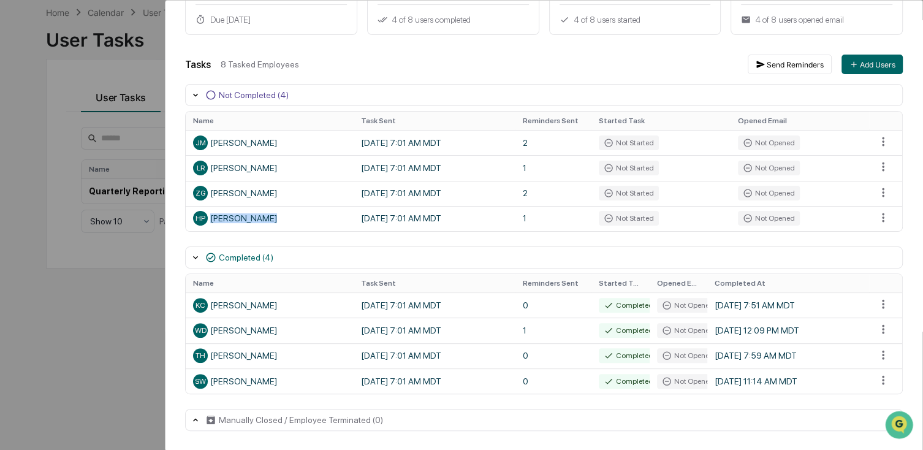
click at [218, 424] on div "Manually Closed / Employee Terminated (0)" at bounding box center [294, 420] width 178 height 11
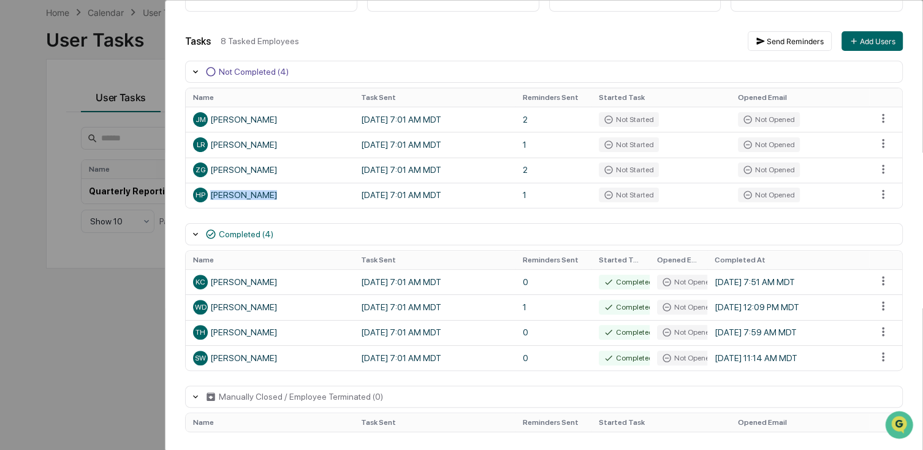
scroll to position [171, 0]
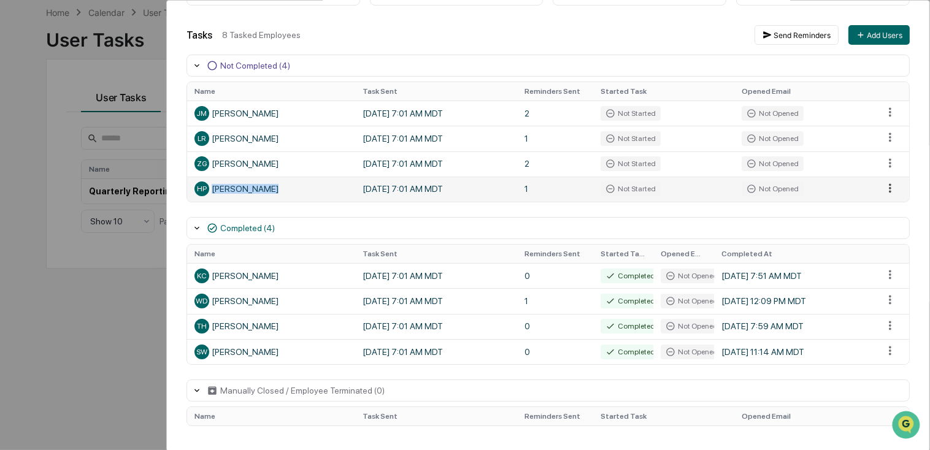
click at [872, 187] on html "Calendar Manage Tasks Reviews Approval Management Company People, Data, Setting…" at bounding box center [465, 167] width 930 height 450
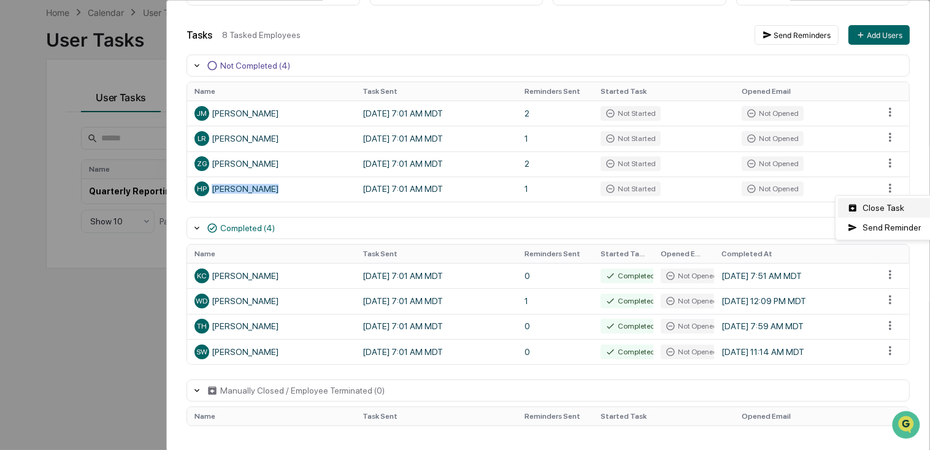
click at [868, 205] on div "Close Task" at bounding box center [884, 208] width 93 height 20
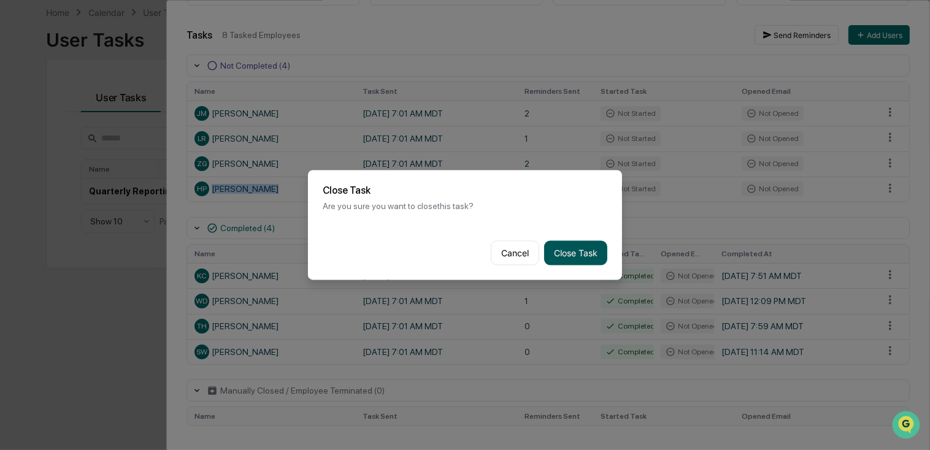
click at [578, 247] on button "Close Task" at bounding box center [575, 253] width 63 height 25
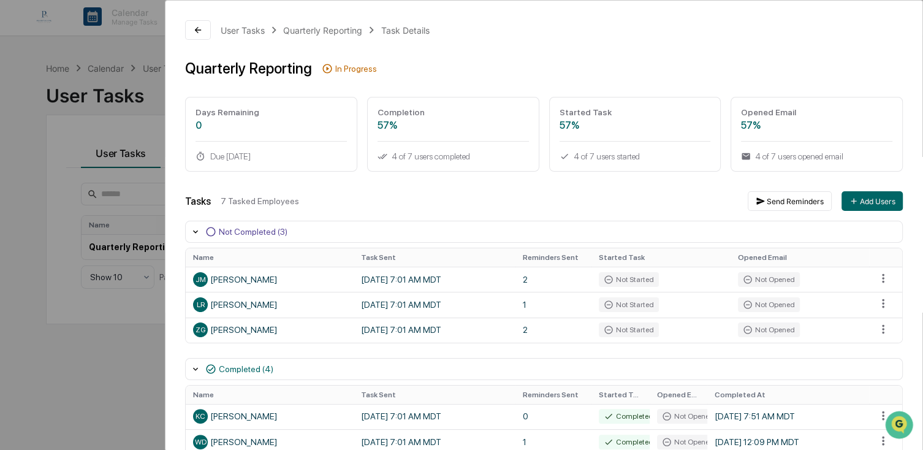
scroll to position [0, 0]
click at [199, 26] on icon at bounding box center [198, 30] width 10 height 10
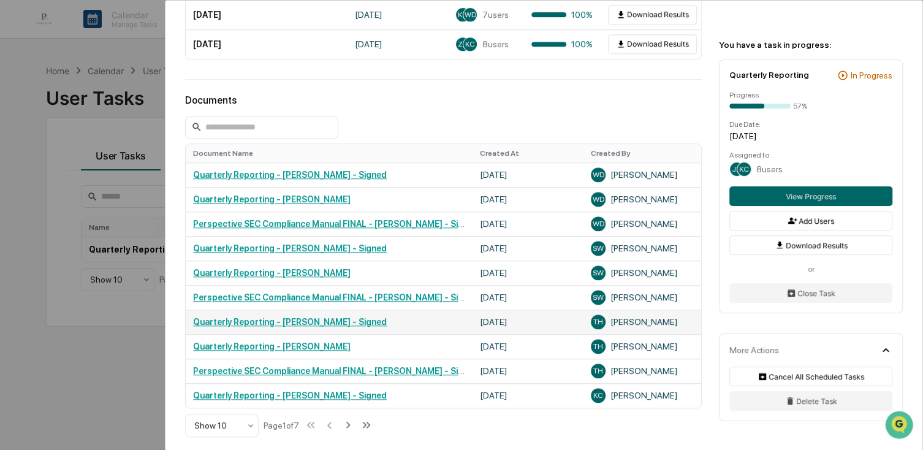
scroll to position [786, 0]
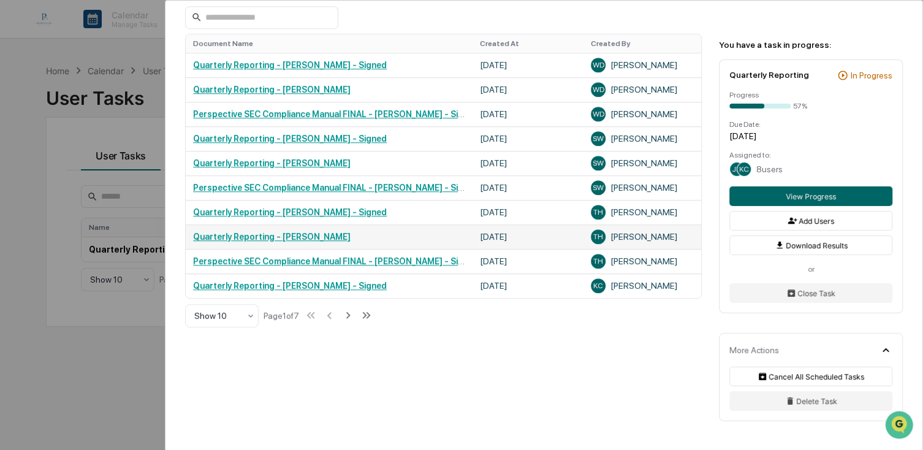
click at [284, 237] on link "Quarterly Reporting - Tyler Hensen" at bounding box center [272, 237] width 158 height 10
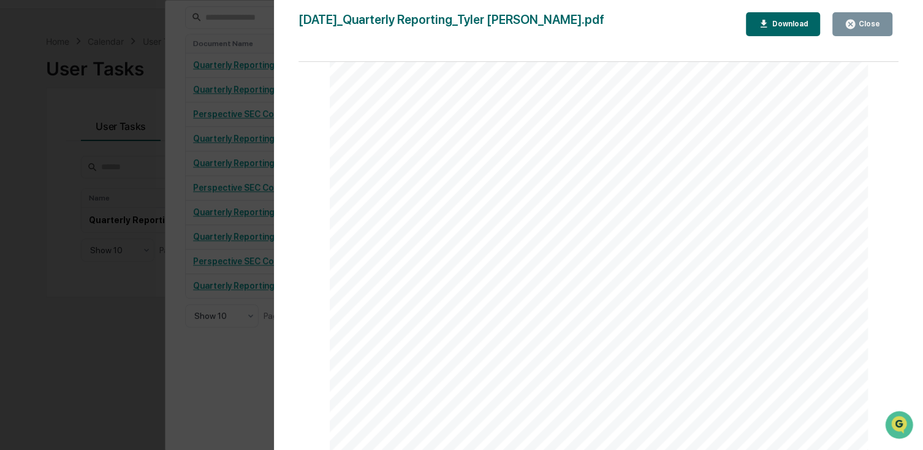
scroll to position [58, 0]
click at [857, 26] on icon "button" at bounding box center [851, 24] width 12 height 12
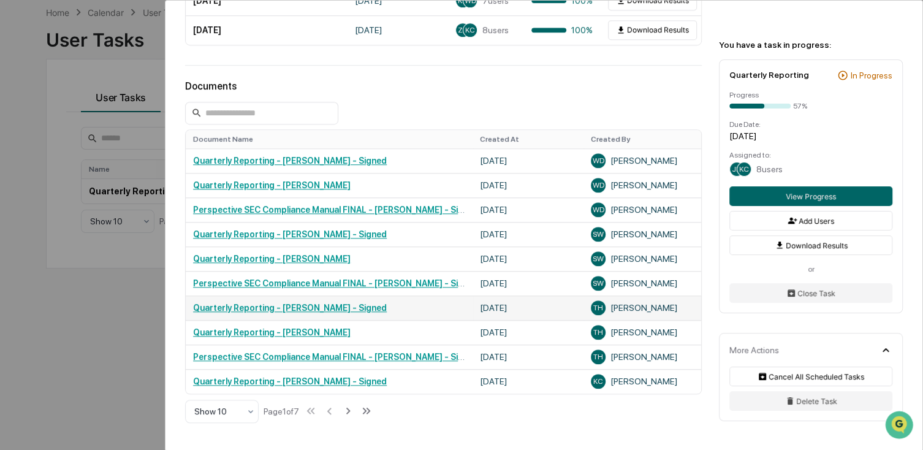
scroll to position [663, 0]
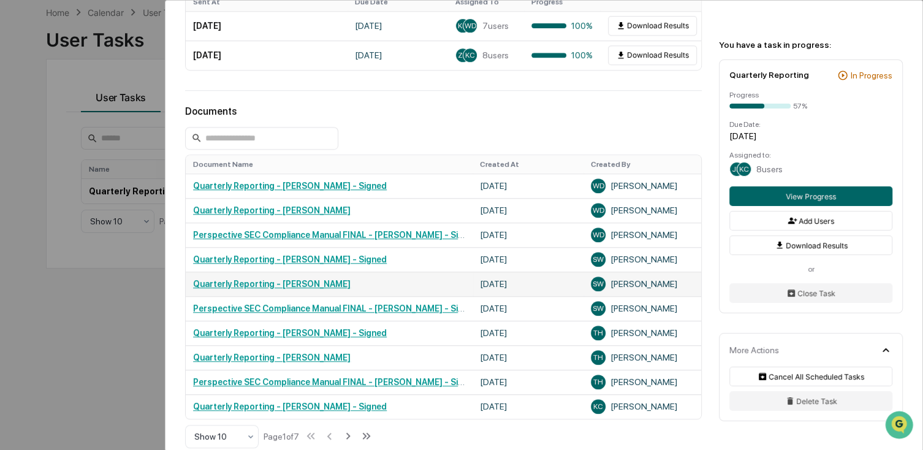
click at [323, 283] on link "Quarterly Reporting - Steven Weigandt" at bounding box center [272, 284] width 158 height 10
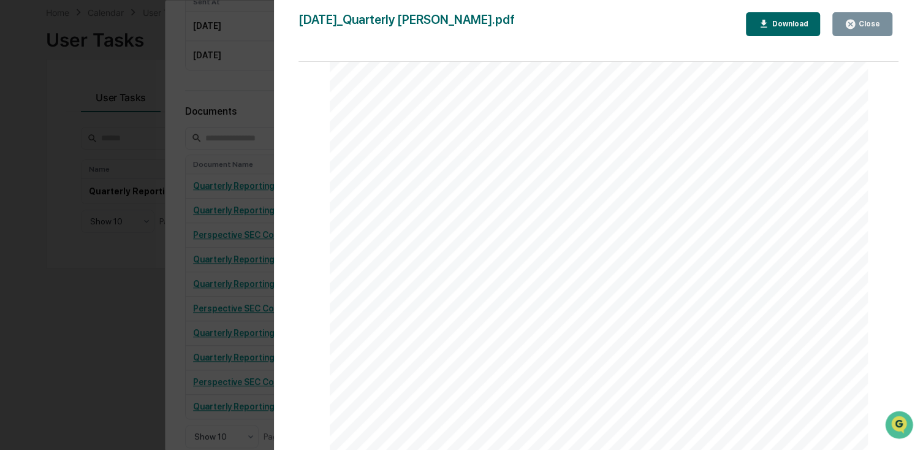
scroll to position [5887, 0]
click at [871, 28] on div "Close" at bounding box center [863, 24] width 36 height 12
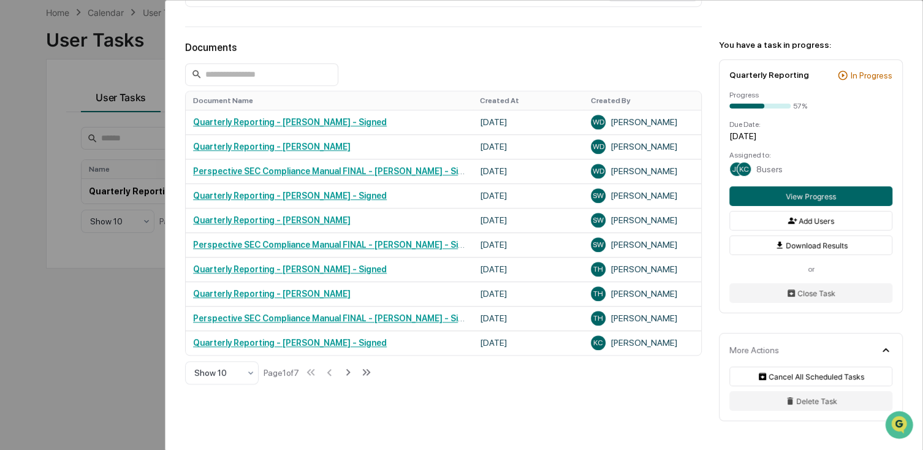
scroll to position [786, 0]
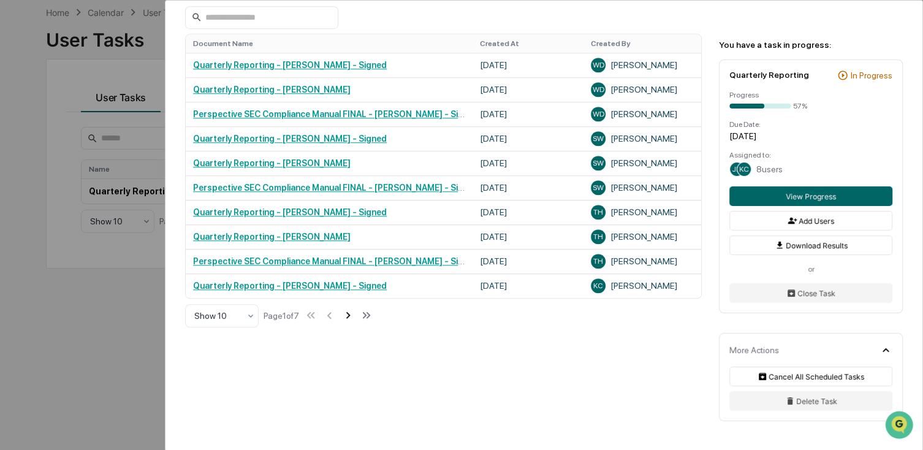
click at [353, 317] on icon at bounding box center [348, 314] width 13 height 13
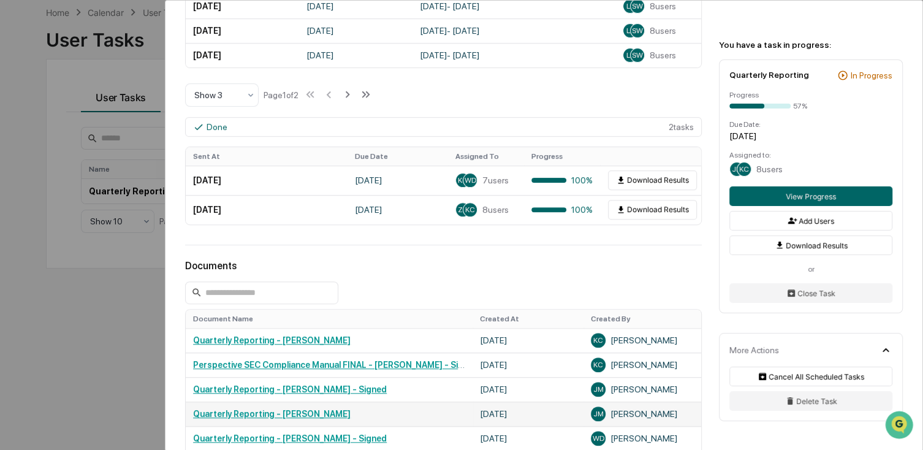
scroll to position [418, 0]
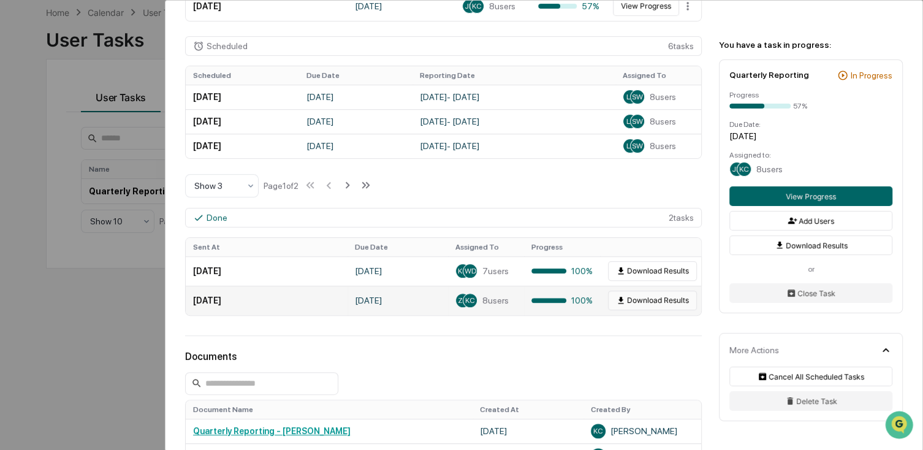
click at [659, 304] on button "Download Results" at bounding box center [652, 301] width 89 height 20
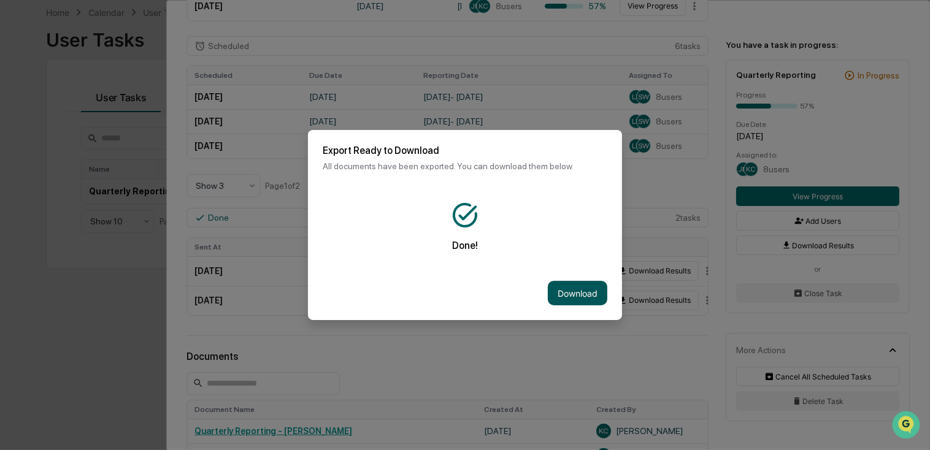
click at [554, 288] on button "Download" at bounding box center [577, 293] width 59 height 25
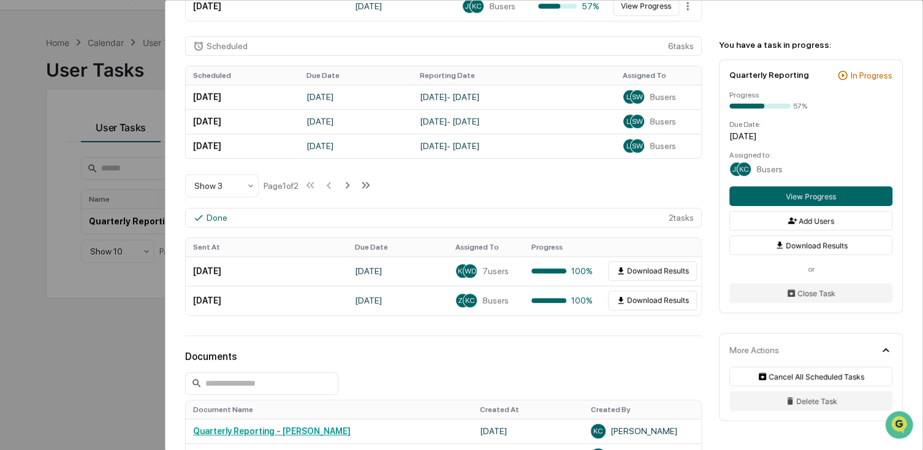
scroll to position [0, 0]
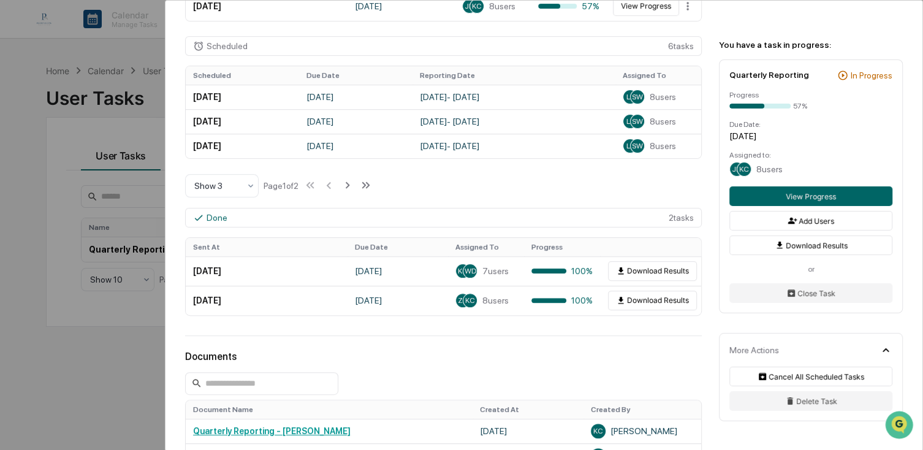
click at [621, 191] on div "Scheduled 6 task s Scheduled Due Date Reporting Date Assigned To April 1, 2026 …" at bounding box center [443, 117] width 517 height 162
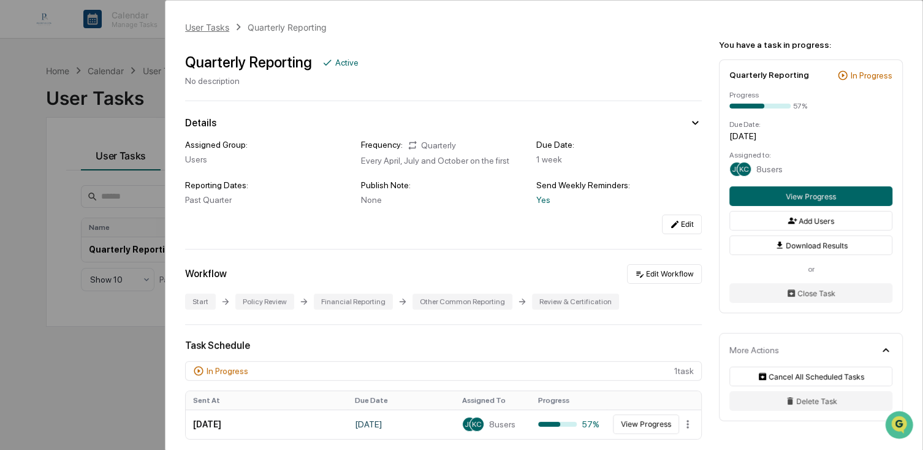
click at [220, 28] on div "User Tasks" at bounding box center [207, 27] width 44 height 10
